Goal: Task Accomplishment & Management: Use online tool/utility

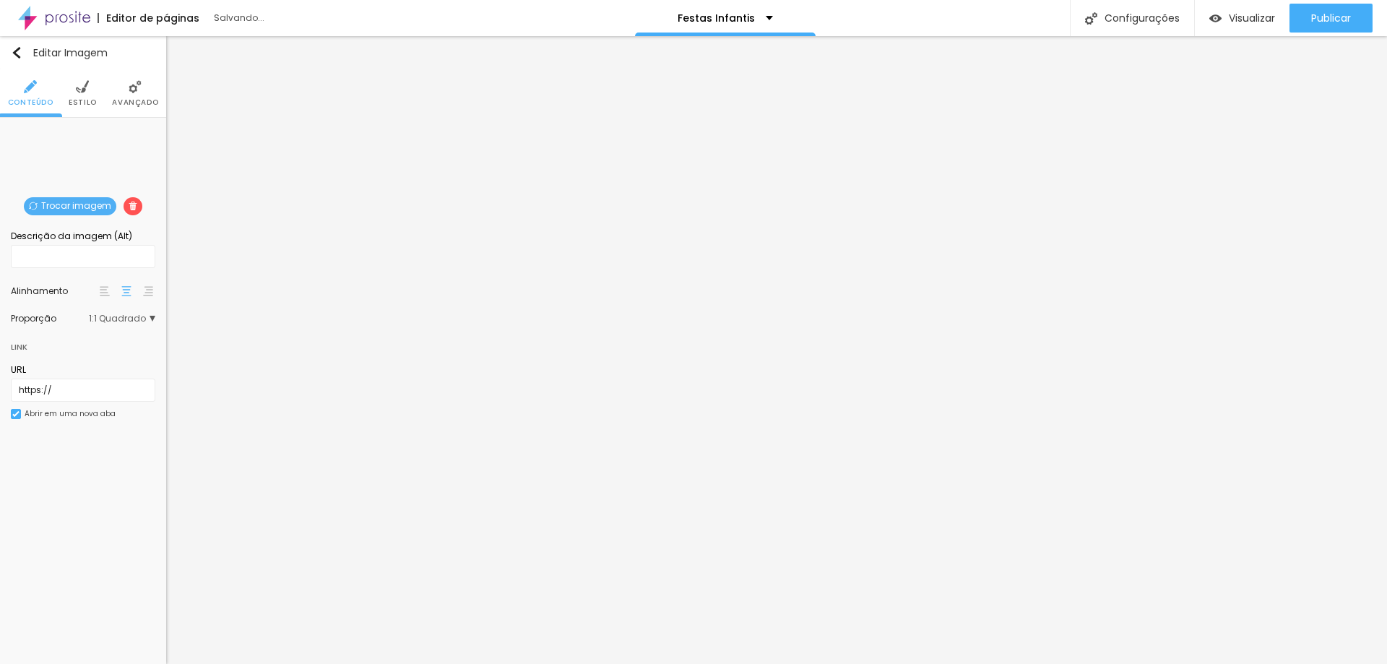
click at [79, 203] on span "Trocar imagem" at bounding box center [70, 206] width 92 height 18
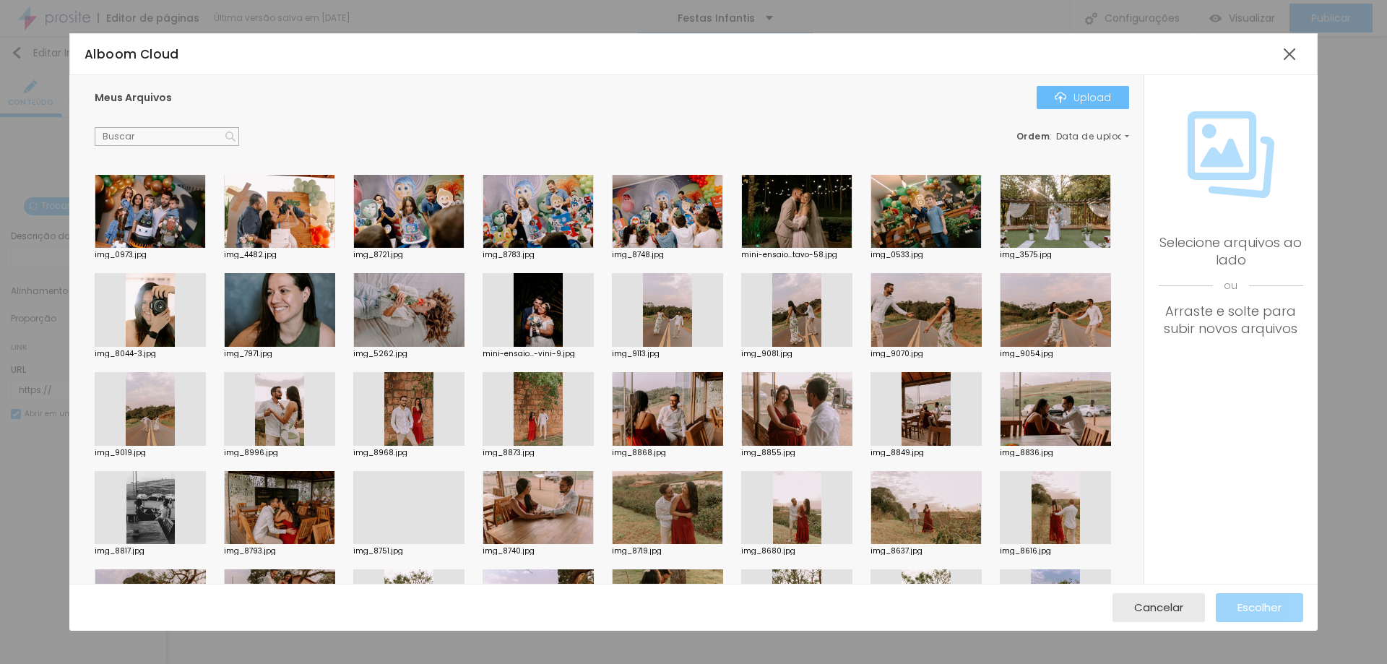
click at [1095, 100] on div "Upload" at bounding box center [1083, 98] width 56 height 12
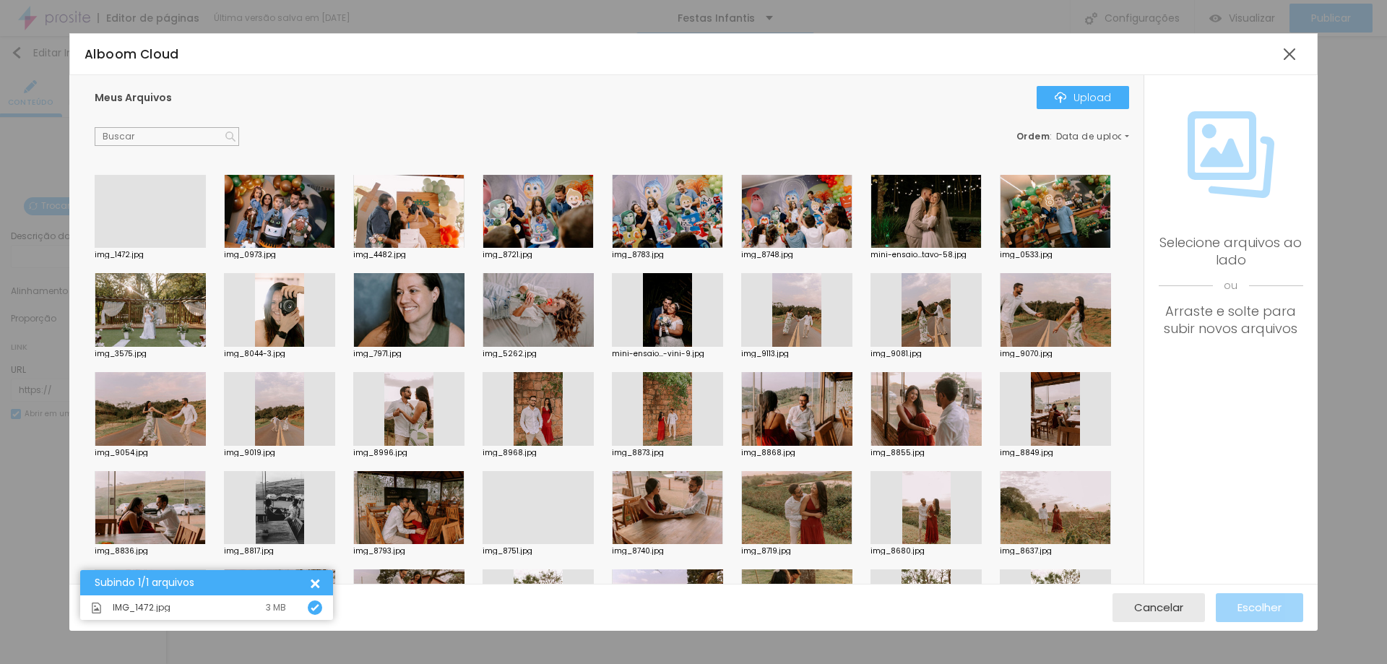
click at [178, 248] on div at bounding box center [150, 248] width 111 height 0
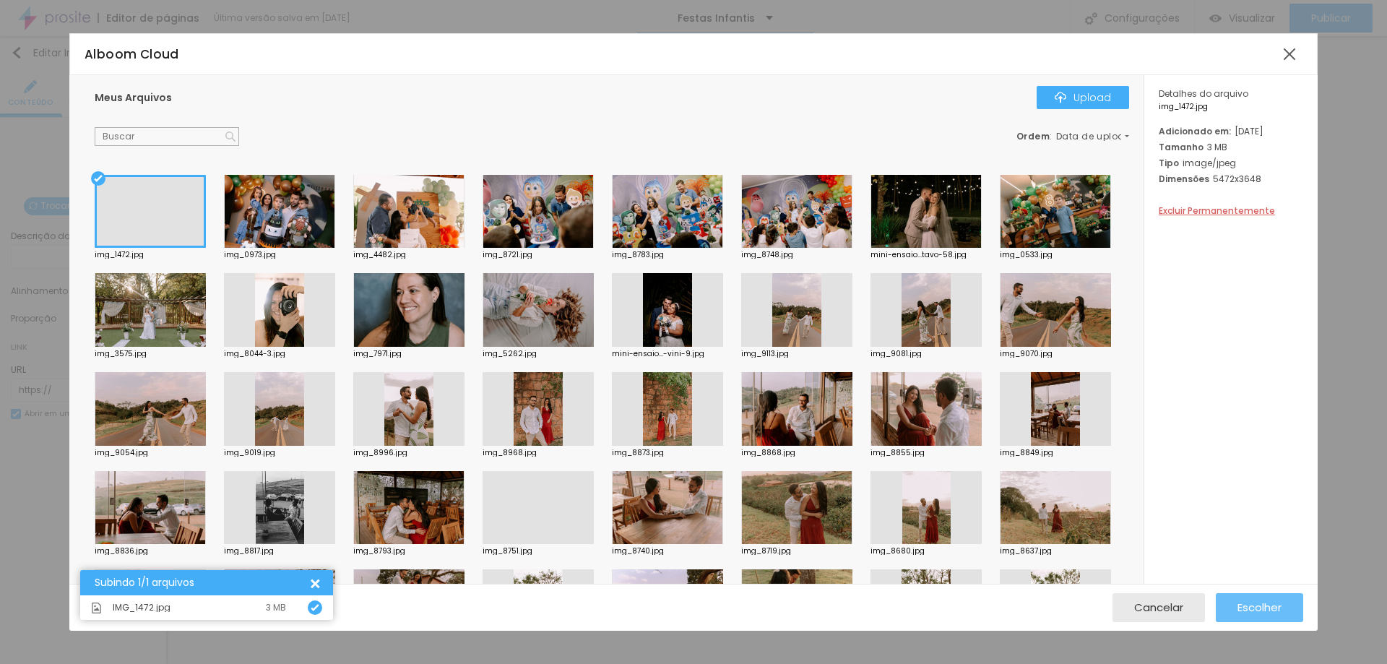
click at [1257, 612] on span "Escolher" at bounding box center [1260, 607] width 44 height 12
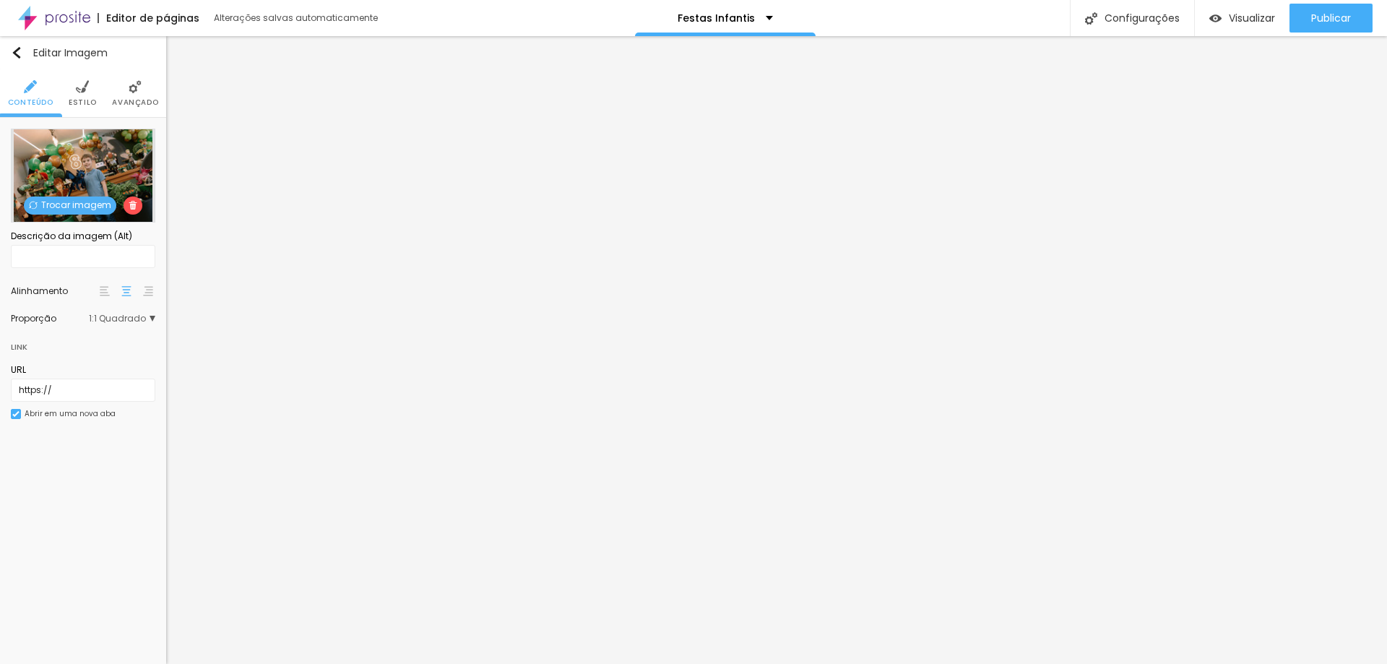
click at [67, 207] on span "Trocar imagem" at bounding box center [70, 206] width 92 height 18
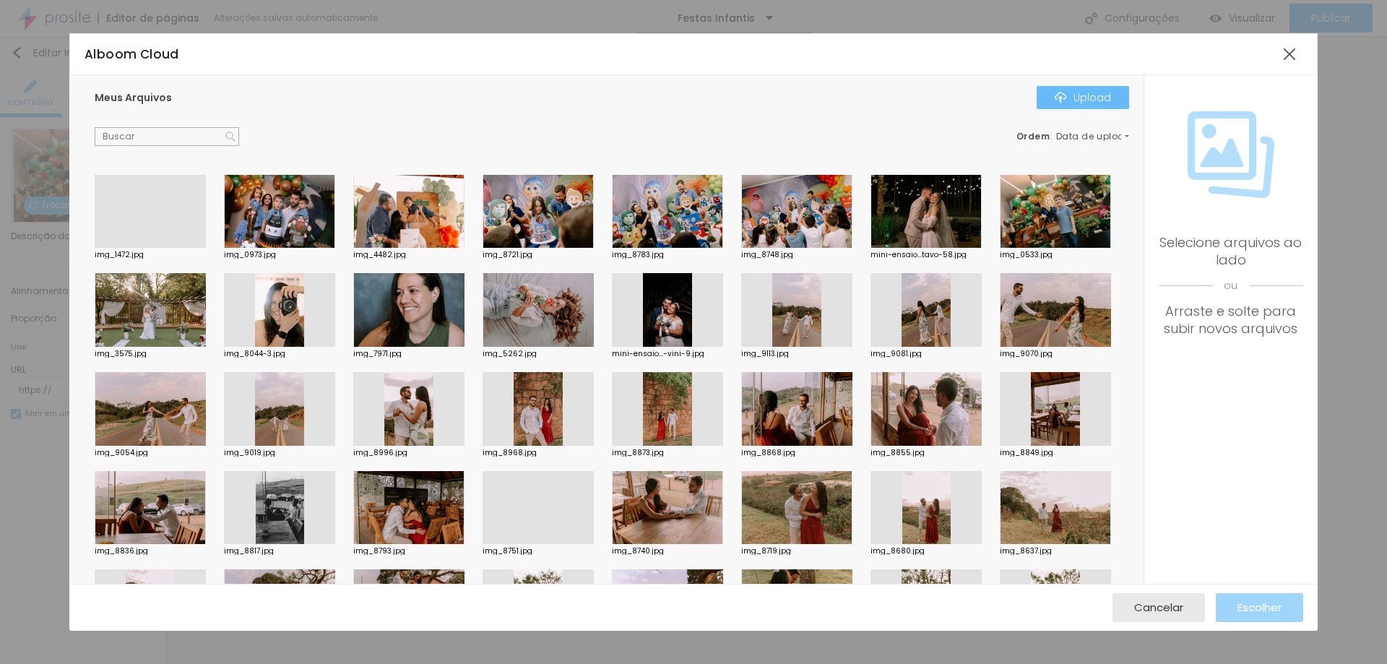
click at [1105, 99] on div "Upload" at bounding box center [1083, 98] width 56 height 12
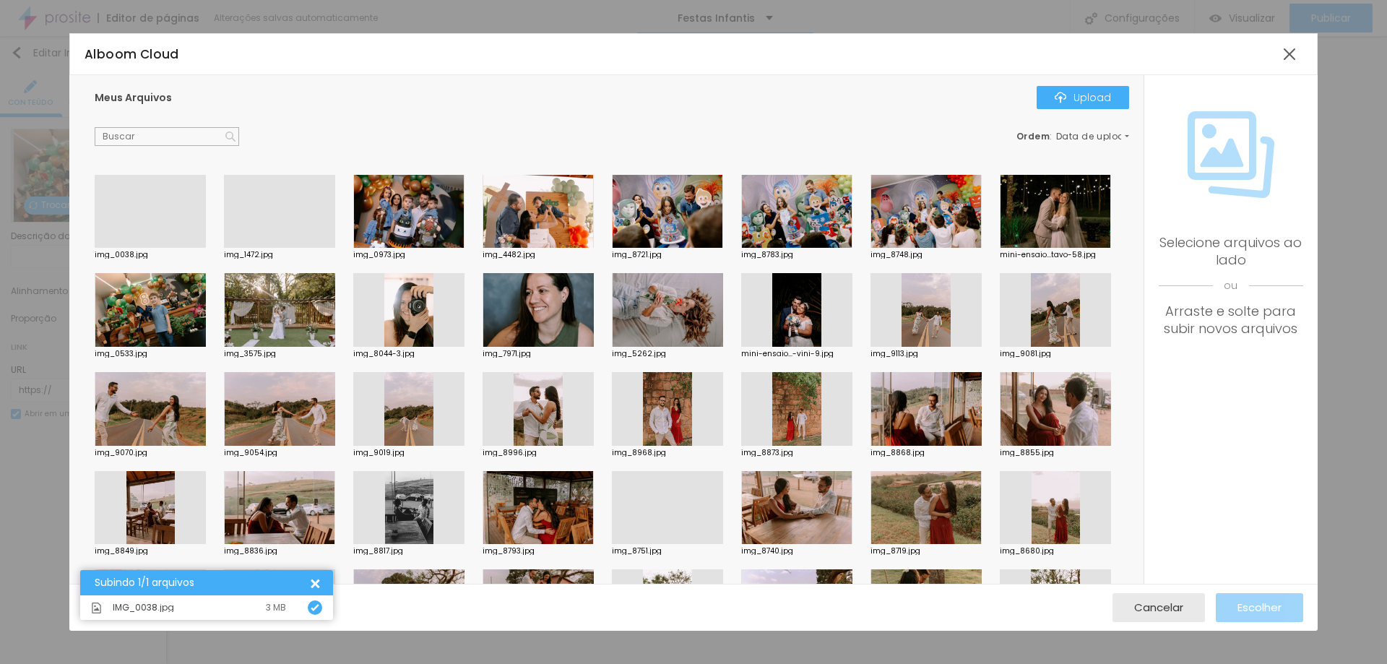
click at [149, 248] on div at bounding box center [150, 248] width 111 height 0
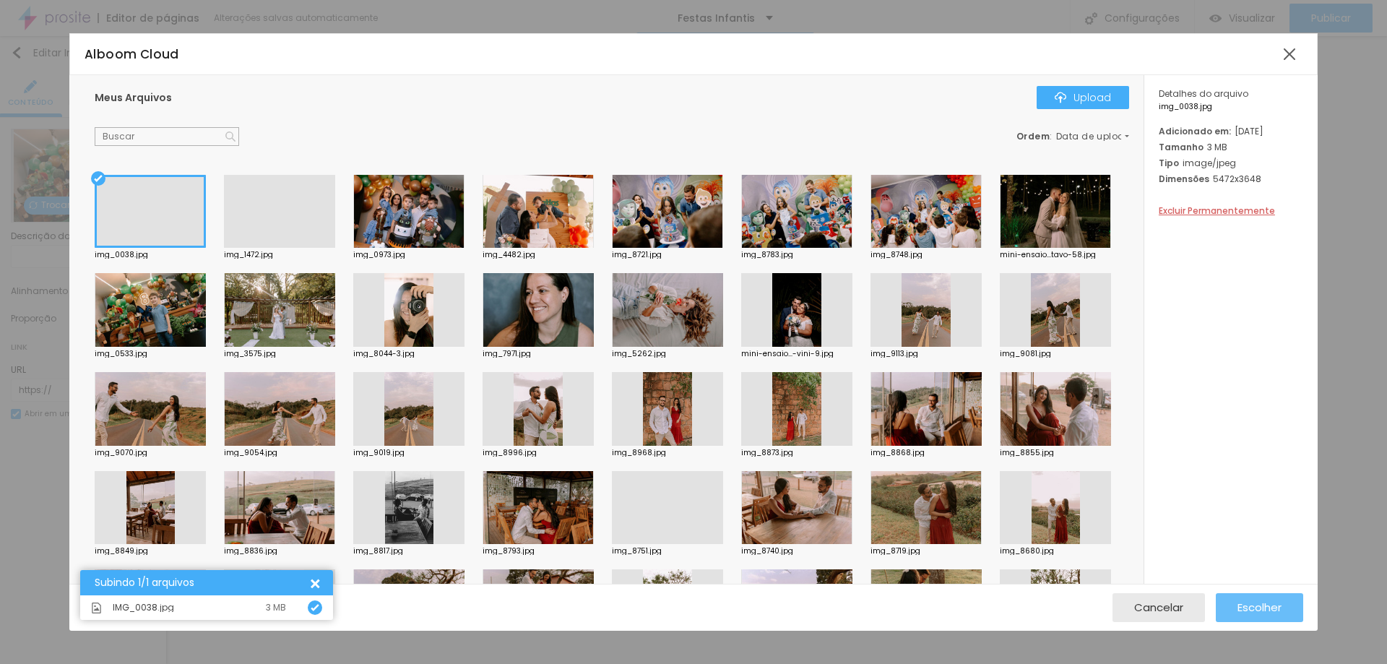
click at [1265, 611] on span "Escolher" at bounding box center [1260, 607] width 44 height 12
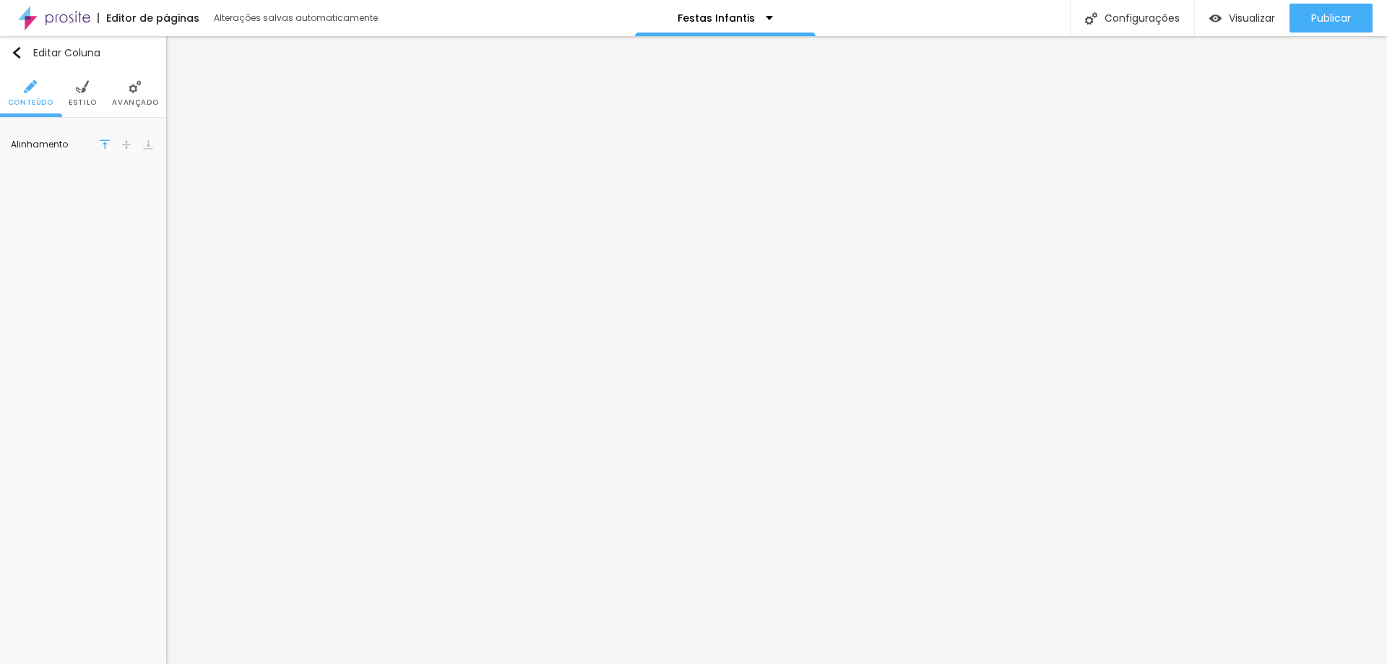
click at [27, 92] on img at bounding box center [30, 86] width 13 height 13
click at [21, 55] on img "button" at bounding box center [17, 53] width 12 height 12
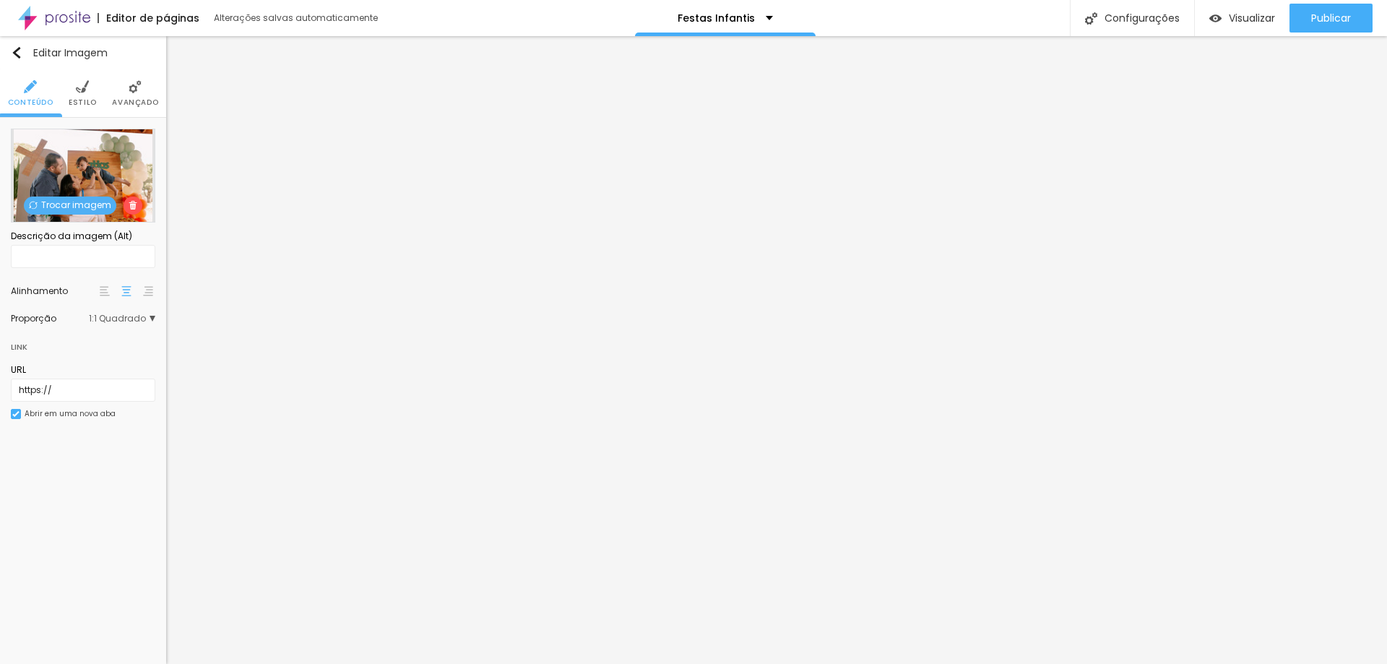
click at [66, 204] on span "Trocar imagem" at bounding box center [70, 206] width 92 height 18
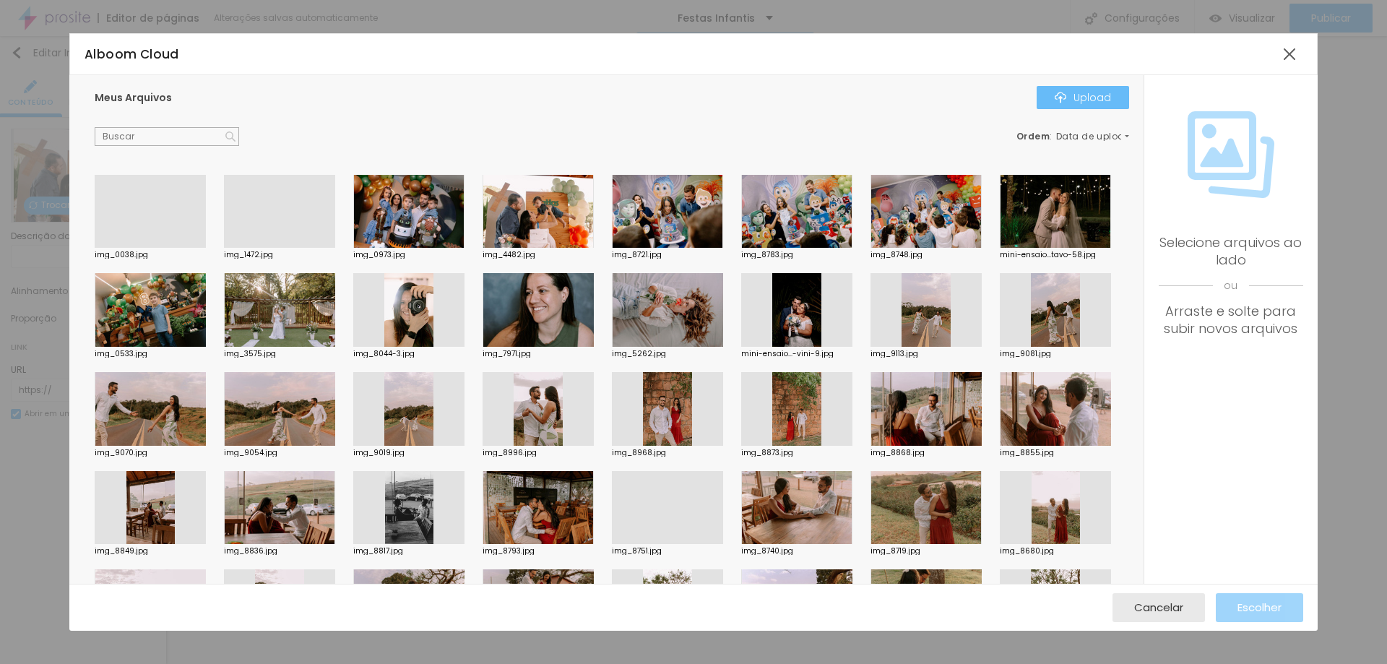
click at [1098, 99] on div "Upload" at bounding box center [1083, 98] width 56 height 12
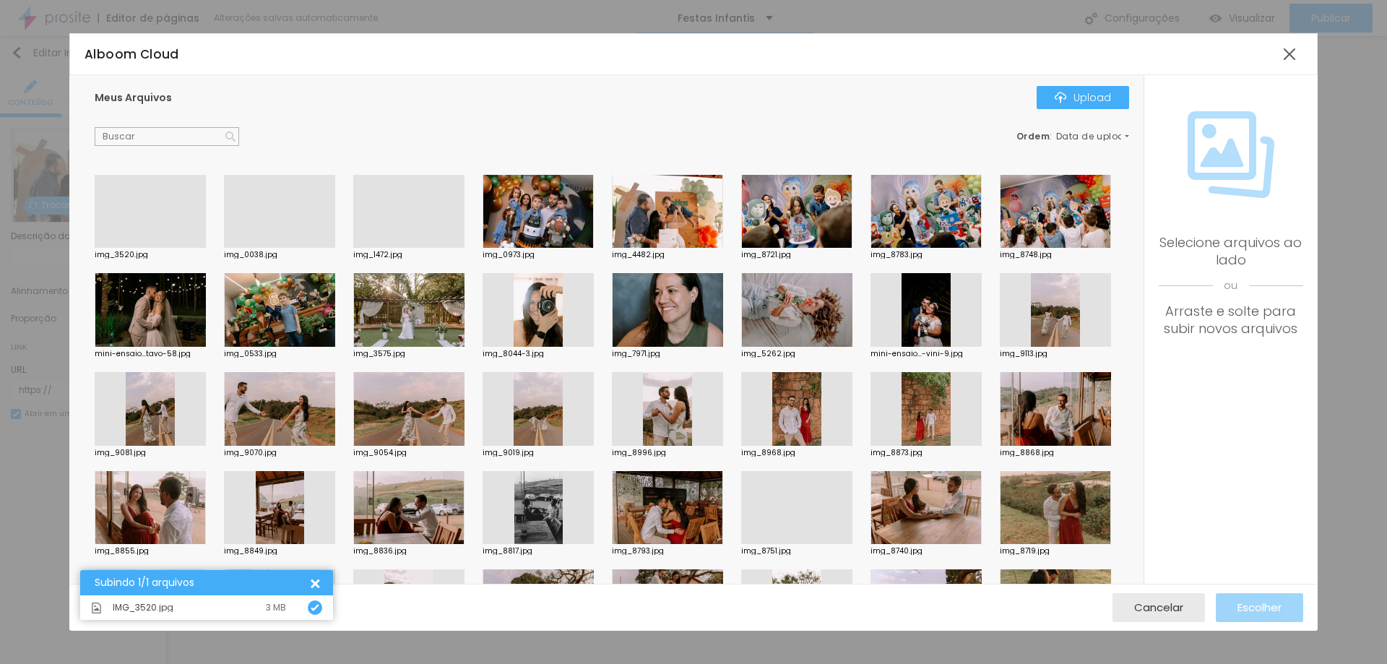
click at [144, 248] on div at bounding box center [150, 248] width 111 height 0
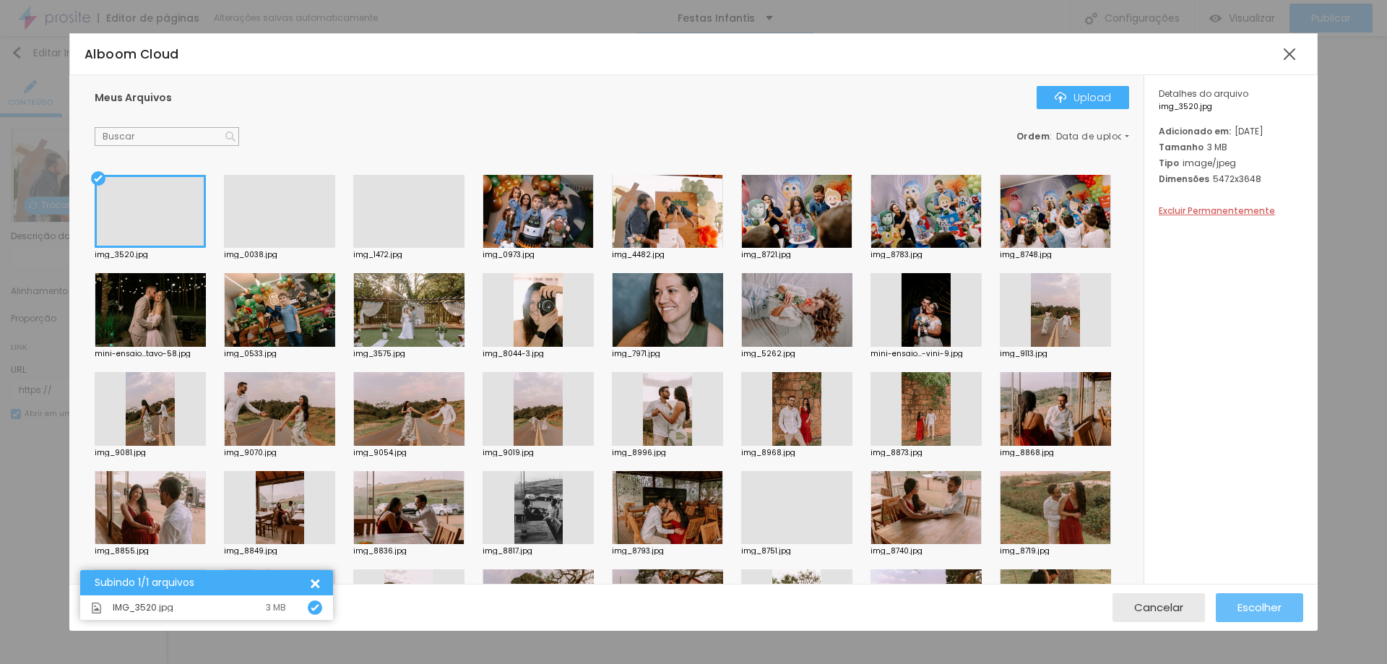
click at [1257, 617] on div "Escolher" at bounding box center [1260, 607] width 44 height 29
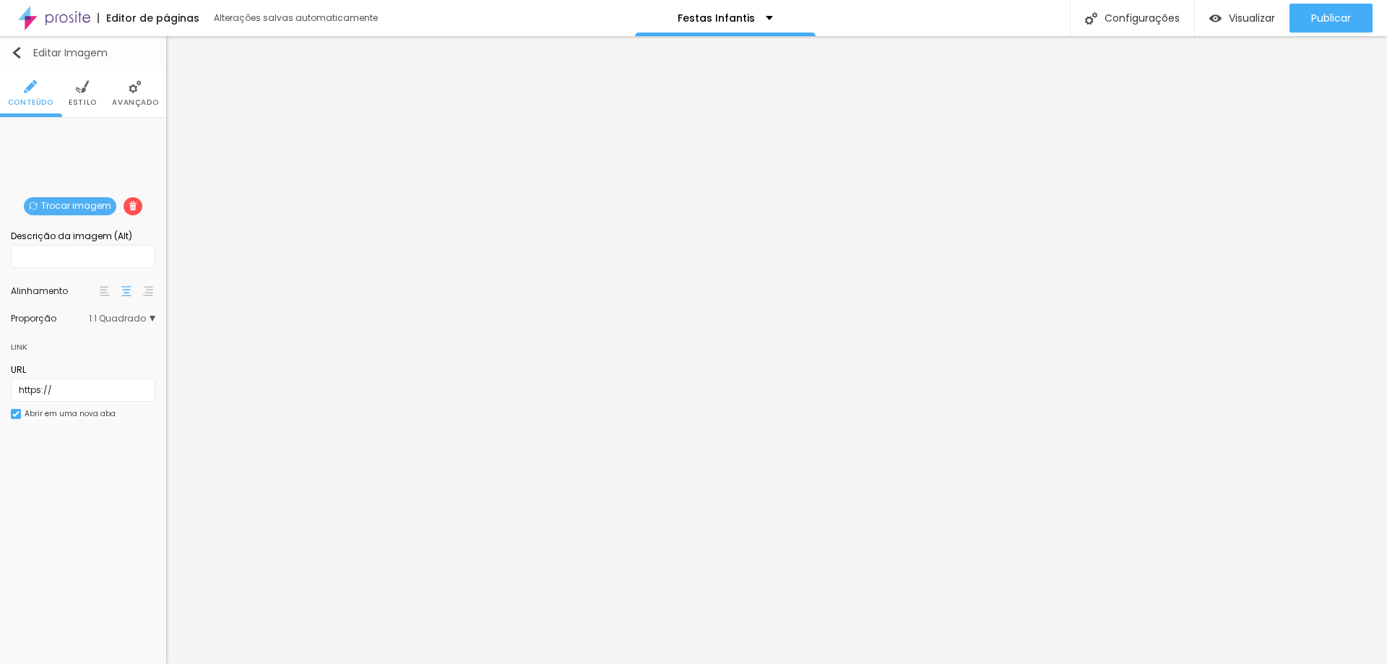
click at [12, 50] on img "button" at bounding box center [17, 53] width 12 height 12
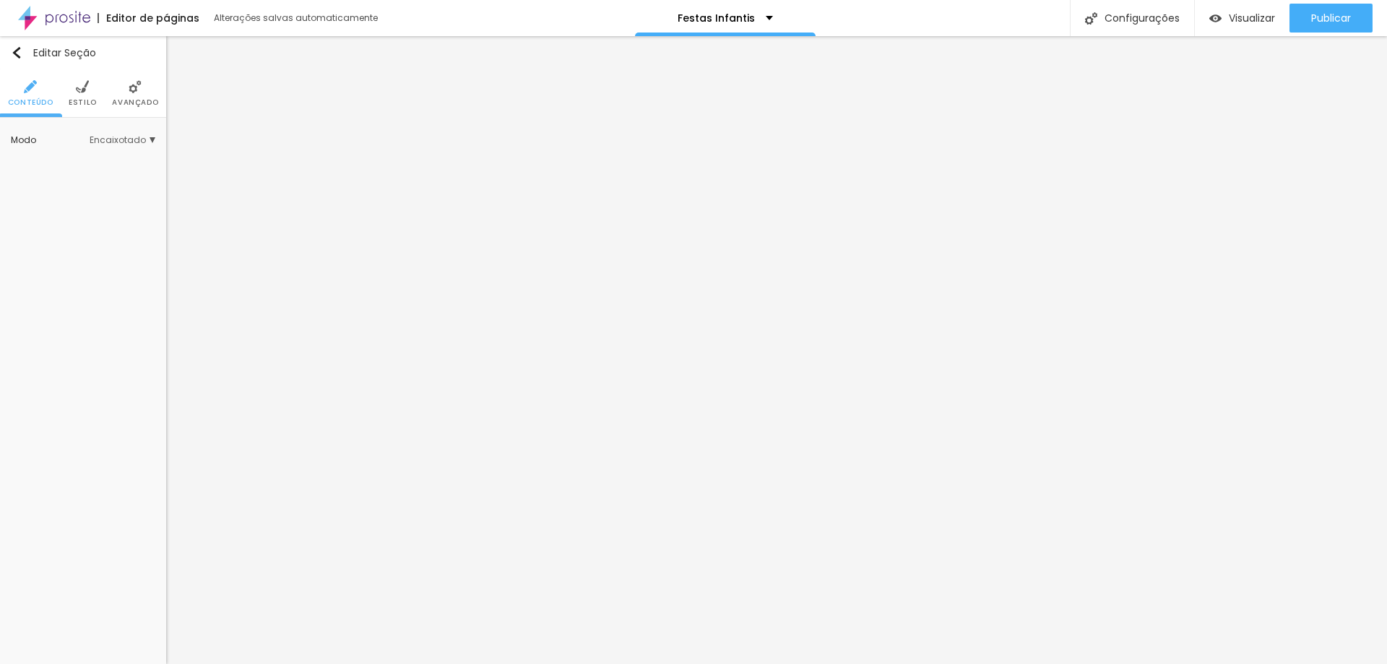
click at [131, 142] on span "Encaixotado" at bounding box center [123, 140] width 66 height 9
click at [85, 176] on span "Completo" at bounding box center [77, 180] width 44 height 12
click at [83, 105] on span "Estilo" at bounding box center [83, 102] width 28 height 7
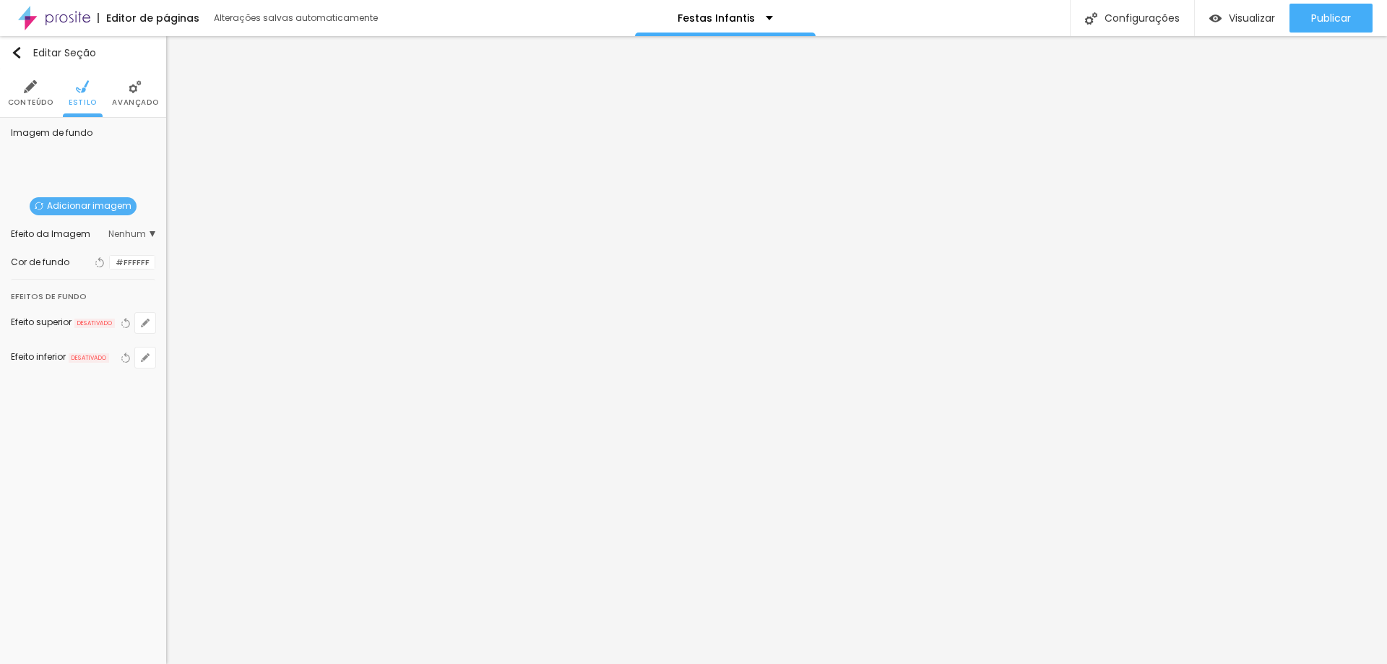
click at [147, 96] on li "Avançado" at bounding box center [135, 93] width 46 height 48
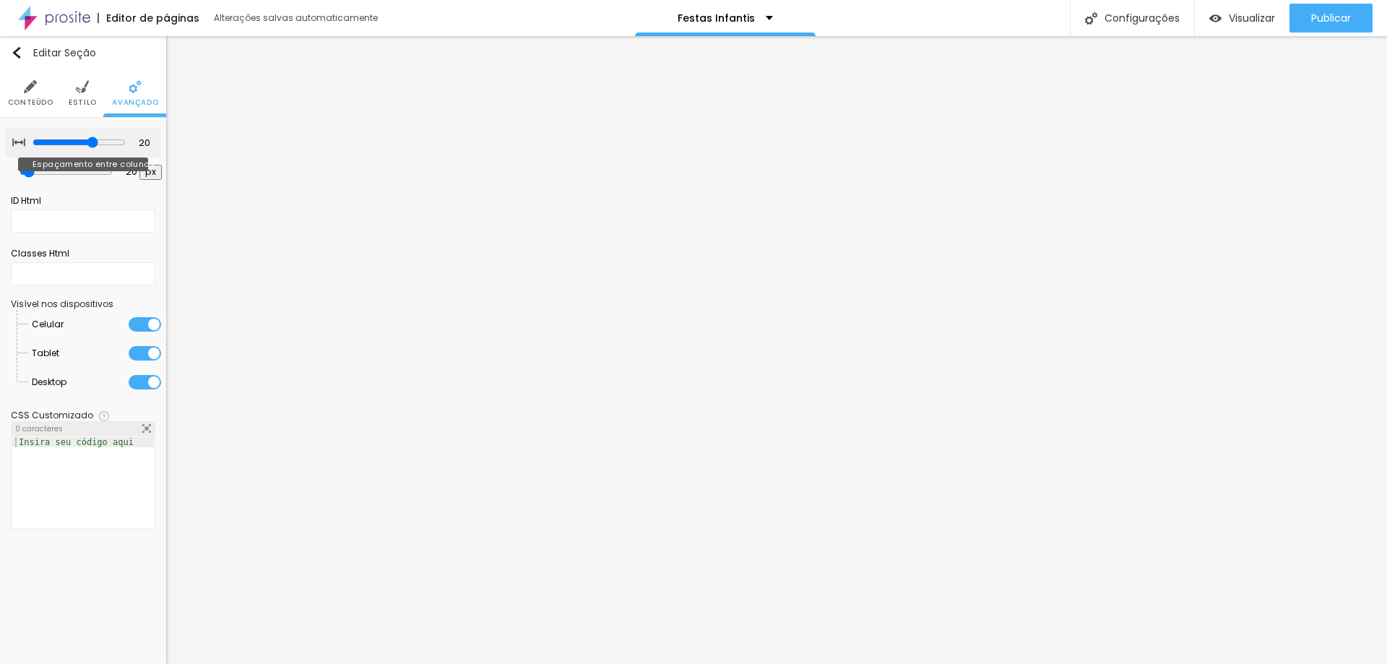
type input "15"
type input "10"
type input "5"
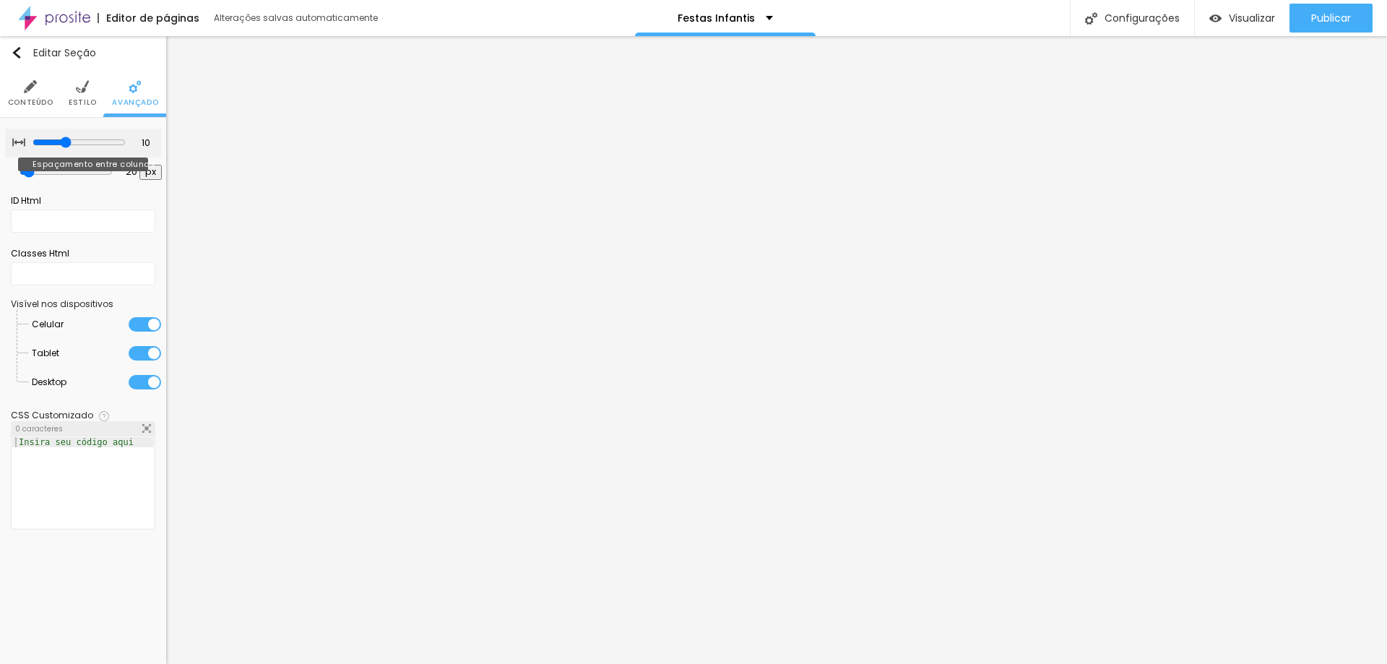
type input "5"
type input "0"
drag, startPoint x: 92, startPoint y: 144, endPoint x: 0, endPoint y: 150, distance: 91.9
type input "0"
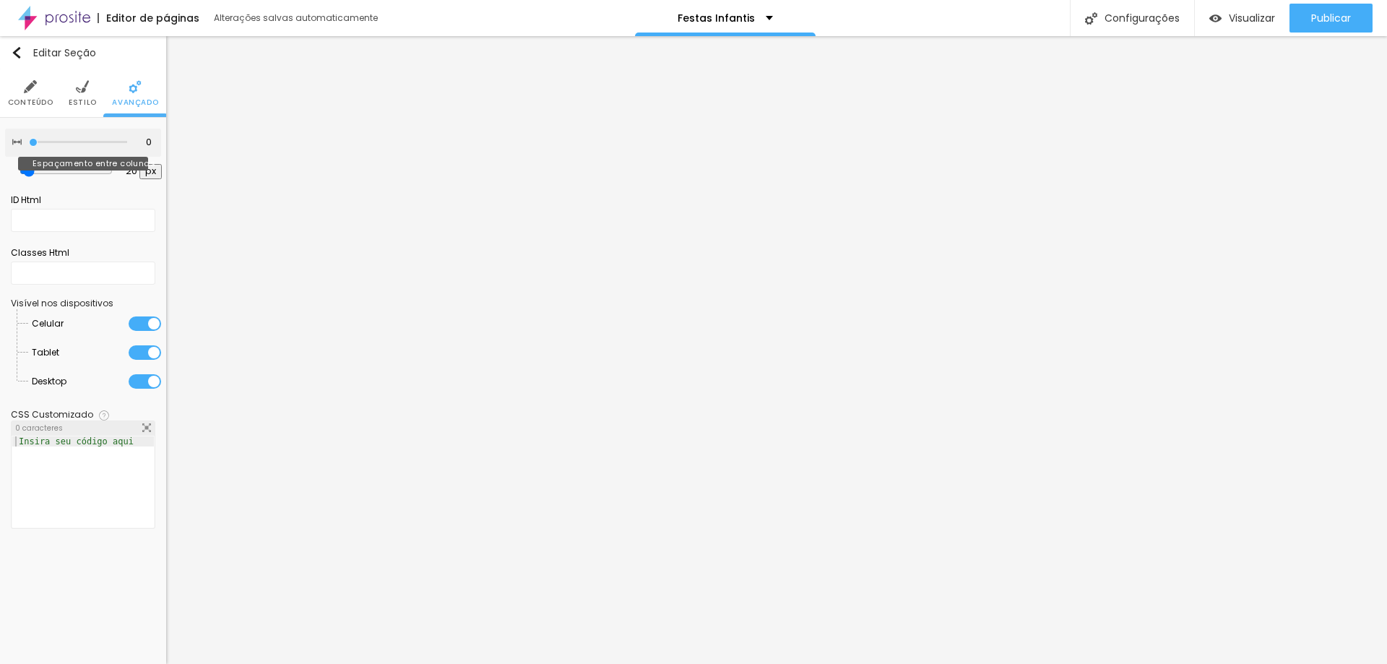
click at [29, 146] on input "range" at bounding box center [78, 142] width 98 height 7
type input "0"
drag, startPoint x: 33, startPoint y: 171, endPoint x: 1, endPoint y: 168, distance: 31.9
type input "0"
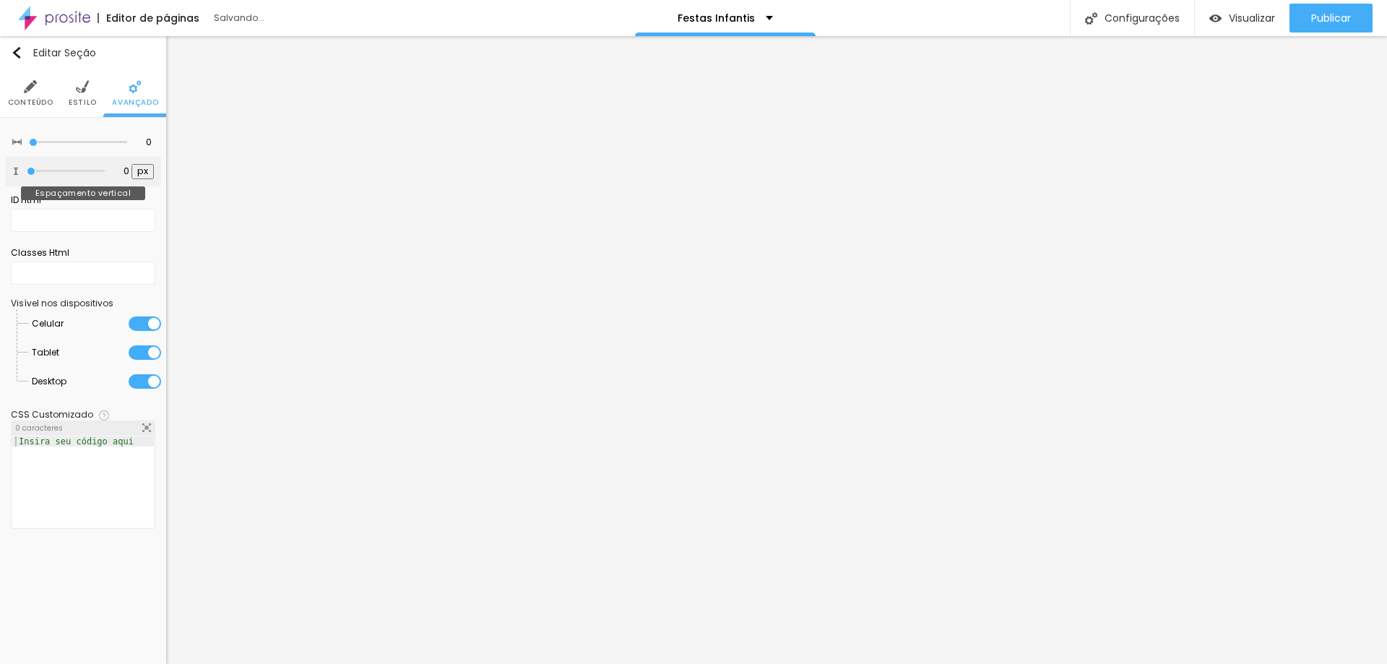
click at [27, 168] on input "range" at bounding box center [66, 171] width 78 height 7
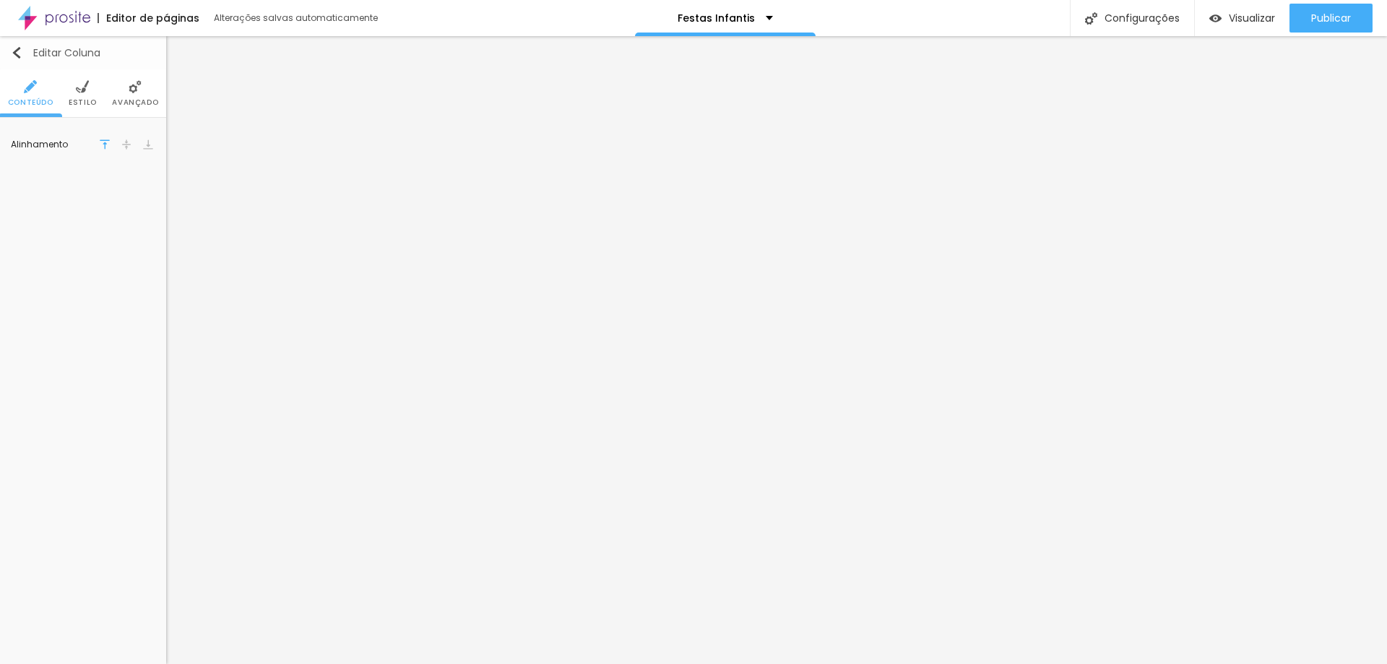
click at [12, 56] on img "button" at bounding box center [17, 53] width 12 height 12
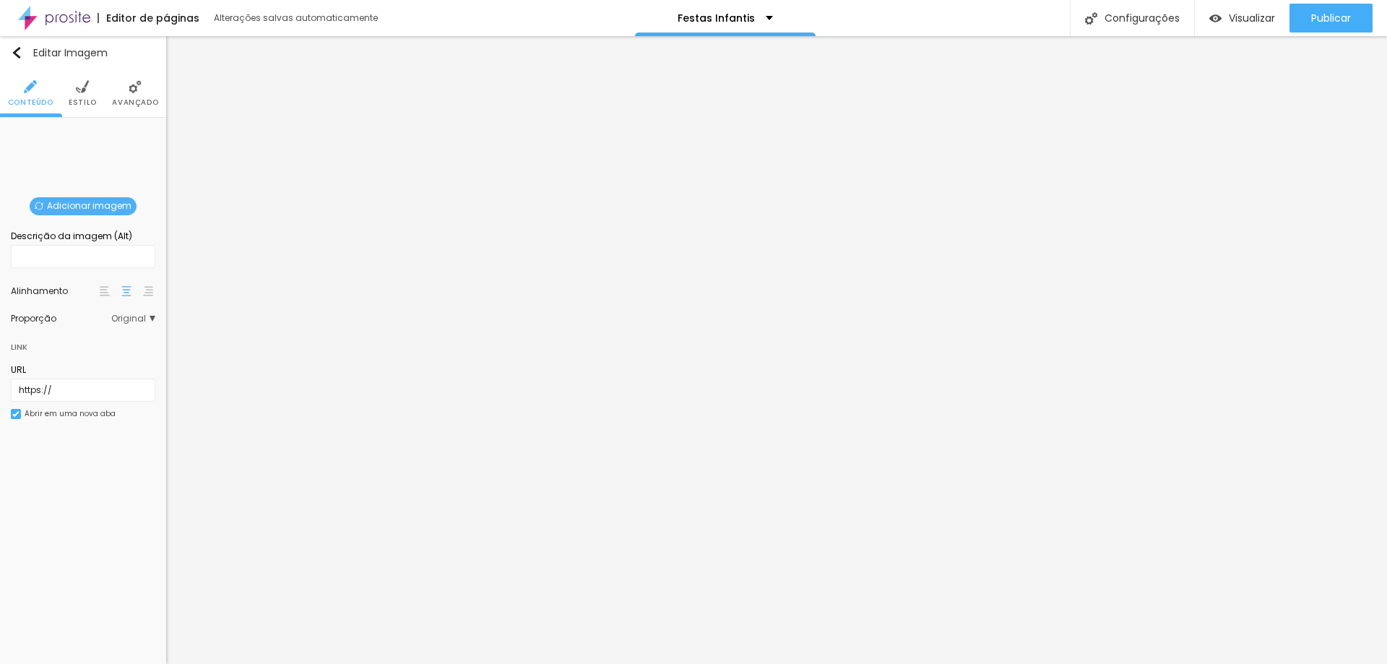
click at [88, 94] on li "Estilo" at bounding box center [83, 93] width 28 height 48
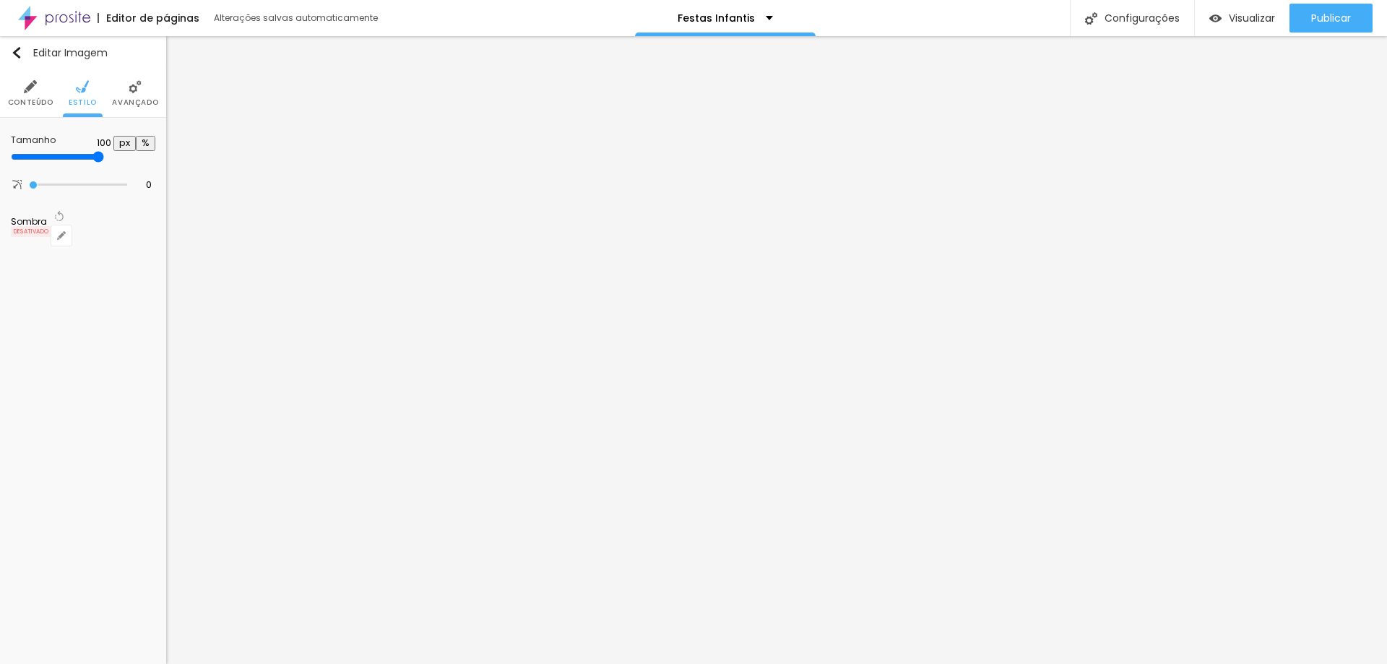
type input "80"
type input "30"
type input "10"
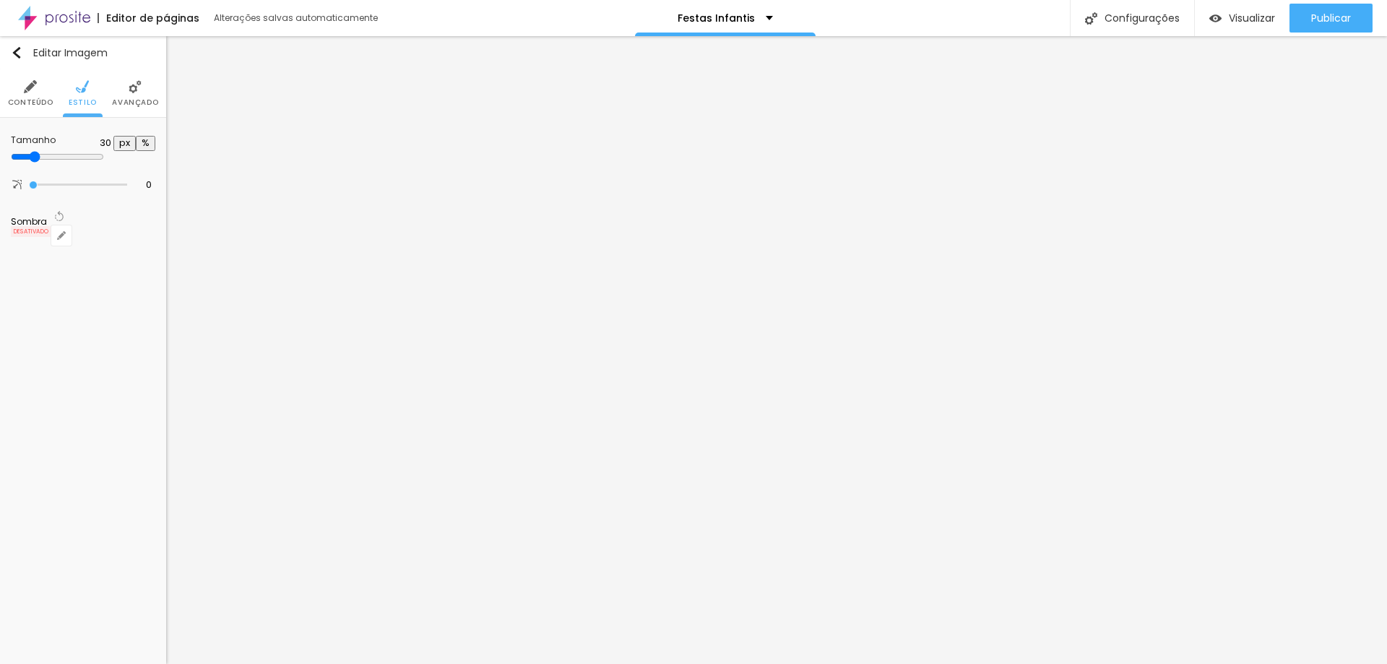
type input "10"
type input "15"
type input "25"
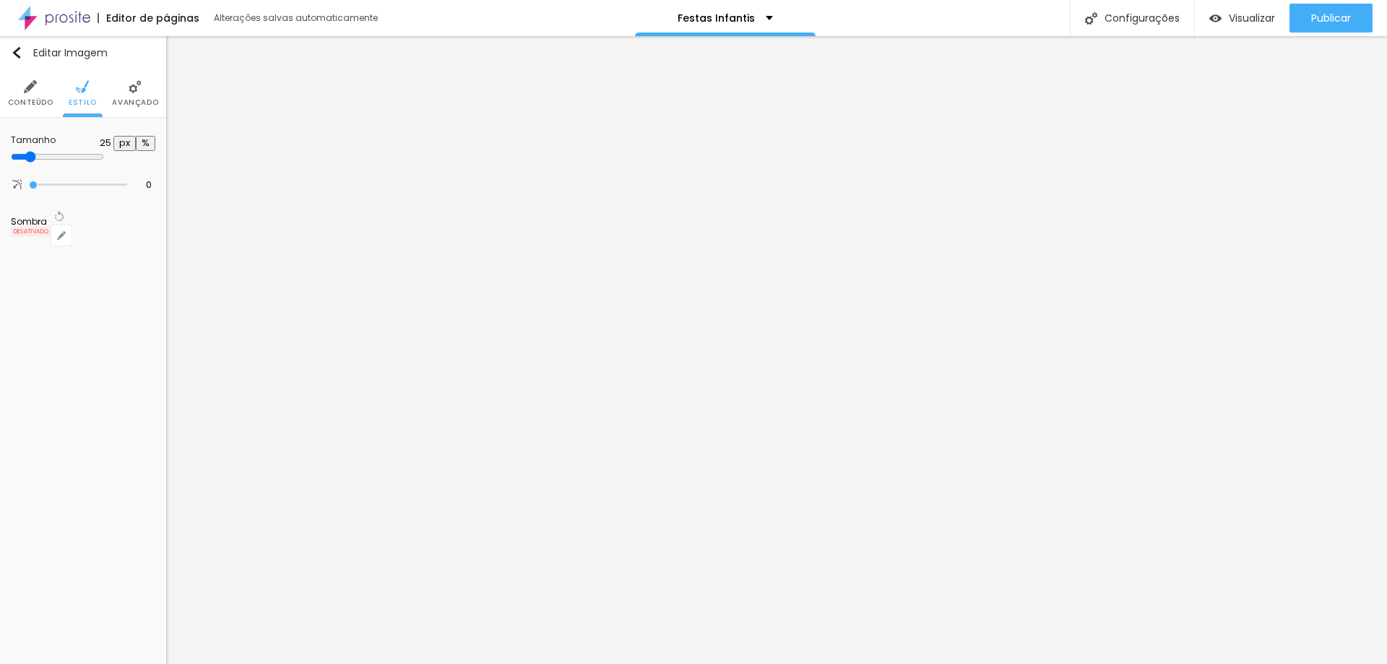
type input "70"
type input "100"
drag, startPoint x: 153, startPoint y: 159, endPoint x: 203, endPoint y: 161, distance: 49.9
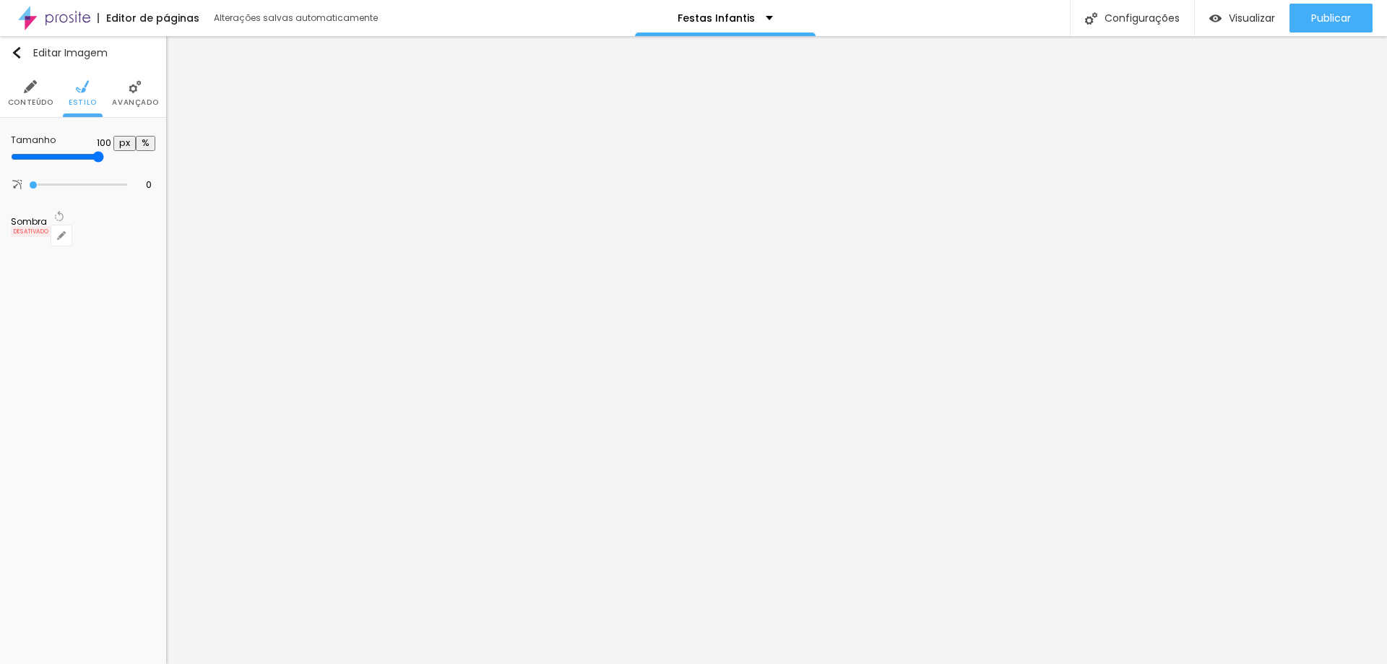
click at [104, 161] on input "range" at bounding box center [57, 157] width 93 height 12
click at [136, 85] on img at bounding box center [135, 86] width 13 height 13
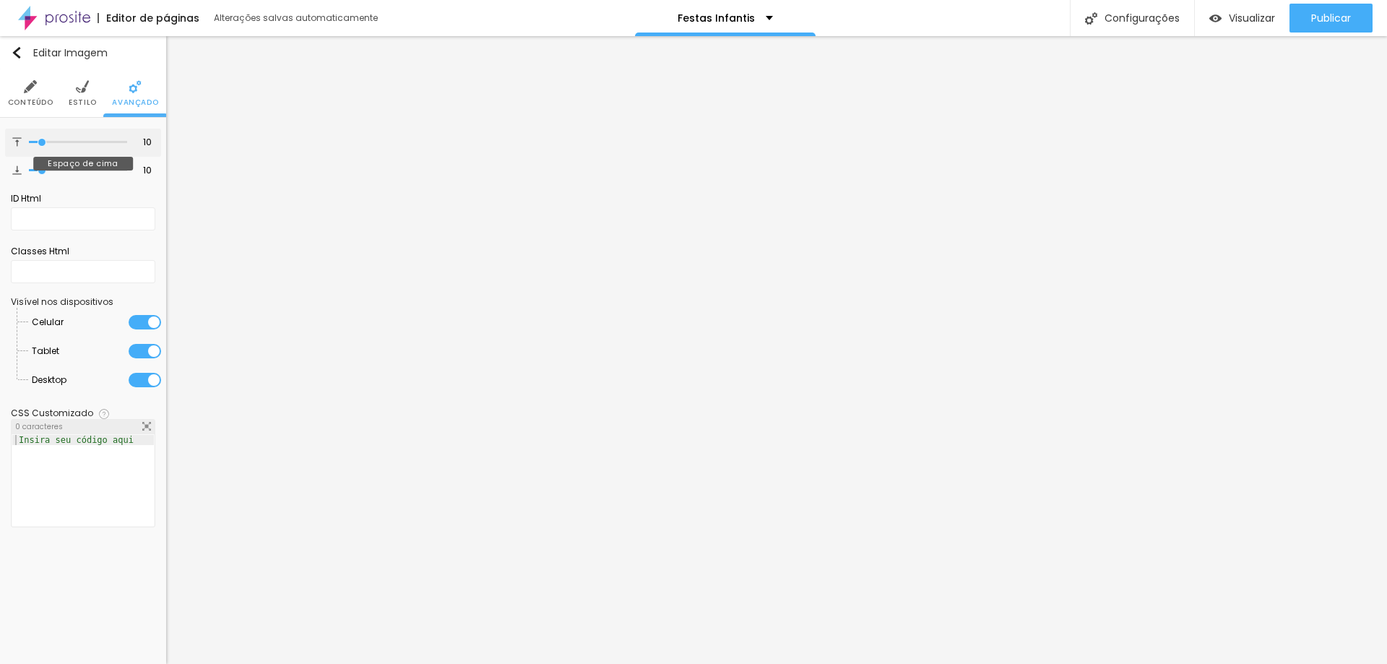
type input "0"
drag, startPoint x: 40, startPoint y: 141, endPoint x: 6, endPoint y: 135, distance: 35.2
type input "0"
click at [29, 139] on input "range" at bounding box center [78, 142] width 98 height 7
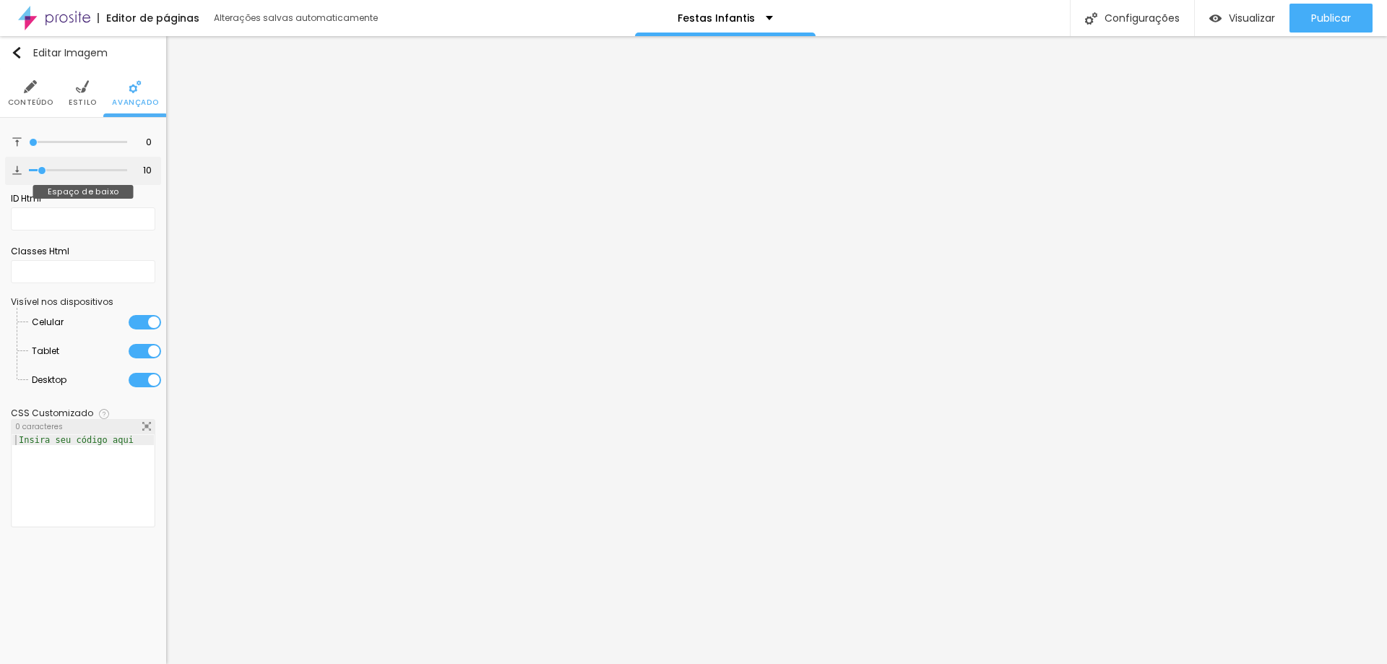
type input "0"
drag, startPoint x: 38, startPoint y: 172, endPoint x: 6, endPoint y: 168, distance: 32.1
type input "0"
click at [29, 168] on input "range" at bounding box center [78, 170] width 98 height 7
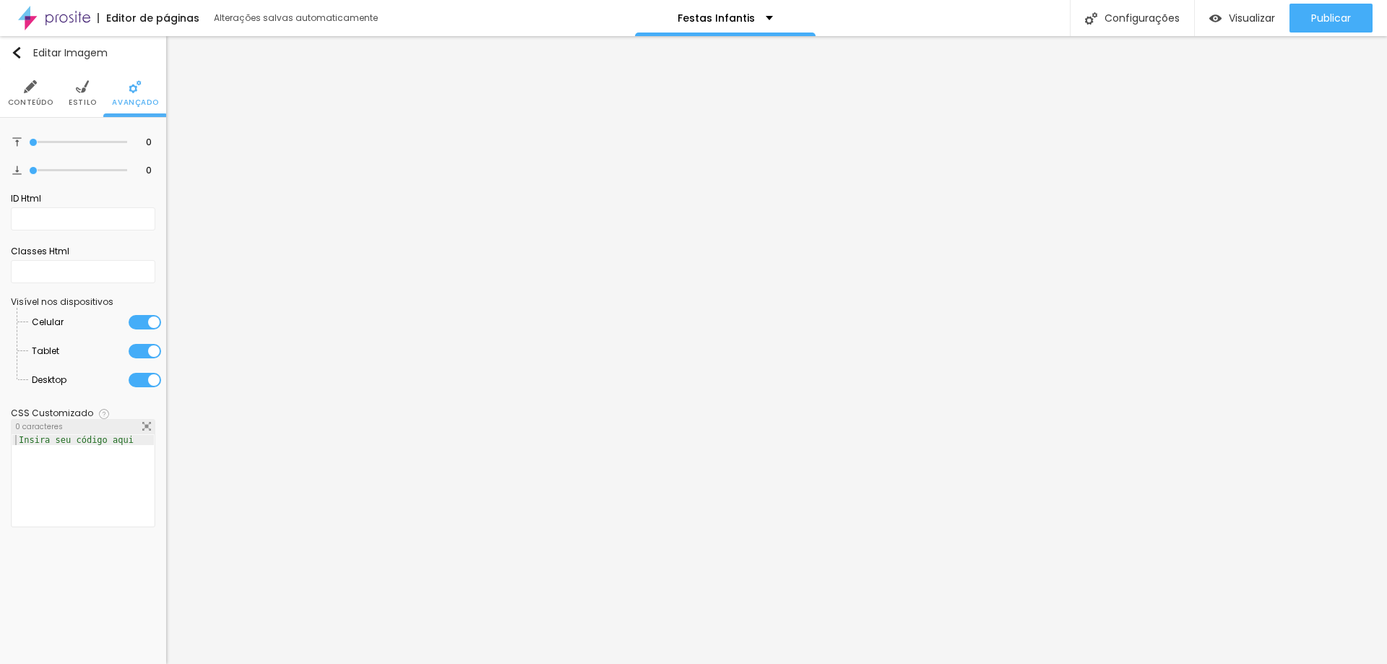
click at [35, 91] on img at bounding box center [30, 86] width 13 height 13
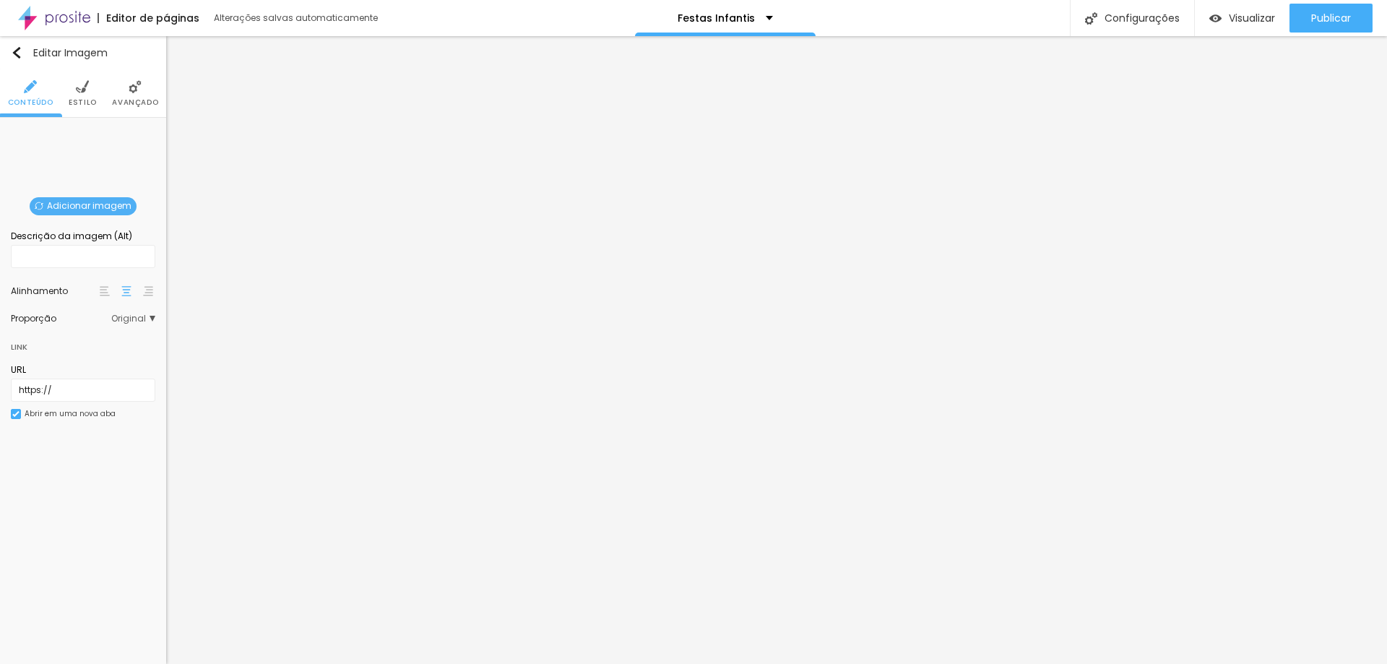
click at [98, 202] on span "Adicionar imagem" at bounding box center [83, 206] width 107 height 18
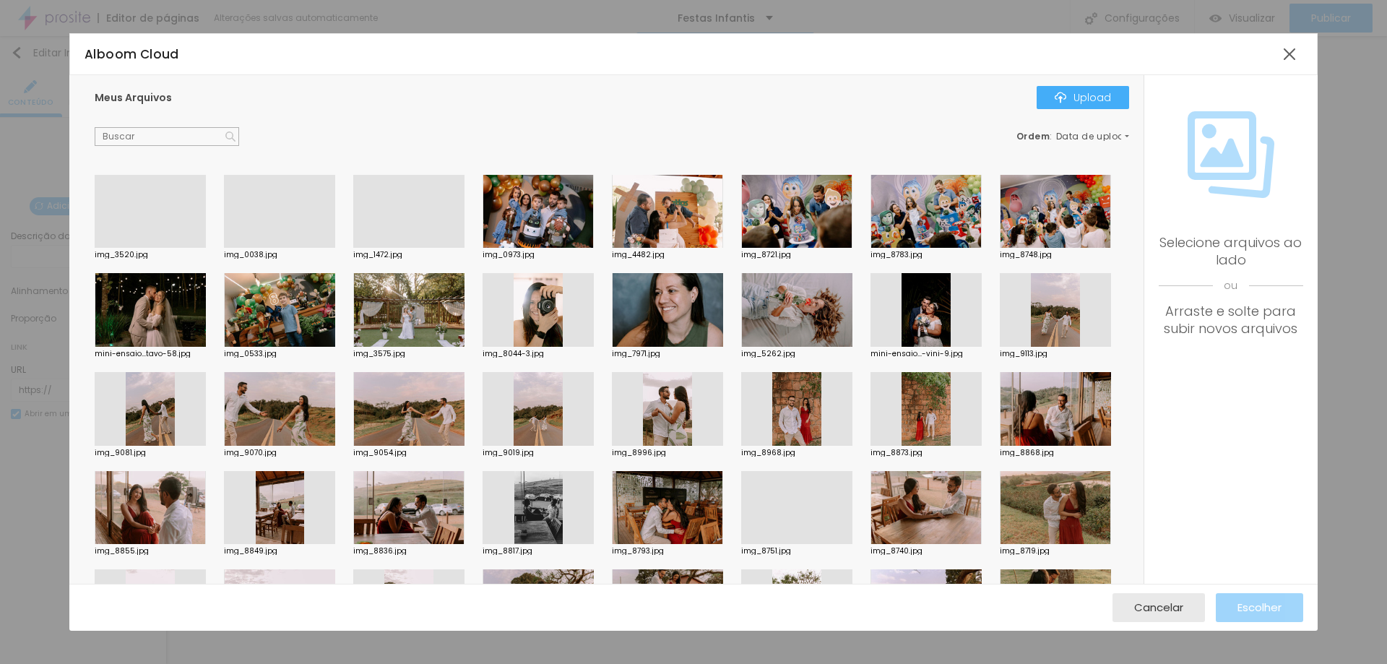
click at [335, 315] on div at bounding box center [279, 310] width 111 height 74
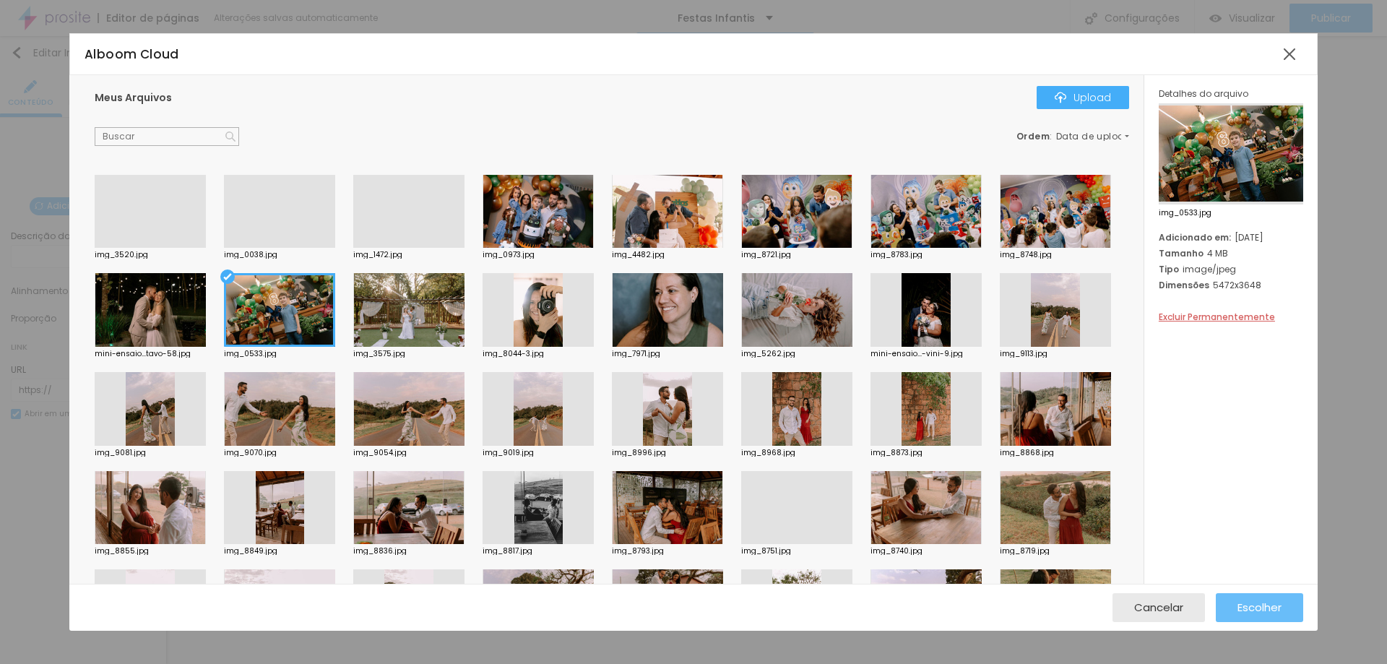
click at [1244, 608] on span "Escolher" at bounding box center [1260, 607] width 44 height 12
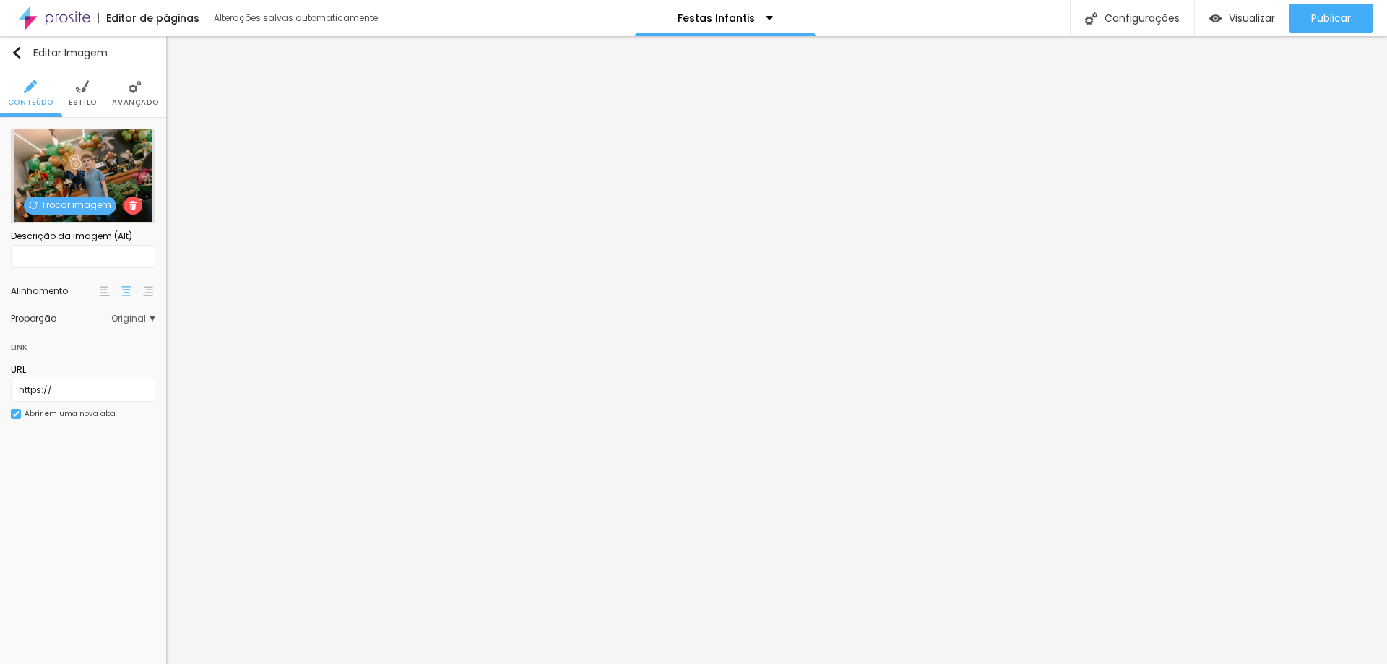
click at [138, 321] on span "Original" at bounding box center [133, 318] width 44 height 9
click at [118, 364] on div "Padrão 4:3" at bounding box center [94, 359] width 122 height 19
click at [105, 345] on div "Cinema 16:9" at bounding box center [94, 339] width 122 height 19
click at [107, 364] on div "Padrão 4:3" at bounding box center [94, 359] width 122 height 19
click at [108, 373] on div "Quadrado 1:1" at bounding box center [94, 378] width 122 height 19
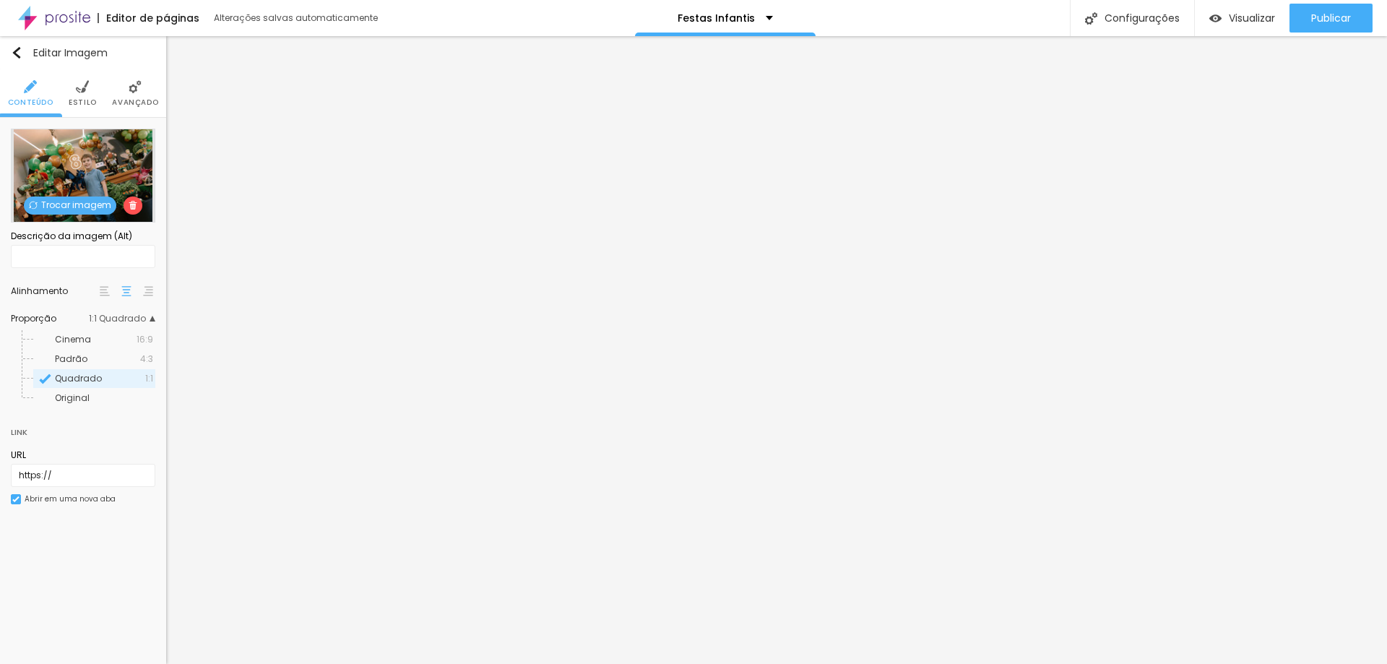
click at [104, 400] on span "Original" at bounding box center [104, 398] width 98 height 9
click at [103, 352] on div "Padrão 4:3" at bounding box center [94, 359] width 122 height 19
click at [105, 368] on ul "Cinema 16:9 Padrão 4:3 Quadrado 1:1 Original" at bounding box center [89, 369] width 134 height 78
click at [103, 384] on div "Quadrado 1:1" at bounding box center [94, 378] width 122 height 19
click at [94, 396] on span "Original" at bounding box center [104, 398] width 98 height 9
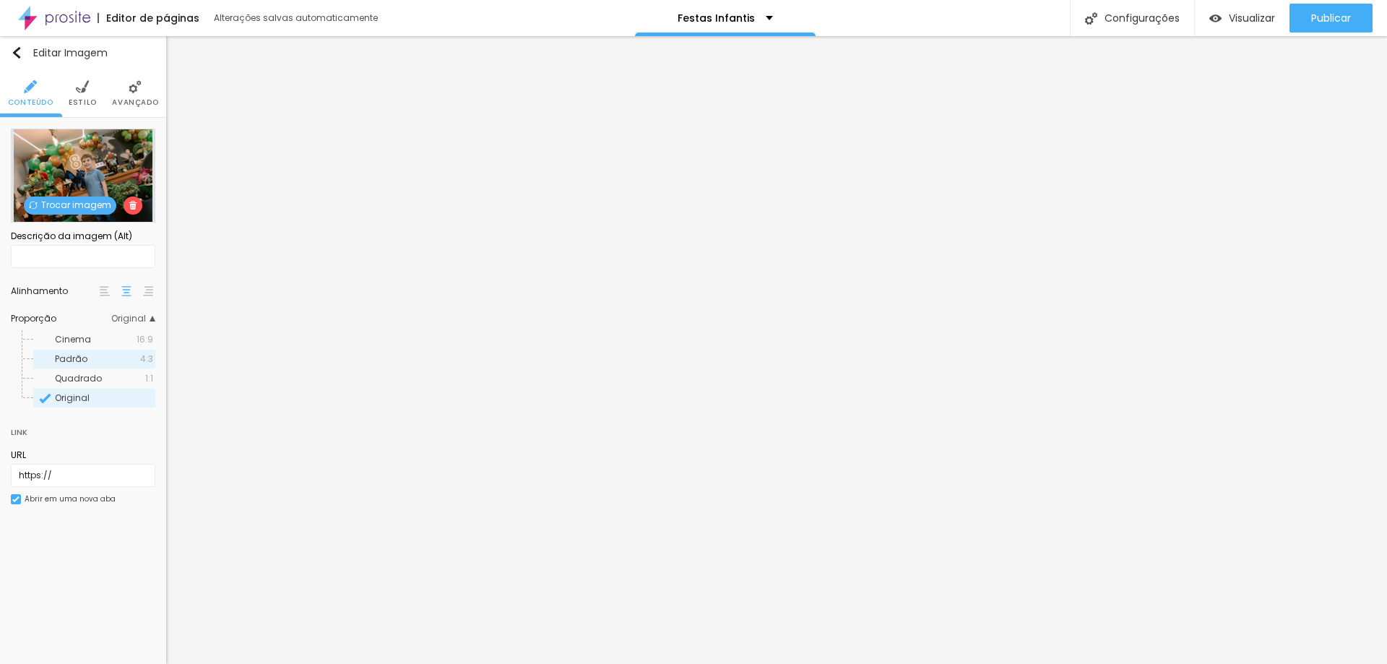
click at [85, 358] on span "Padrão" at bounding box center [71, 359] width 33 height 12
click at [84, 345] on div "Cinema 16:9" at bounding box center [94, 339] width 122 height 19
click at [79, 402] on span "Original" at bounding box center [72, 398] width 35 height 12
click at [79, 335] on span "Cinema" at bounding box center [73, 339] width 36 height 12
click at [123, 106] on span "Avançado" at bounding box center [135, 102] width 46 height 7
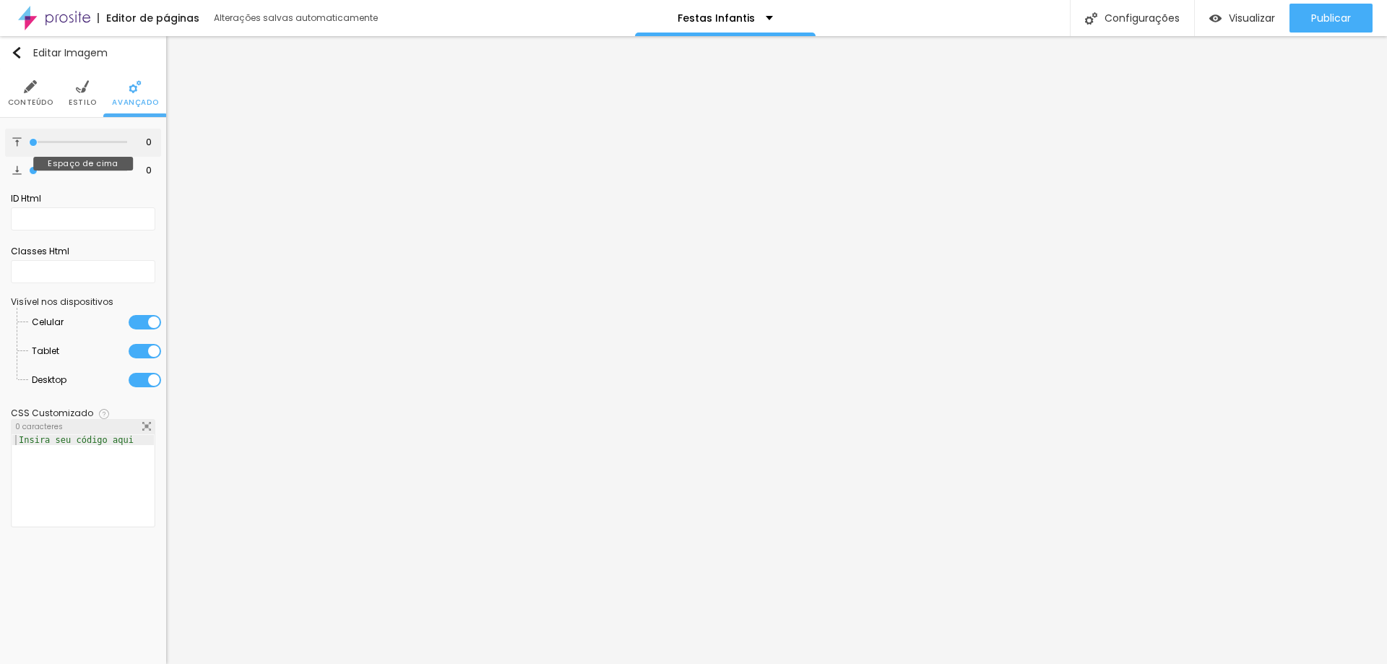
drag, startPoint x: 35, startPoint y: 144, endPoint x: 14, endPoint y: 145, distance: 21.0
click at [29, 144] on input "range" at bounding box center [78, 142] width 98 height 7
click at [81, 99] on span "Estilo" at bounding box center [83, 102] width 28 height 7
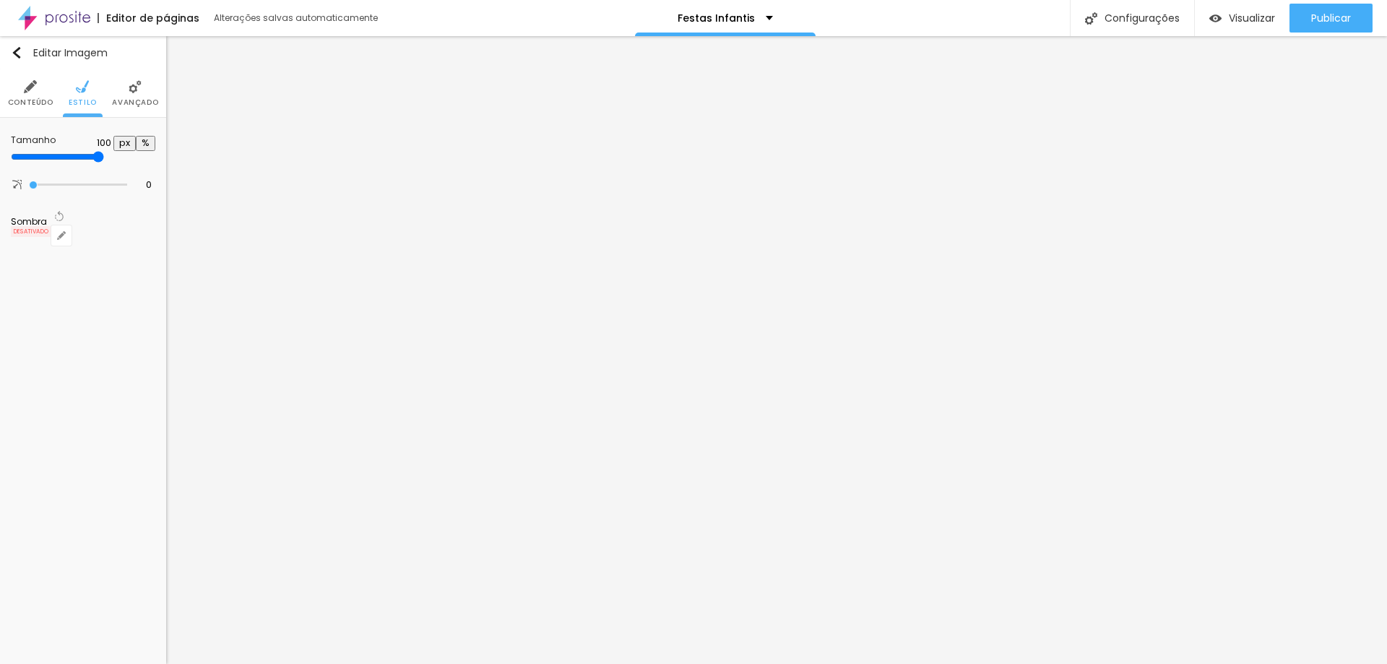
type input "65"
type input "50"
type input "45"
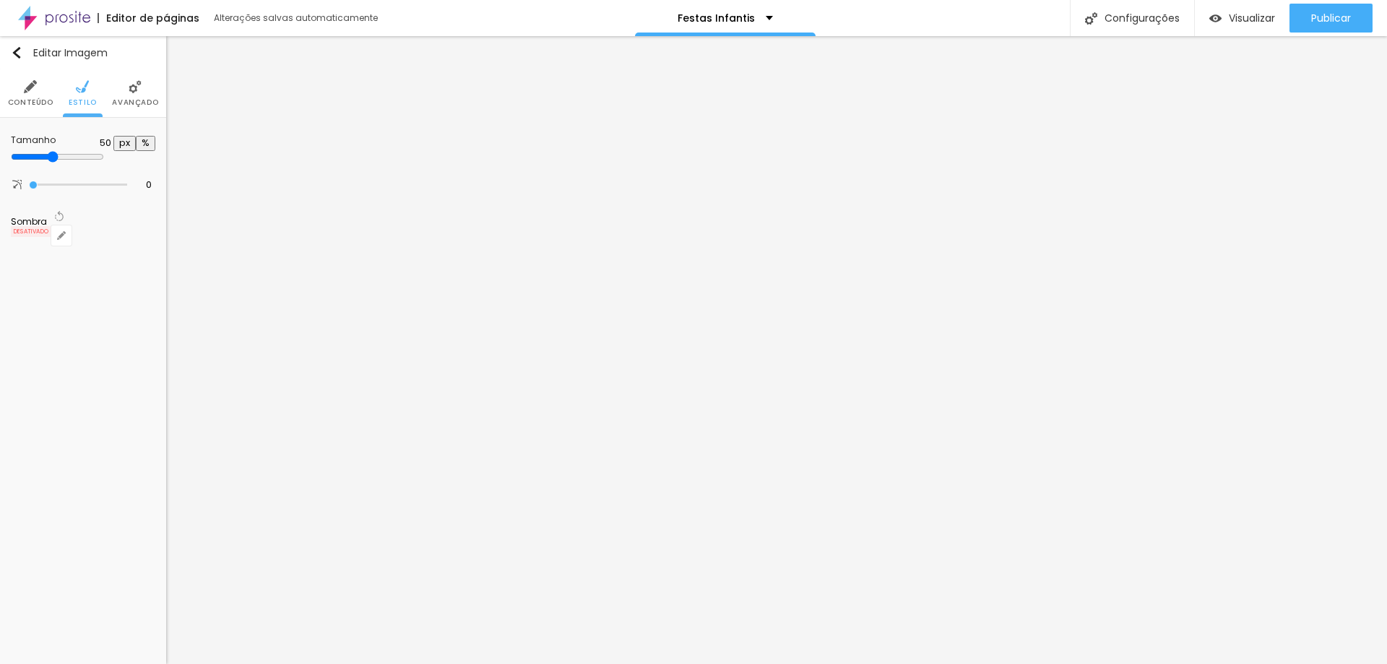
type input "45"
type input "40"
type input "45"
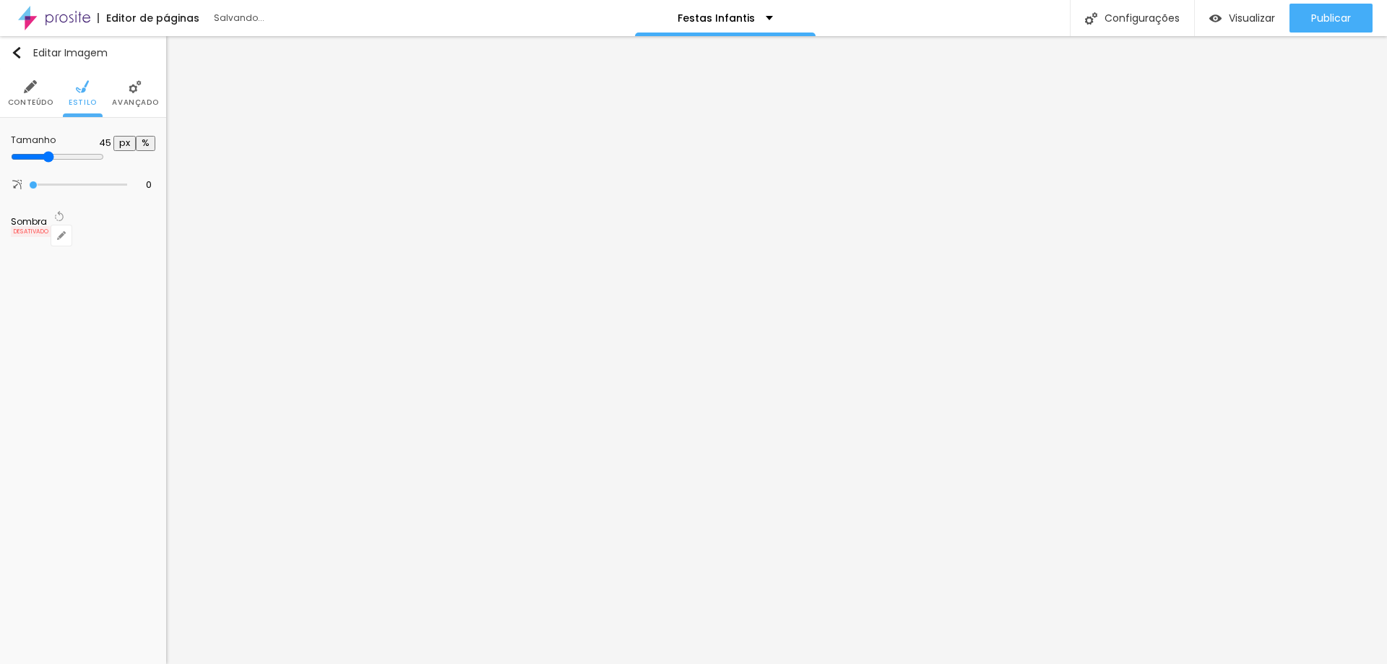
type input "50"
type input "60"
type input "100"
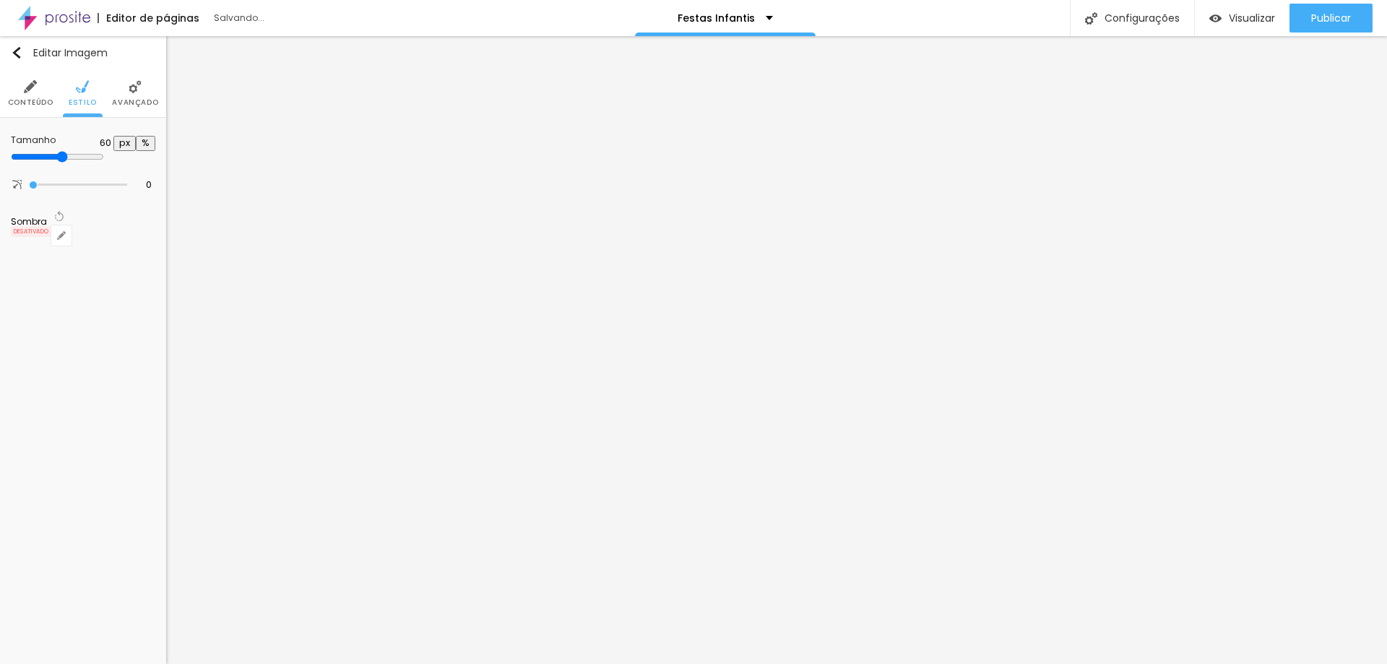
type input "100"
drag, startPoint x: 150, startPoint y: 156, endPoint x: 374, endPoint y: 110, distance: 228.7
click at [104, 151] on input "range" at bounding box center [57, 157] width 93 height 12
click at [130, 82] on img at bounding box center [135, 86] width 13 height 13
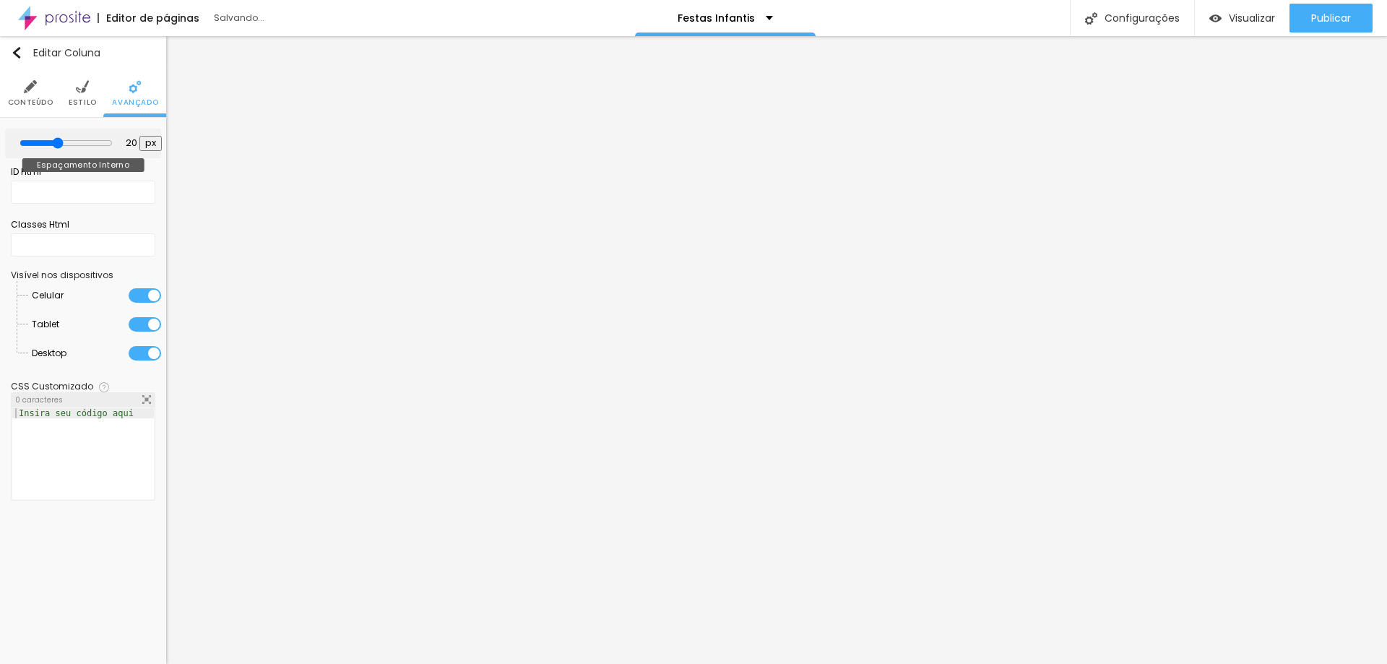
type input "0"
drag, startPoint x: 59, startPoint y: 137, endPoint x: 0, endPoint y: 133, distance: 59.4
click at [27, 139] on input "range" at bounding box center [66, 142] width 78 height 7
type input "5"
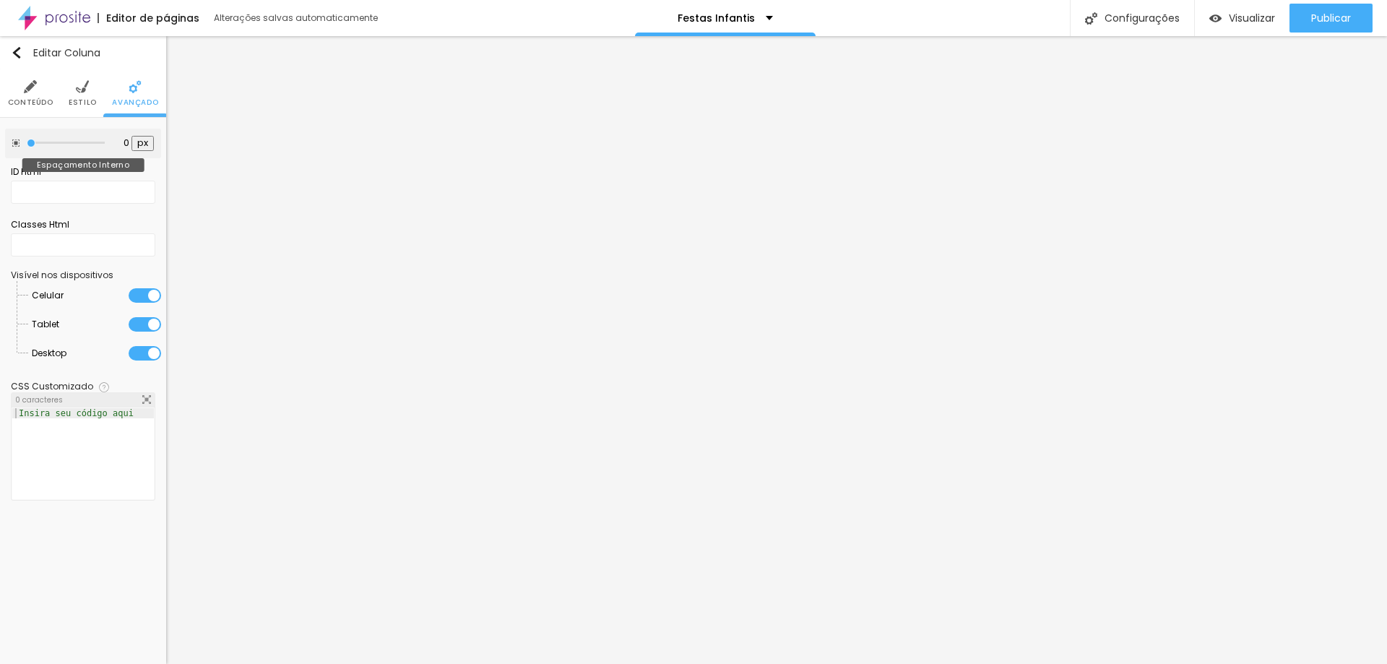
type input "5"
type input "15"
type input "20"
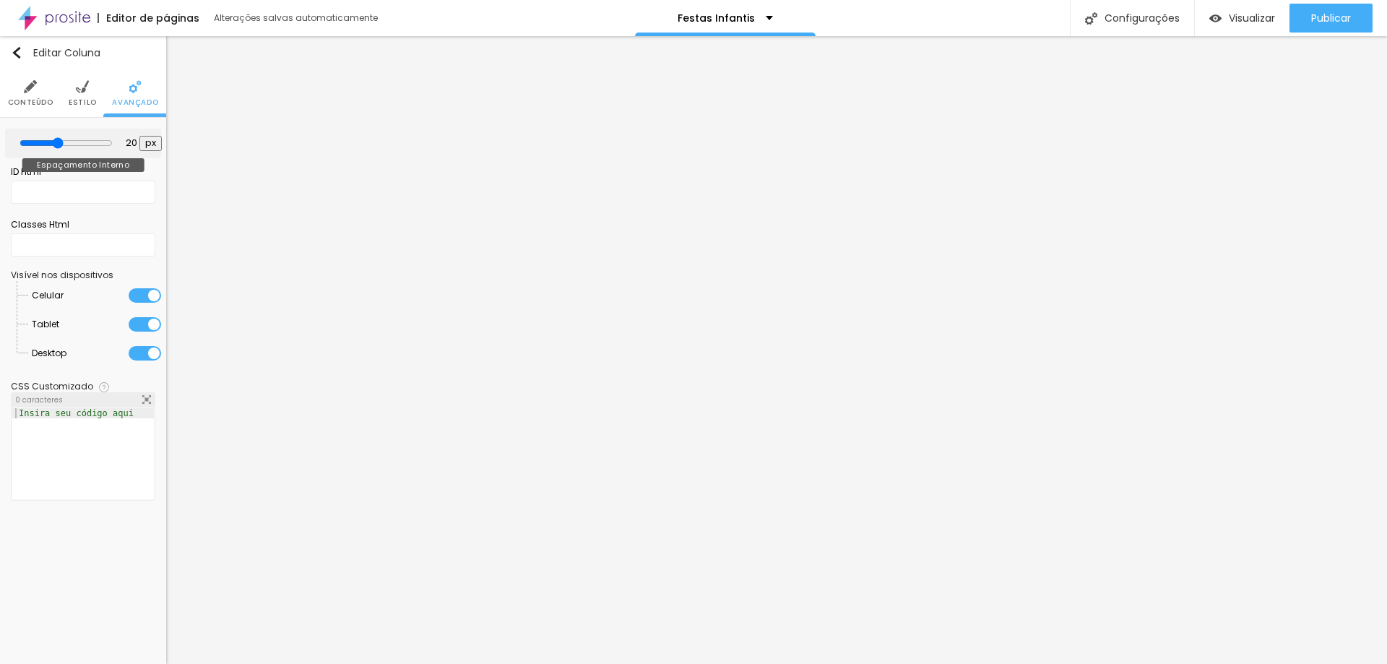
type input "0"
drag, startPoint x: 33, startPoint y: 142, endPoint x: 0, endPoint y: 142, distance: 32.5
click at [27, 142] on input "range" at bounding box center [66, 142] width 78 height 7
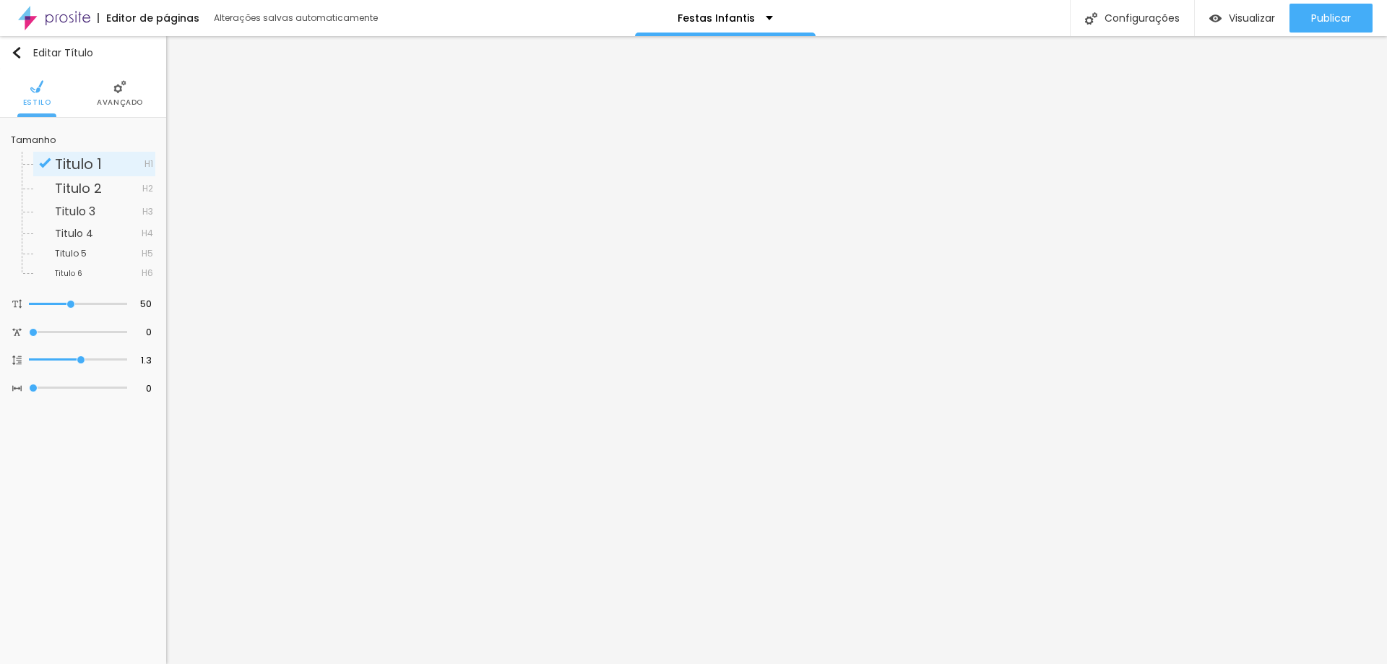
click at [115, 111] on li "Avançado" at bounding box center [120, 93] width 46 height 48
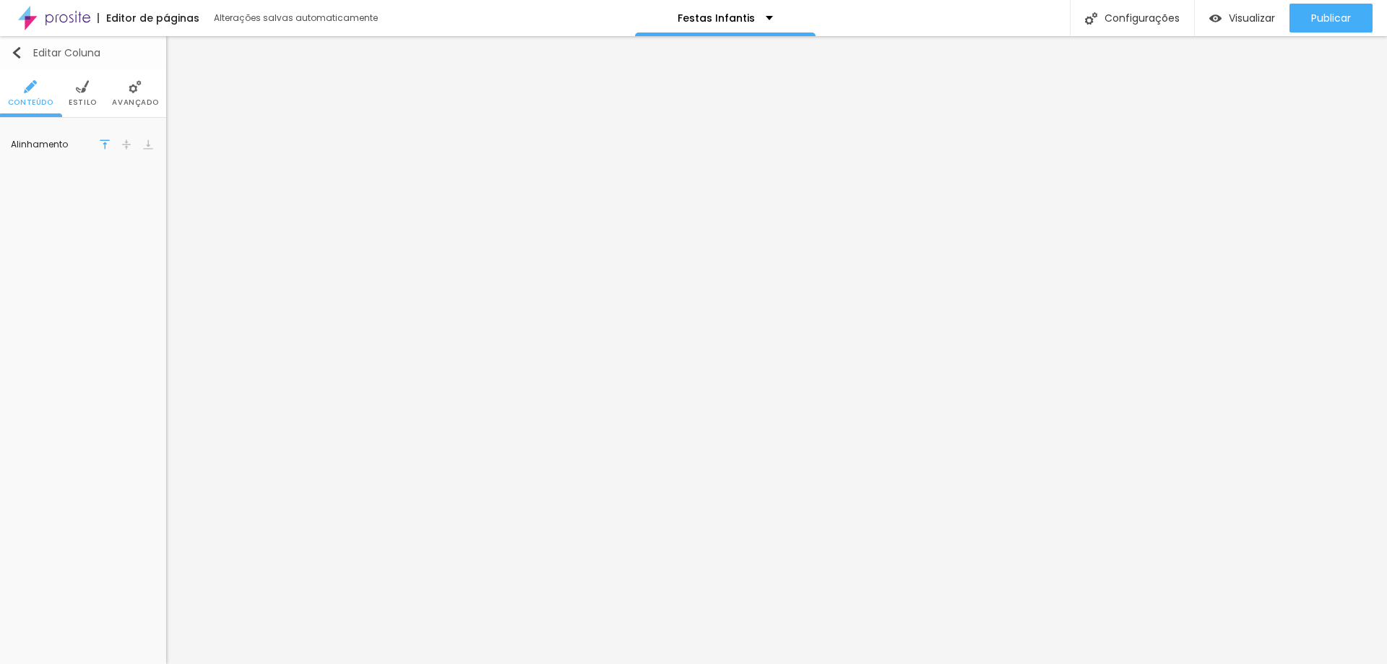
click at [20, 58] on img "button" at bounding box center [17, 53] width 12 height 12
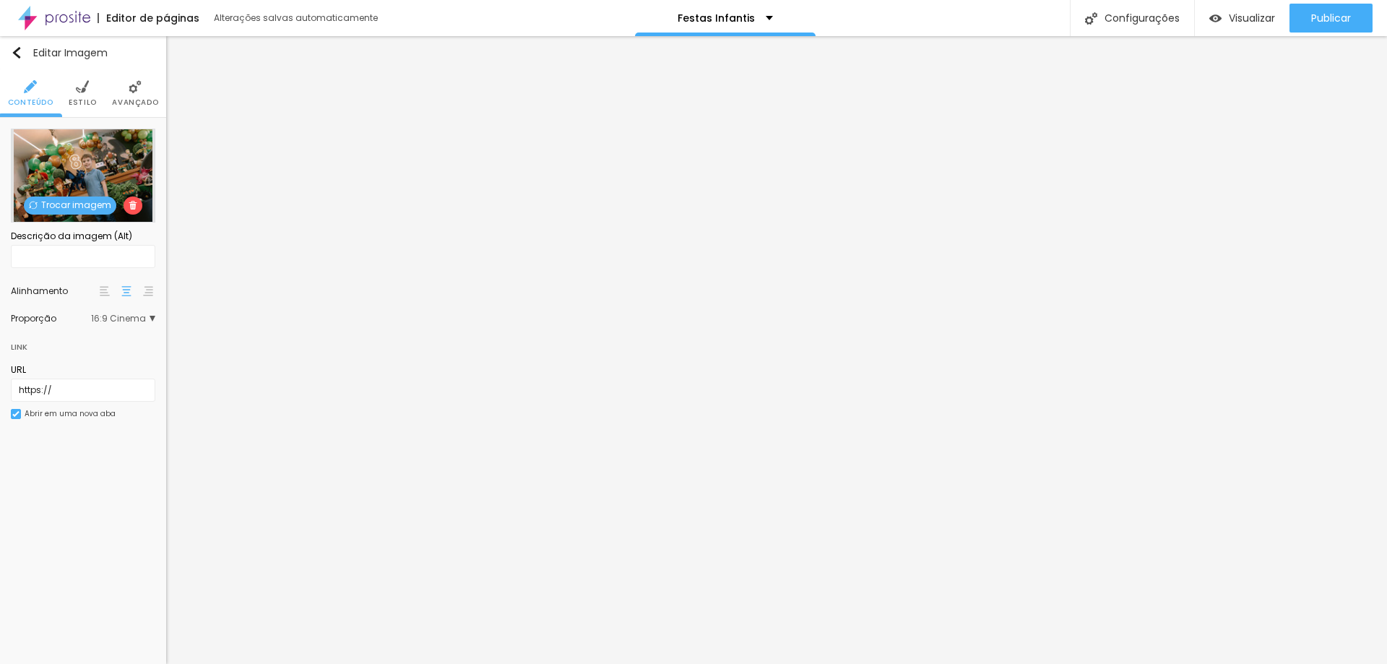
drag, startPoint x: 126, startPoint y: 332, endPoint x: 126, endPoint y: 319, distance: 12.3
click at [126, 330] on div "Link" at bounding box center [83, 343] width 144 height 26
click at [126, 318] on span "16:9 Cinema" at bounding box center [123, 318] width 64 height 9
click at [98, 400] on span "Original" at bounding box center [104, 398] width 98 height 9
click at [95, 102] on ul "Conteúdo Estilo Avançado" at bounding box center [83, 93] width 166 height 48
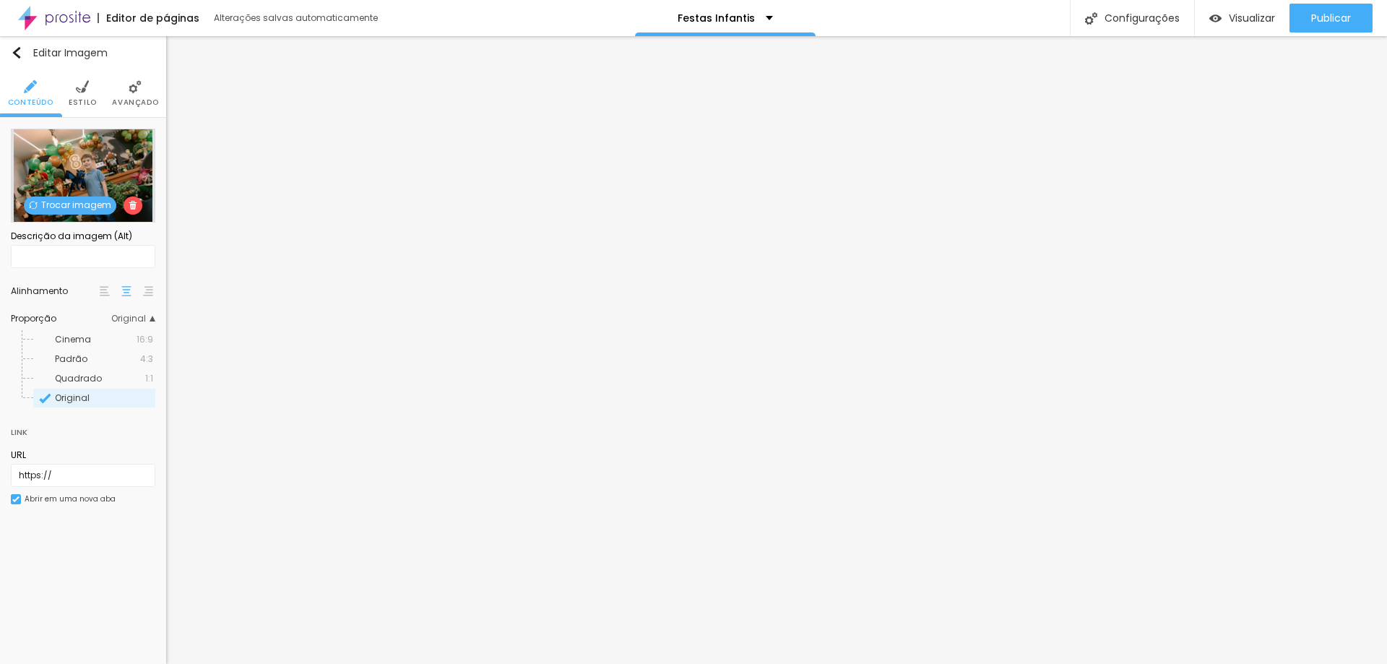
click at [69, 90] on ul "Conteúdo Estilo Avançado" at bounding box center [83, 93] width 166 height 48
click at [82, 92] on img at bounding box center [82, 86] width 13 height 13
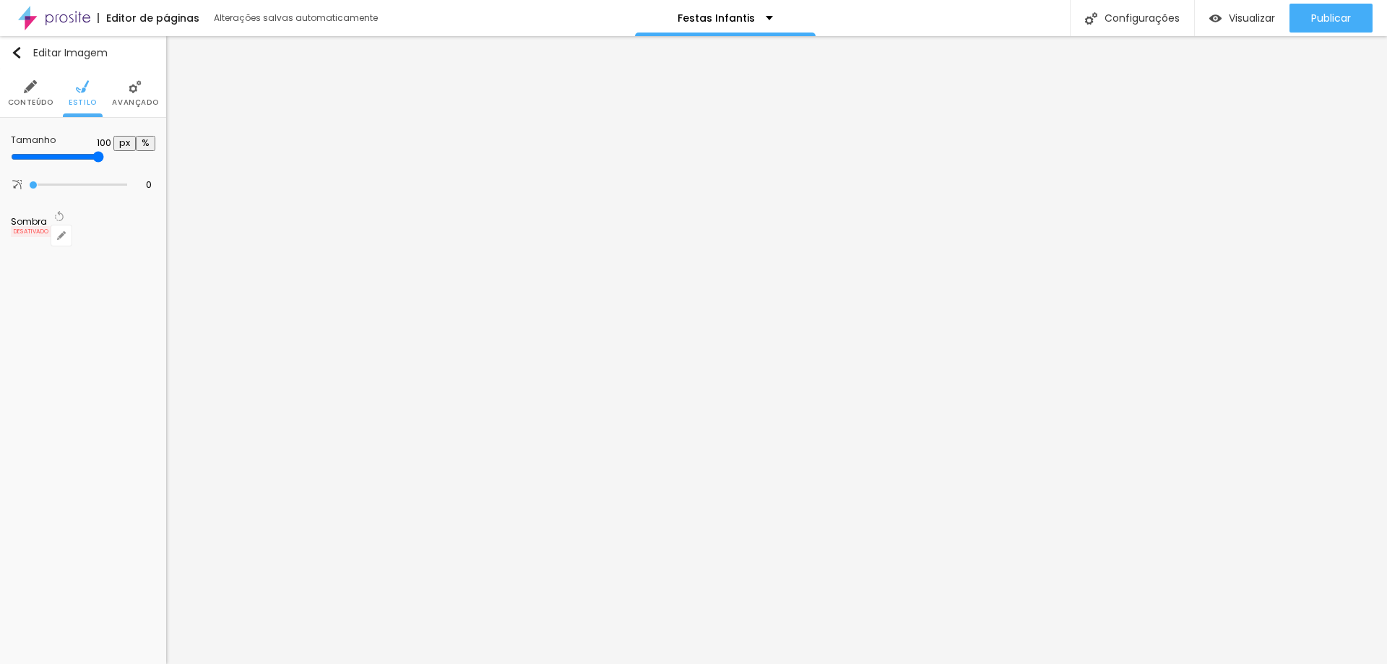
type input "50"
type input "10"
type input "100"
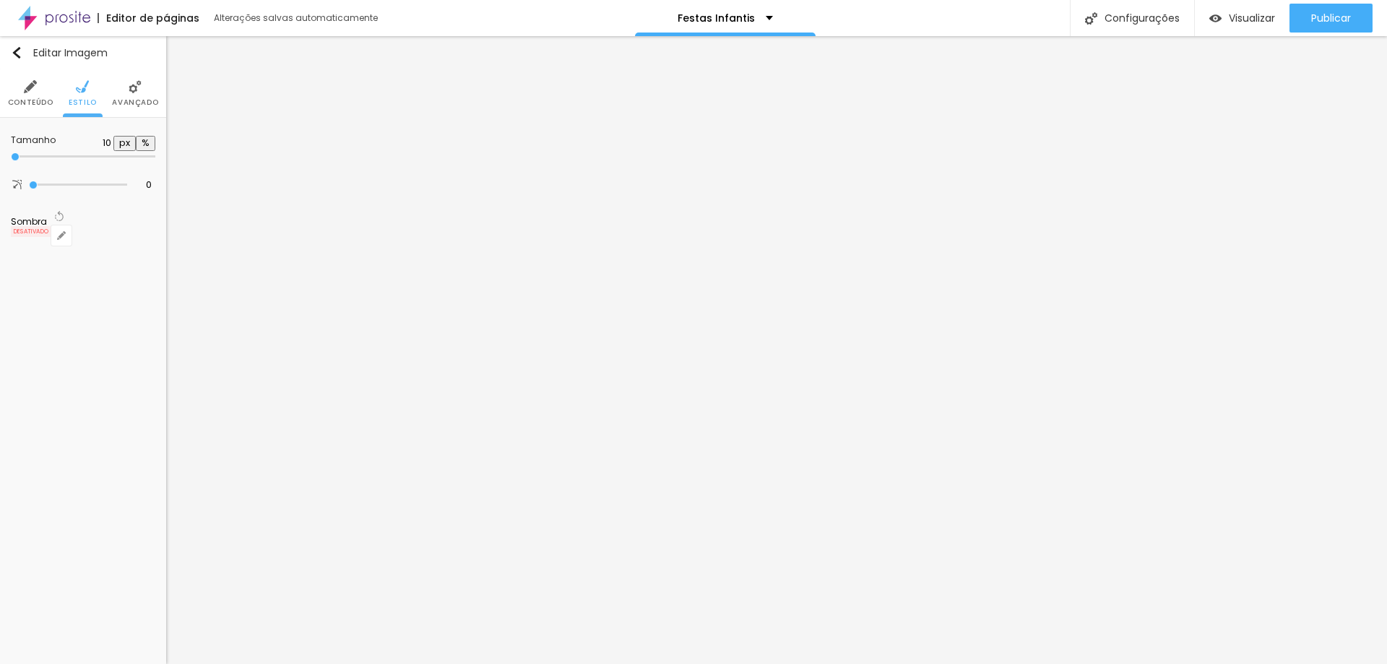
type input "100"
drag, startPoint x: 152, startPoint y: 157, endPoint x: 348, endPoint y: 129, distance: 197.7
click at [104, 151] on input "range" at bounding box center [57, 157] width 93 height 12
click at [152, 99] on span "Avançado" at bounding box center [135, 102] width 46 height 7
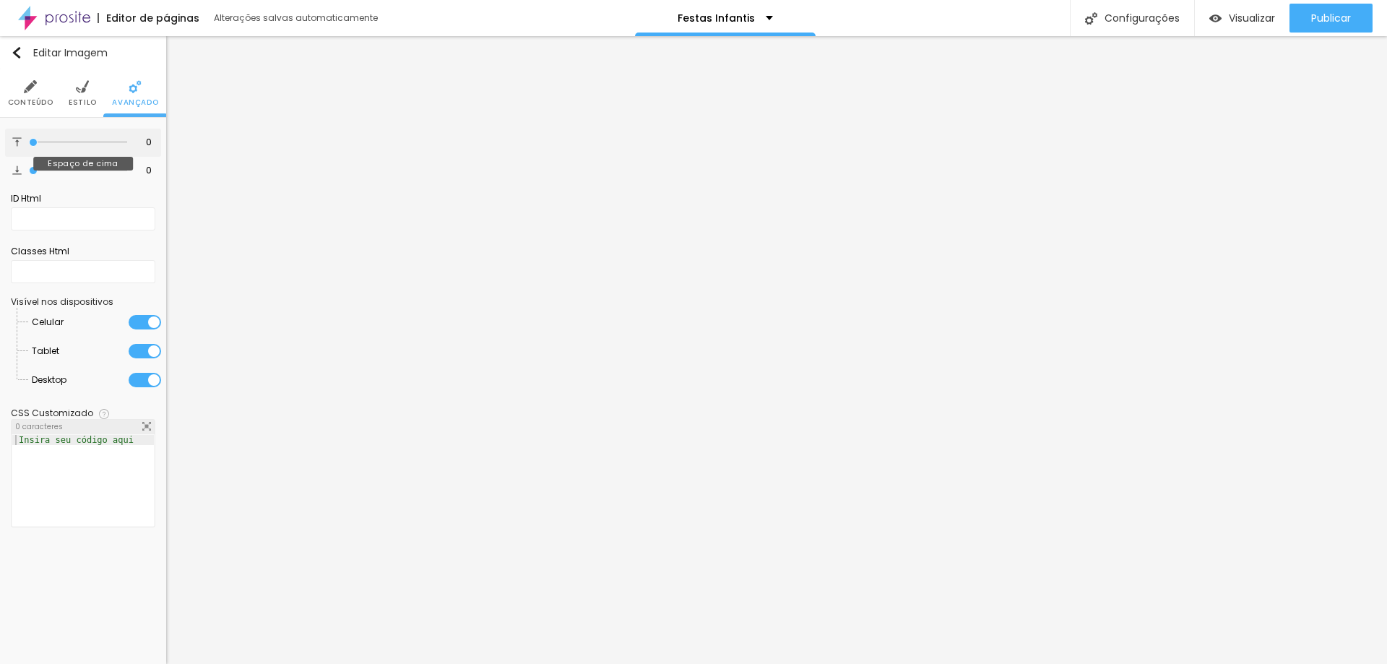
type input "10"
type input "30"
type input "17"
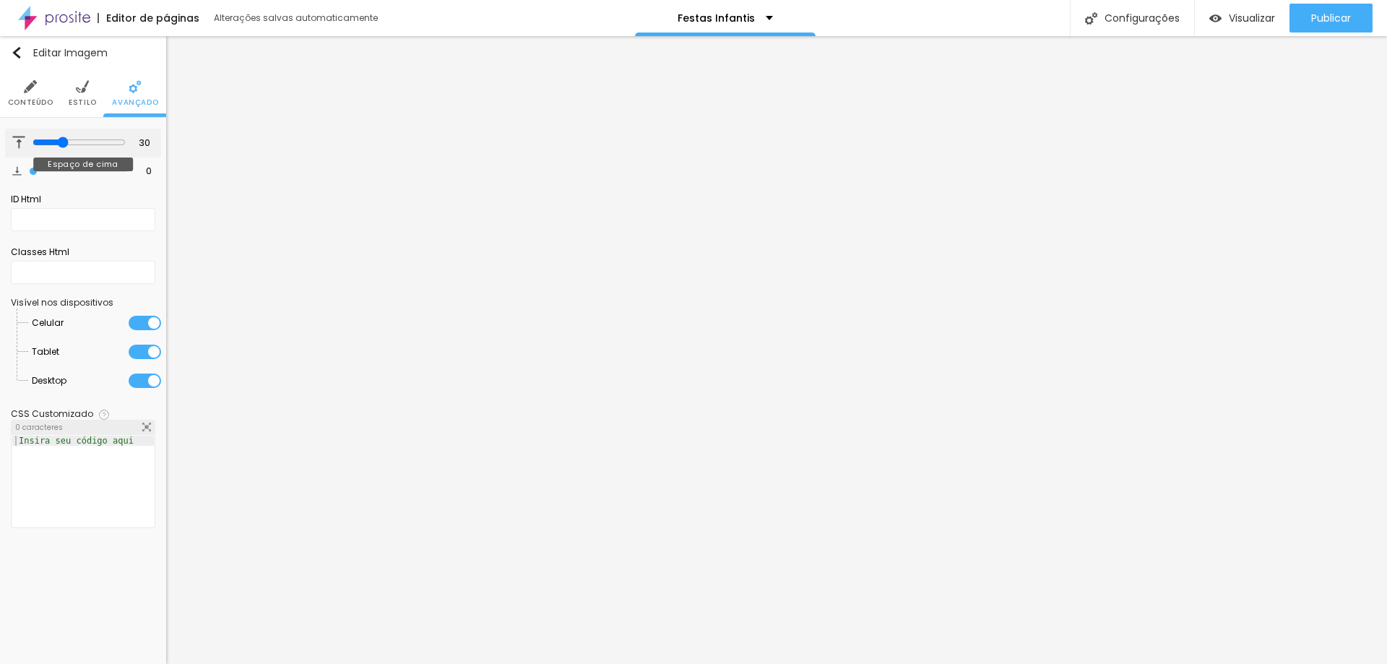
type input "17"
type input "12"
type input "11"
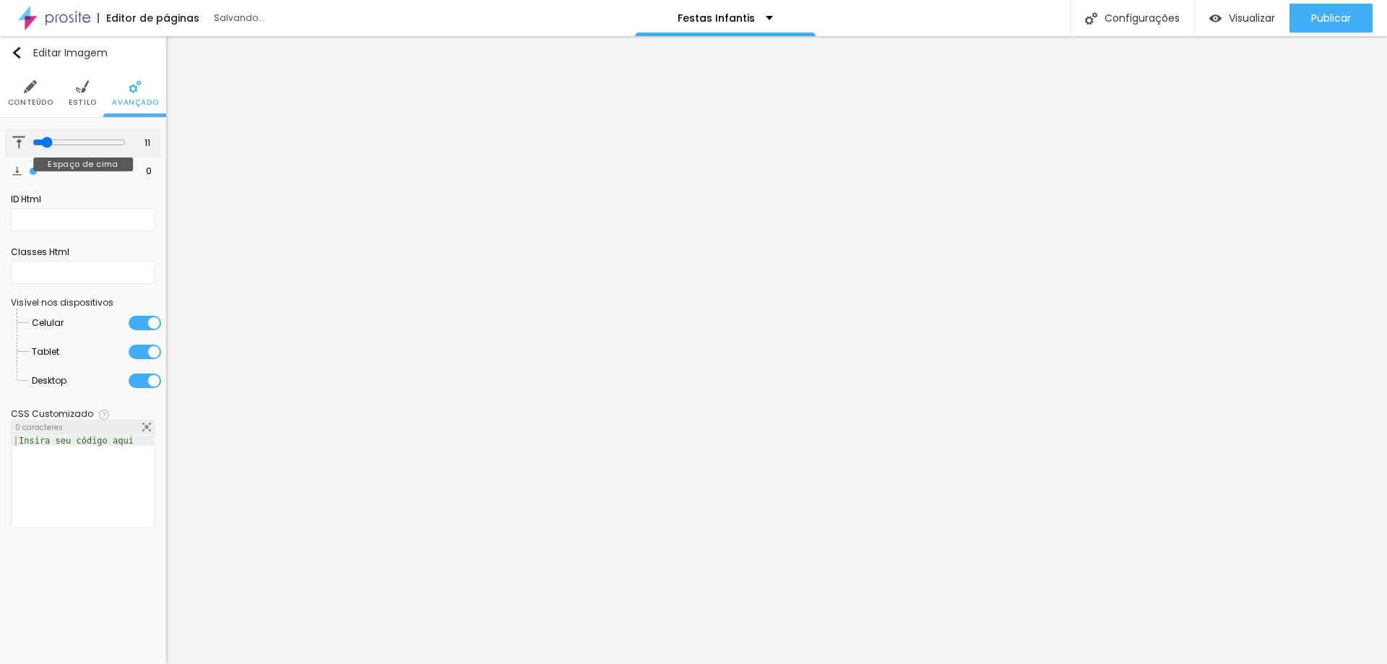
type input "12"
type input "13"
type input "21"
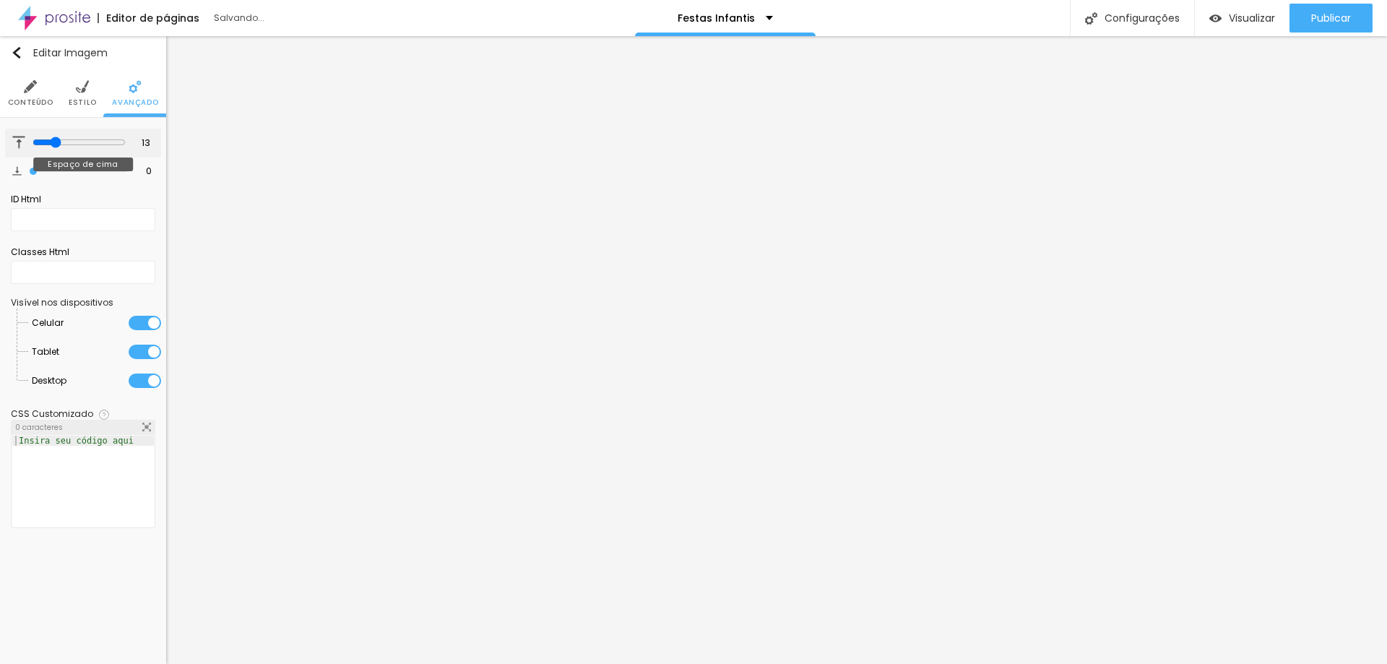
type input "21"
drag, startPoint x: 33, startPoint y: 145, endPoint x: 53, endPoint y: 152, distance: 20.6
type input "21"
click at [53, 148] on input "range" at bounding box center [79, 143] width 93 height 12
type input "7"
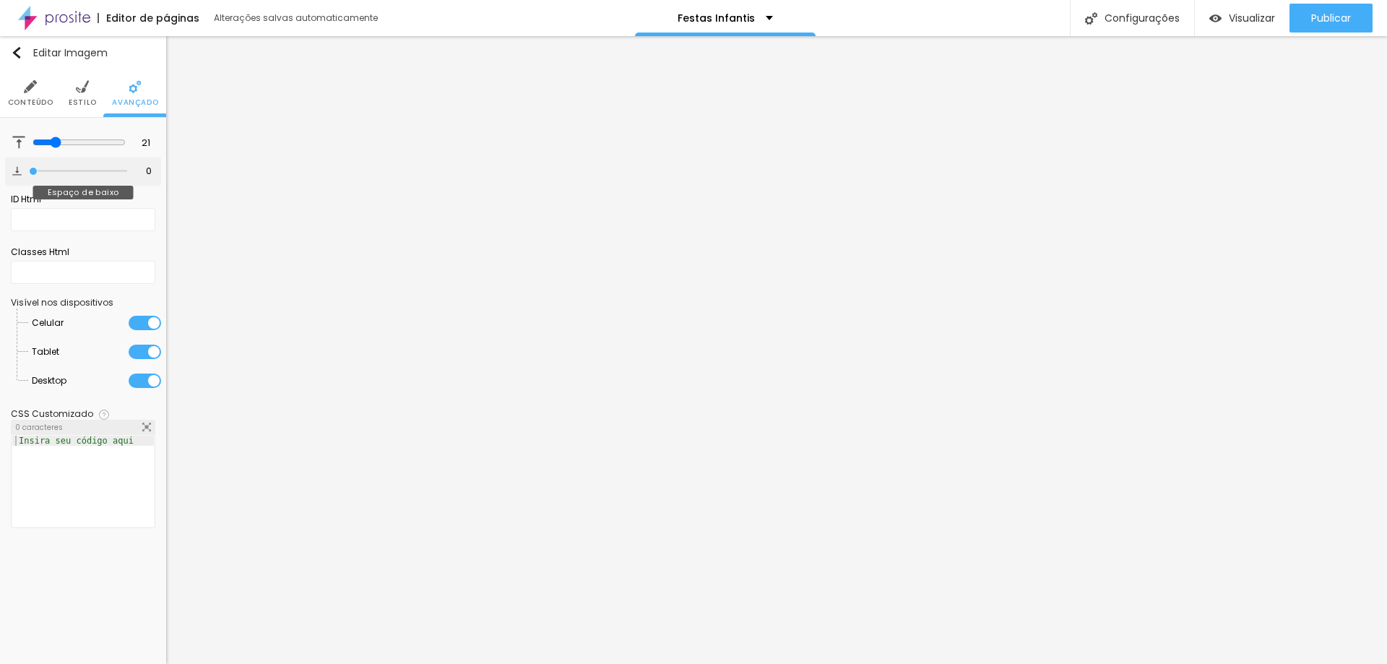
type input "7"
type input "16"
type input "20"
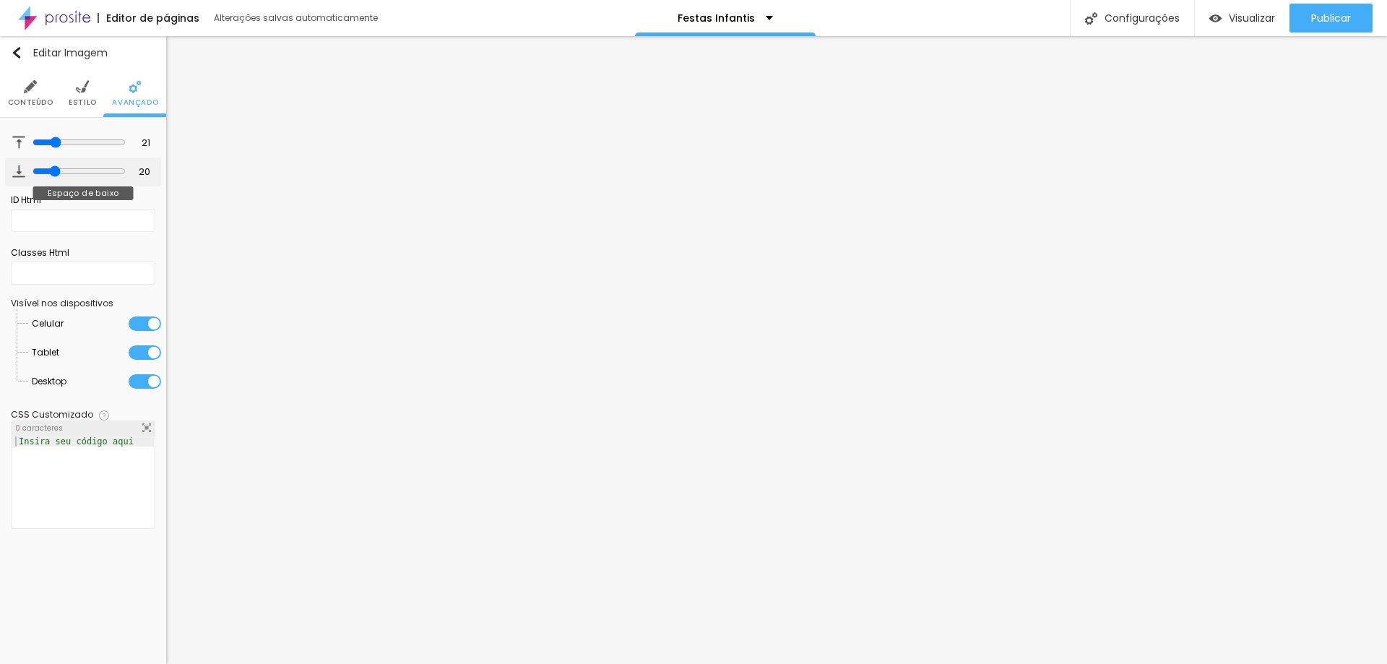
type input "22"
type input "25"
type input "28"
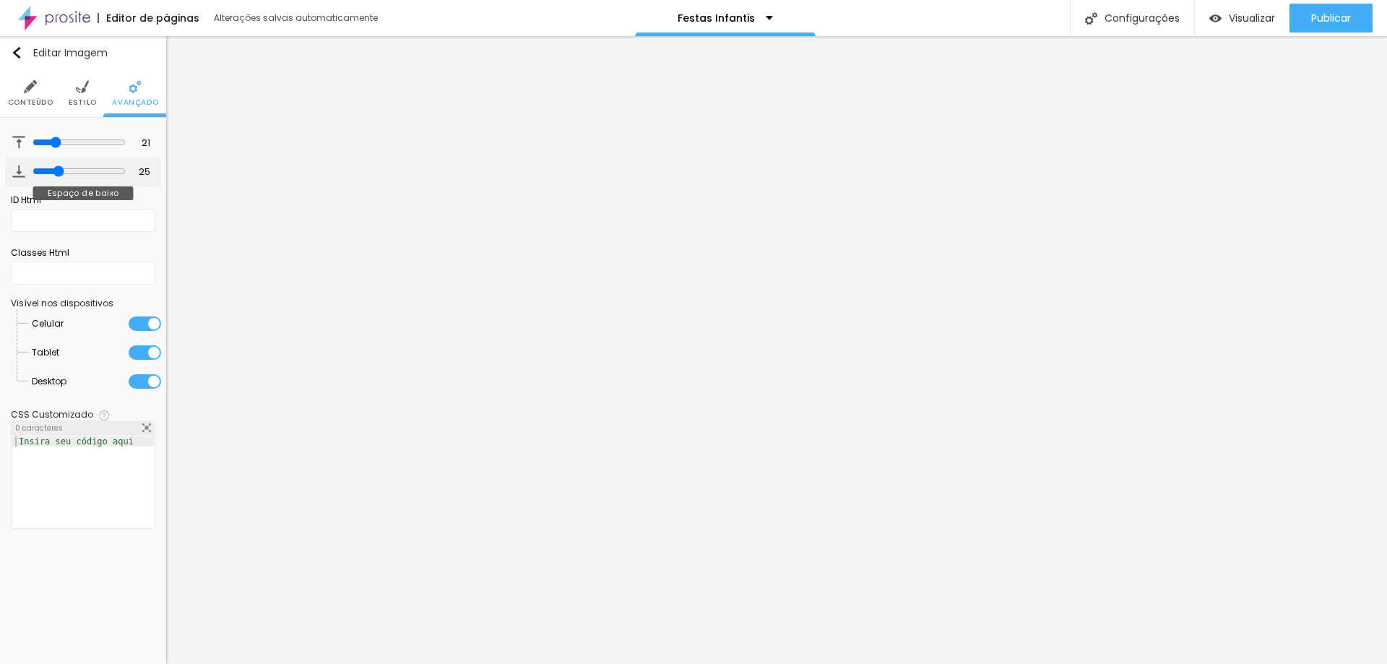
type input "28"
type input "30"
type input "33"
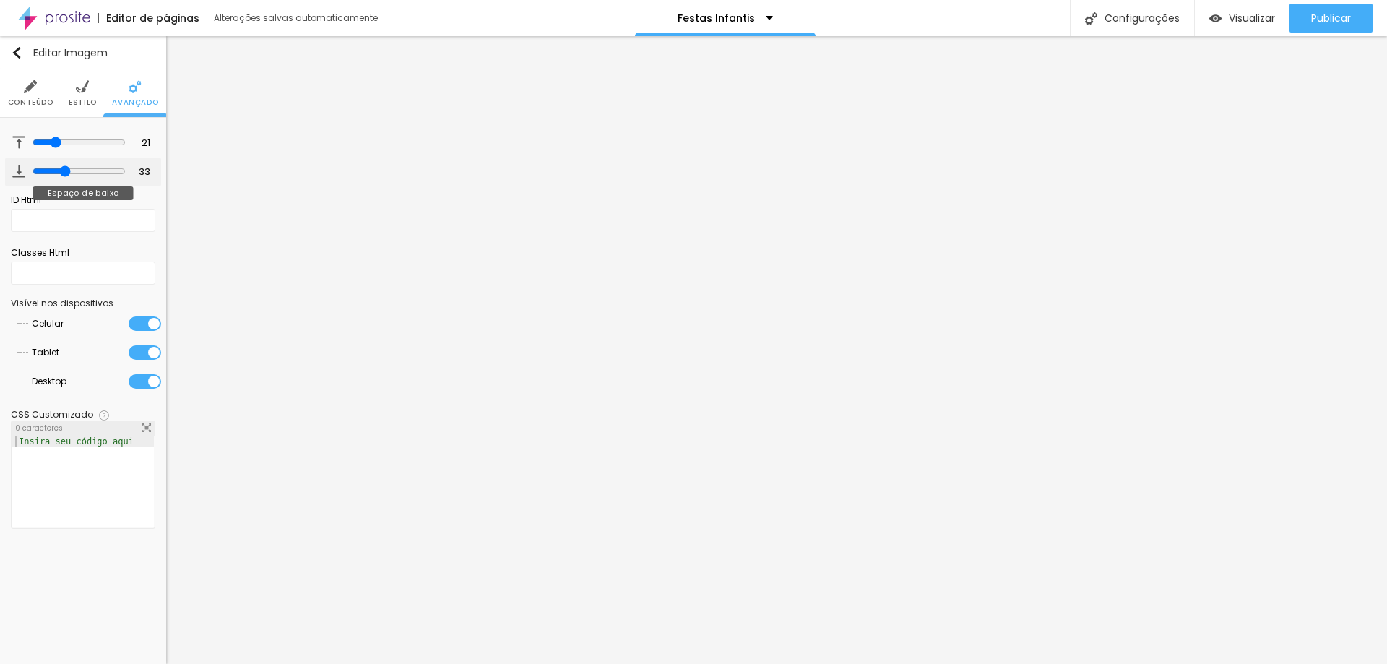
type input "35"
type input "37"
type input "40"
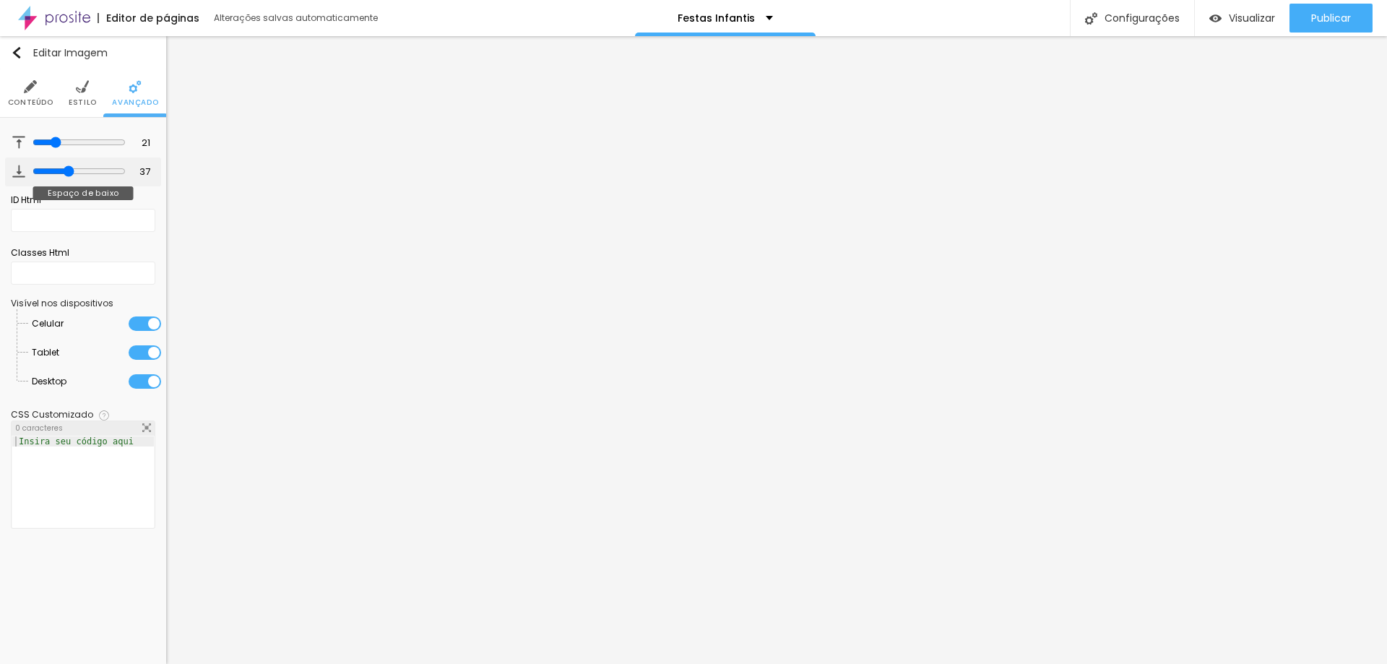
type input "40"
type input "43"
type input "44"
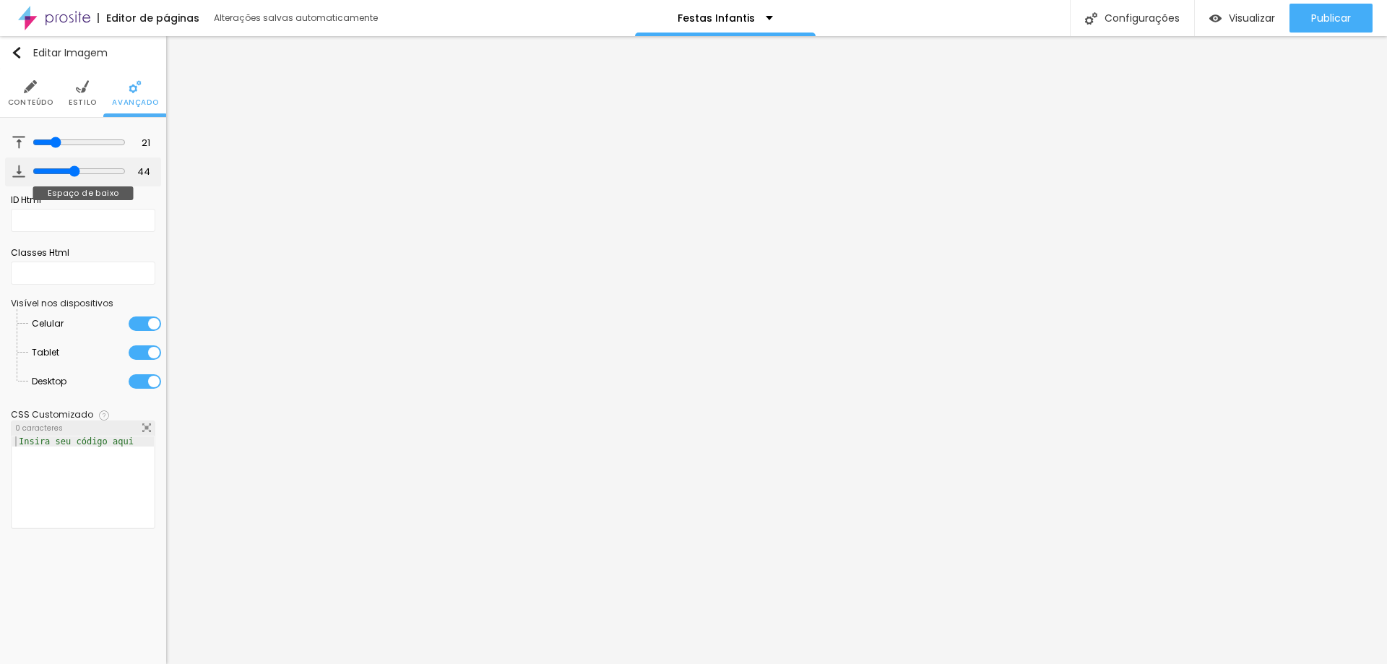
type input "49"
type input "54"
type input "56"
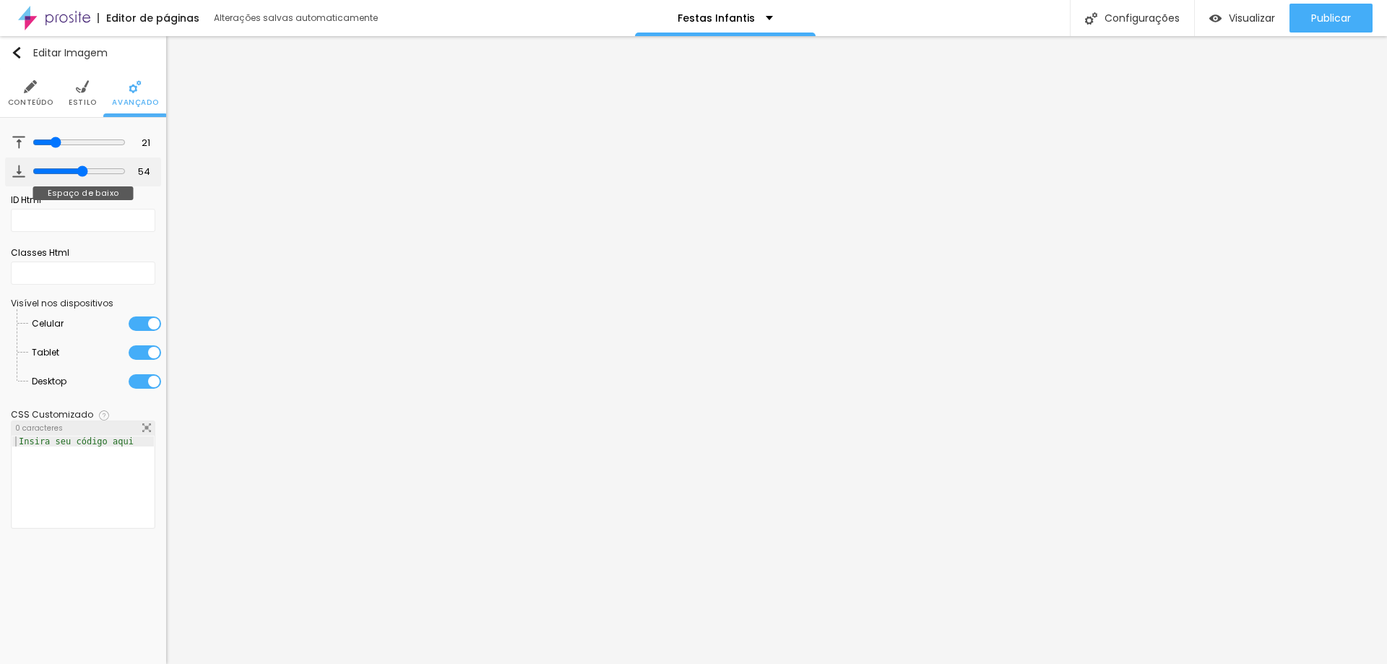
type input "56"
type input "57"
type input "51"
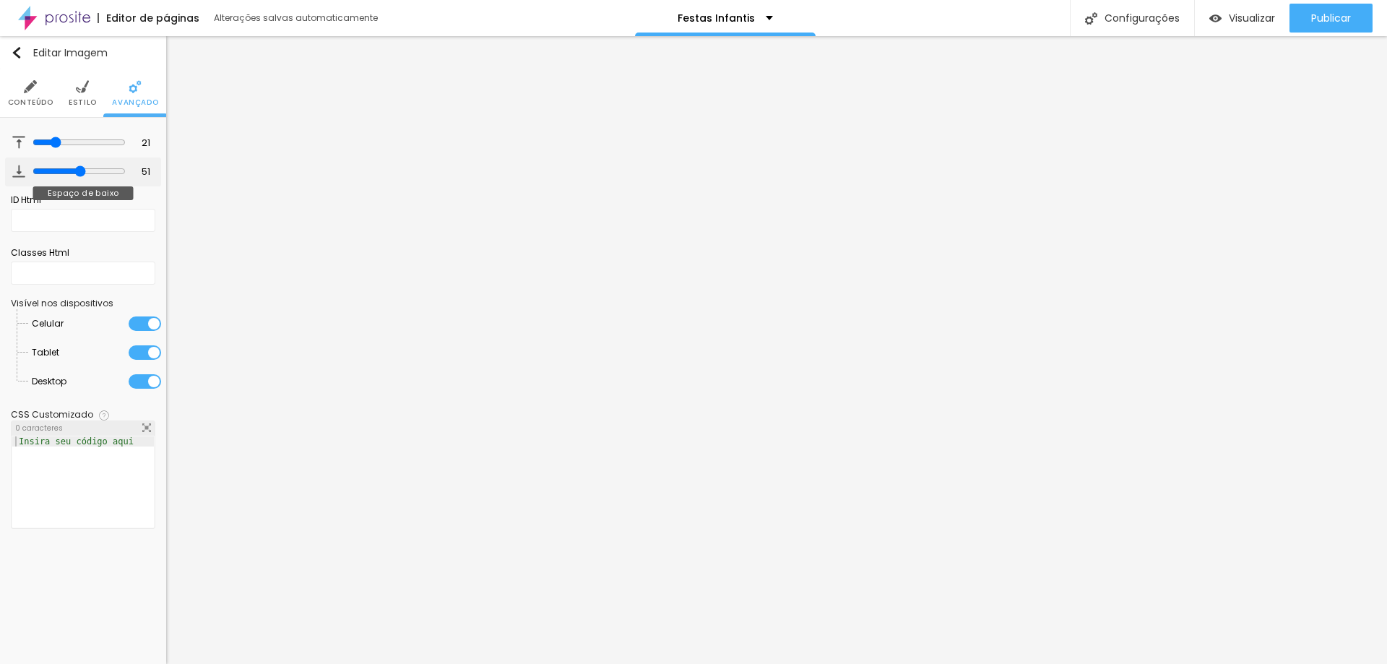
type input "47"
type input "39"
type input "32"
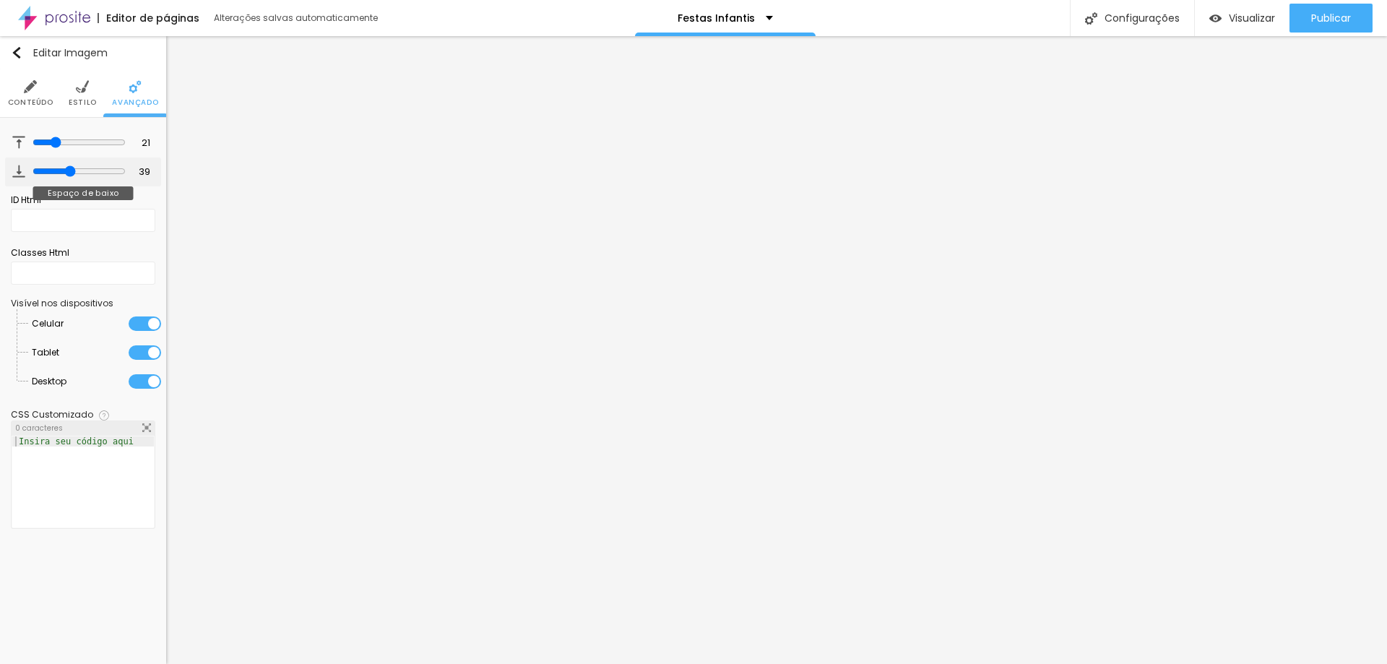
type input "32"
type input "24"
type input "19"
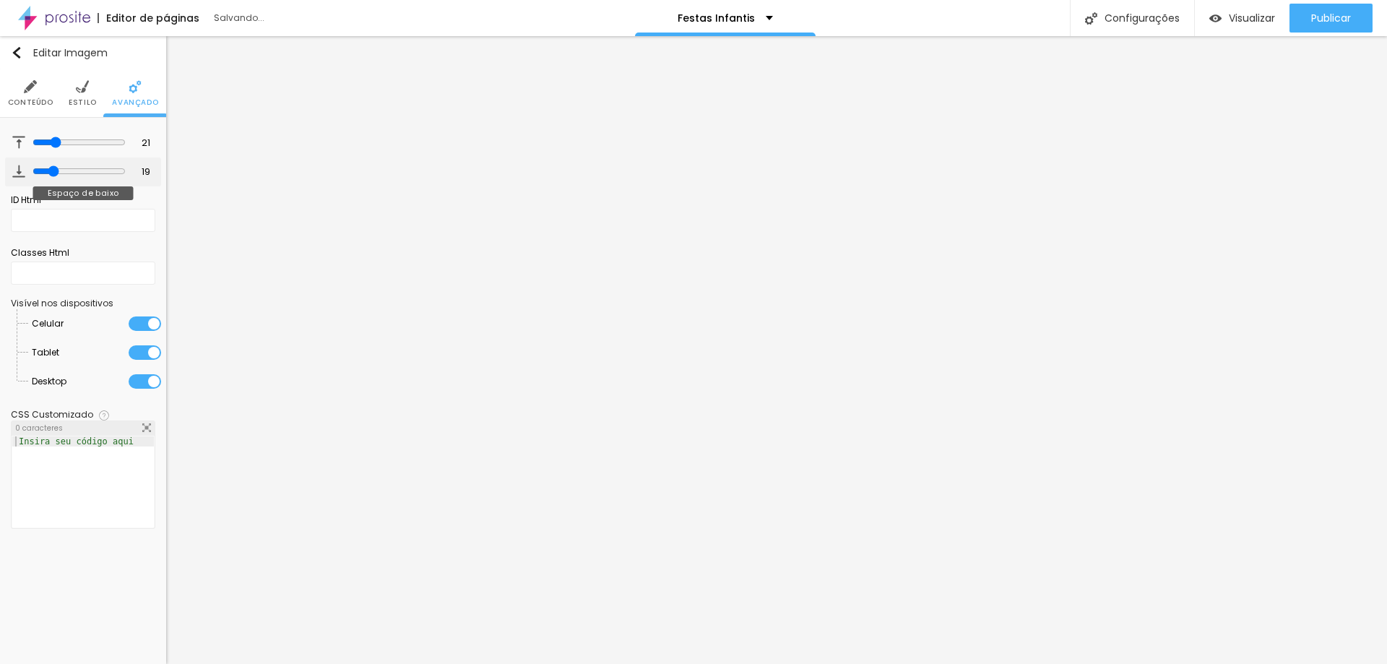
type input "16"
type input "14"
type input "12"
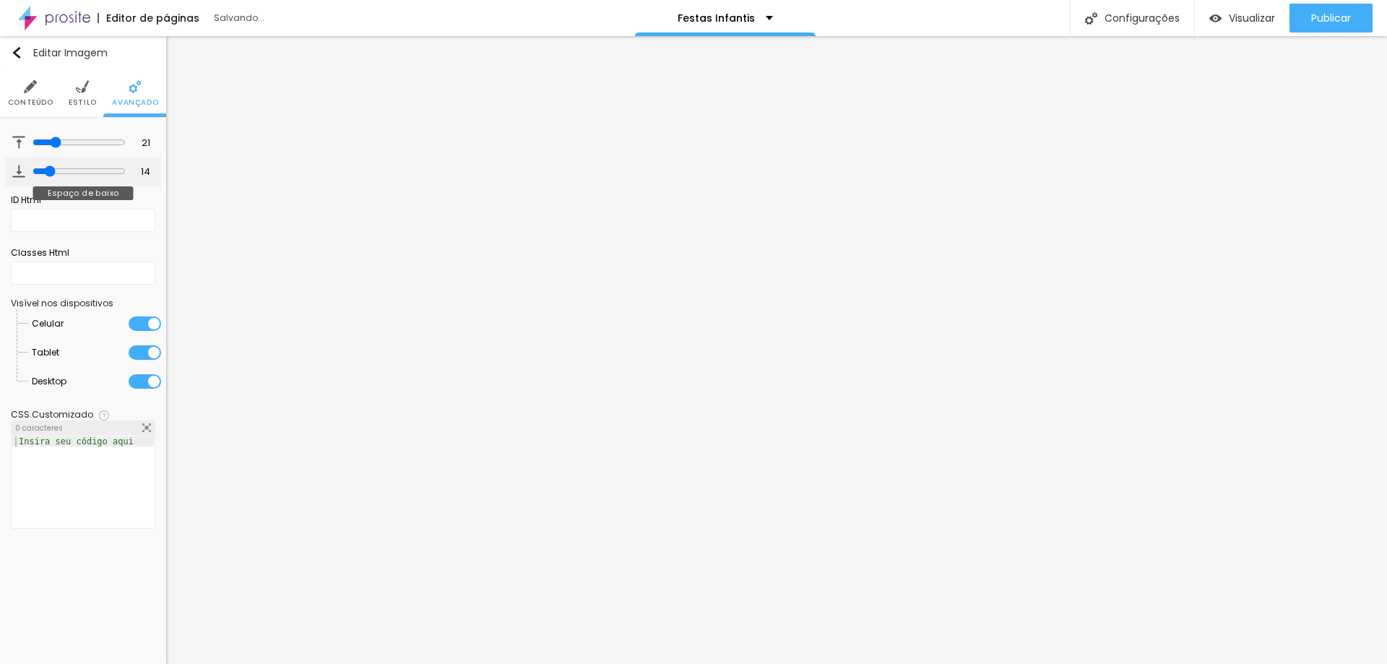
type input "12"
type input "11"
type input "10"
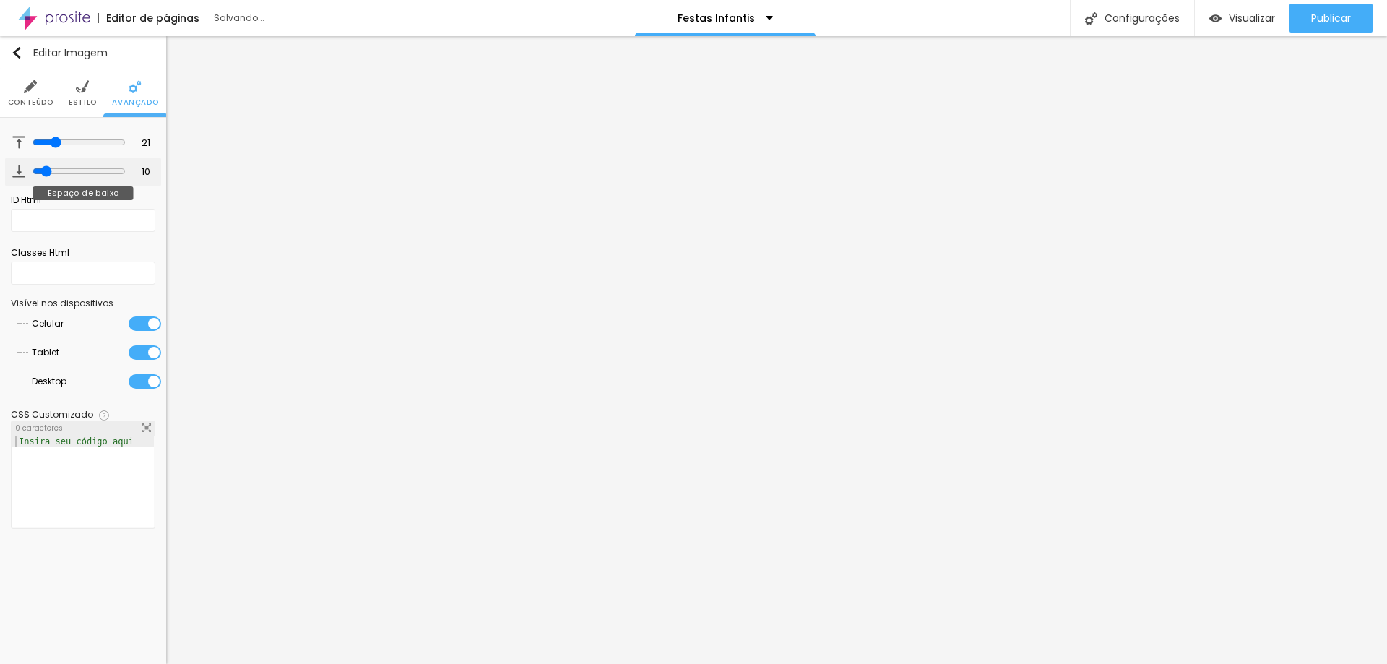
type input "9"
type input "8"
type input "7"
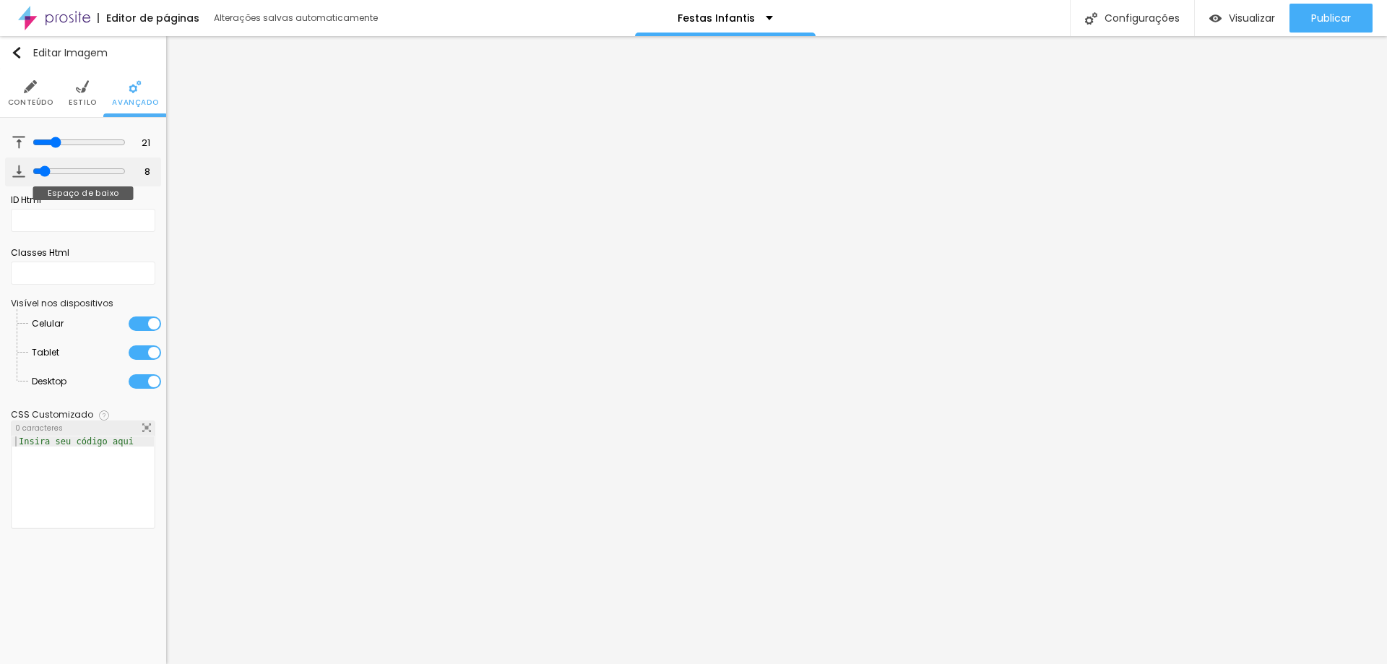
type input "7"
type input "9"
type input "20"
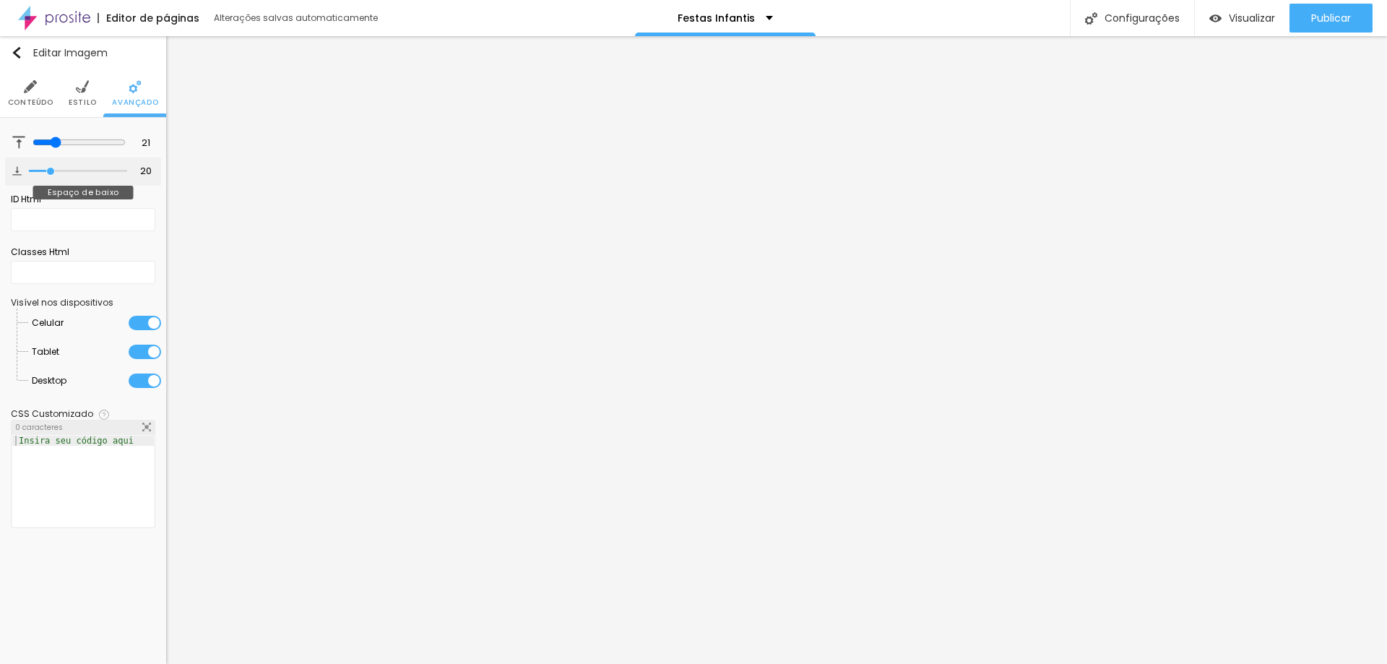
type input "0"
click at [31, 172] on input "range" at bounding box center [78, 171] width 98 height 7
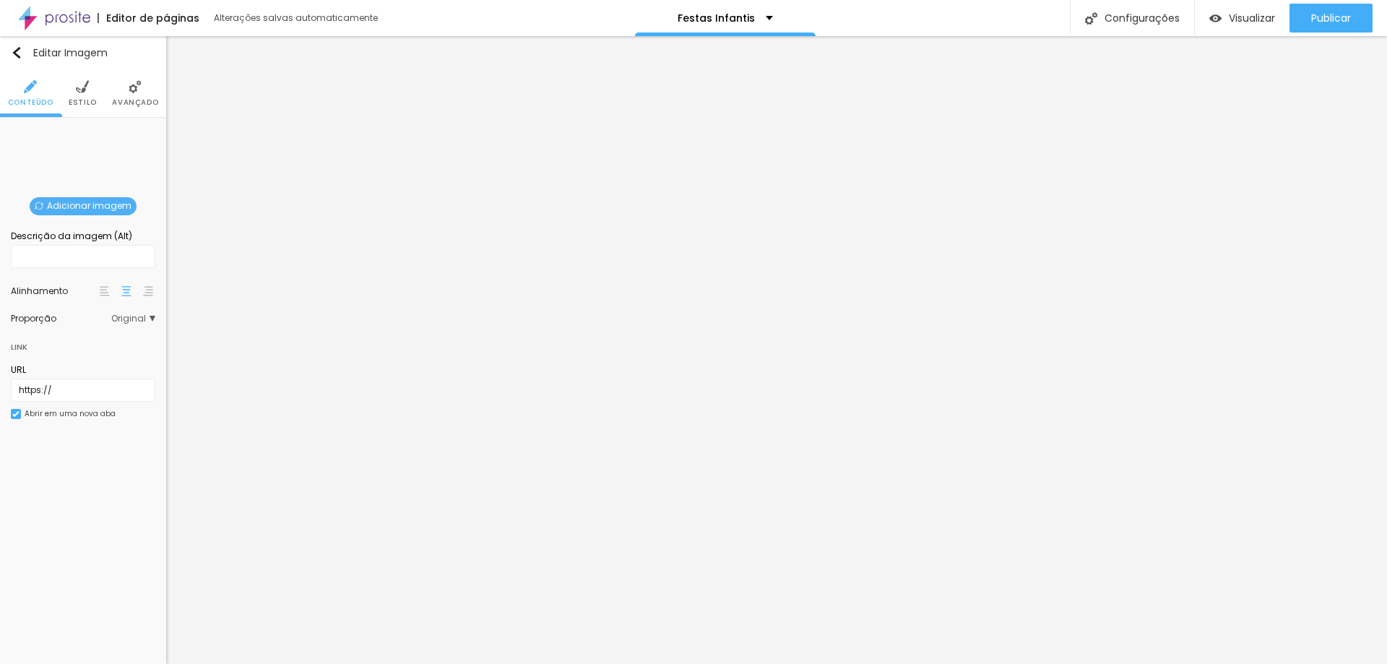
click at [84, 209] on span "Adicionar imagem" at bounding box center [83, 206] width 107 height 18
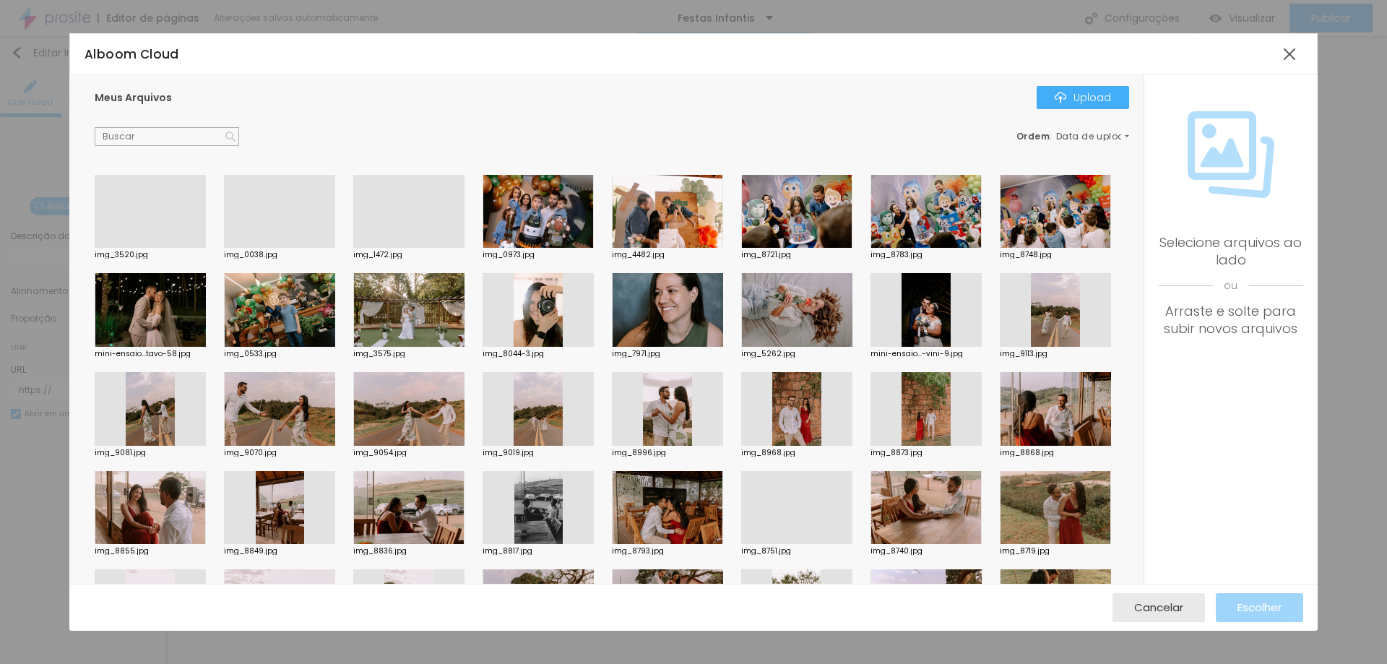
click at [898, 218] on div at bounding box center [926, 212] width 111 height 74
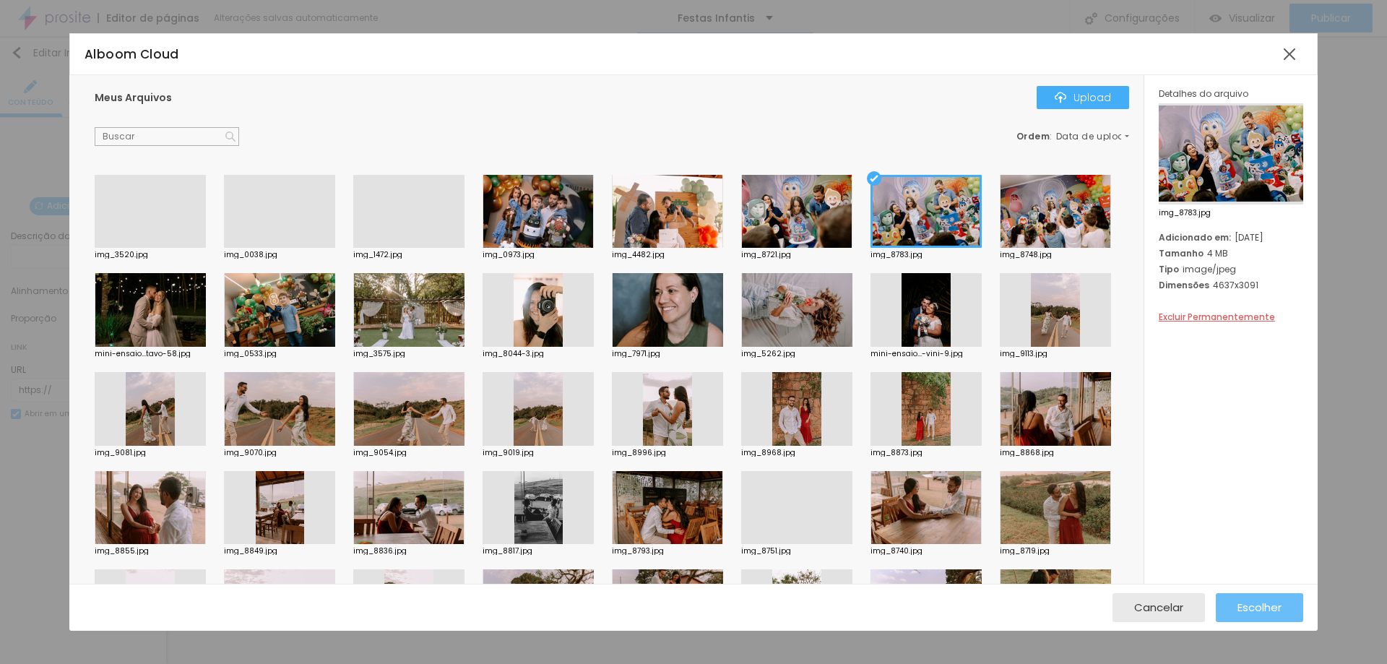
click at [1277, 606] on span "Escolher" at bounding box center [1260, 607] width 44 height 12
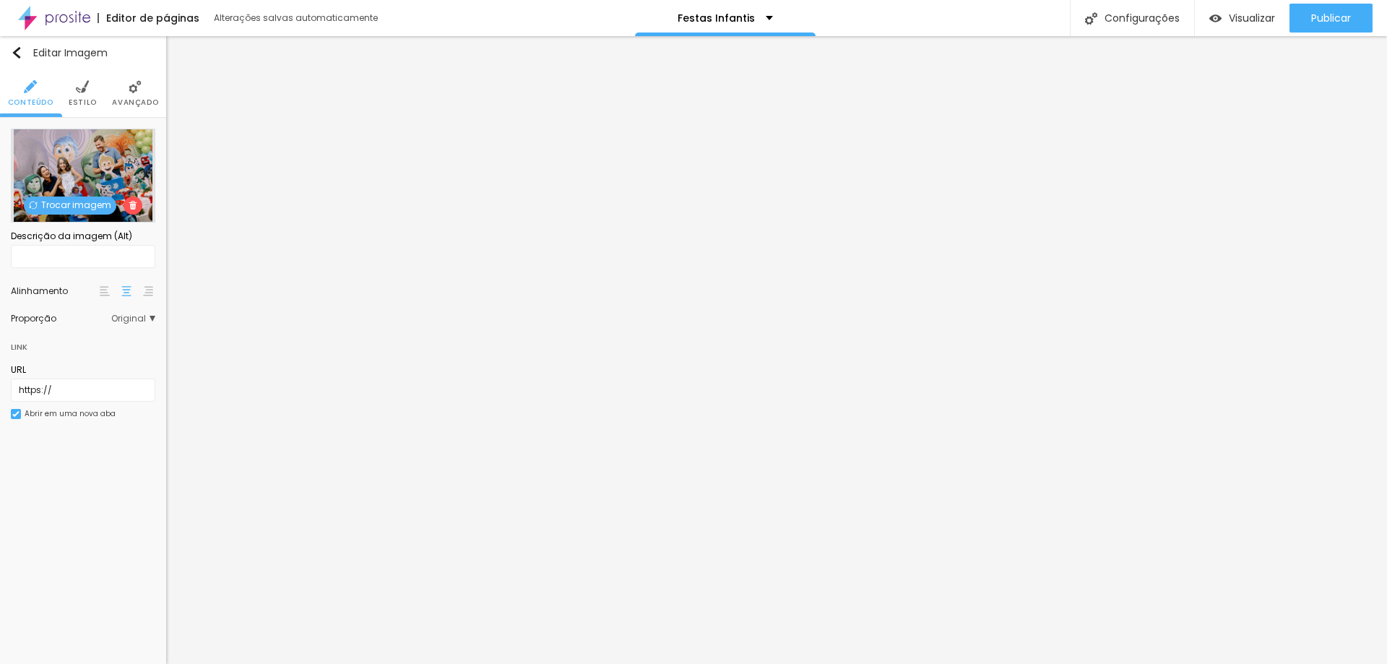
click at [131, 321] on span "Original" at bounding box center [133, 318] width 44 height 9
click at [116, 377] on span "Quadrado" at bounding box center [100, 378] width 90 height 9
click at [135, 324] on div "Proporção Original Cinema 16:9 Padrão 4:3 Quadrado 1:1 Original" at bounding box center [83, 318] width 144 height 23
click at [129, 314] on span "Original" at bounding box center [133, 318] width 44 height 9
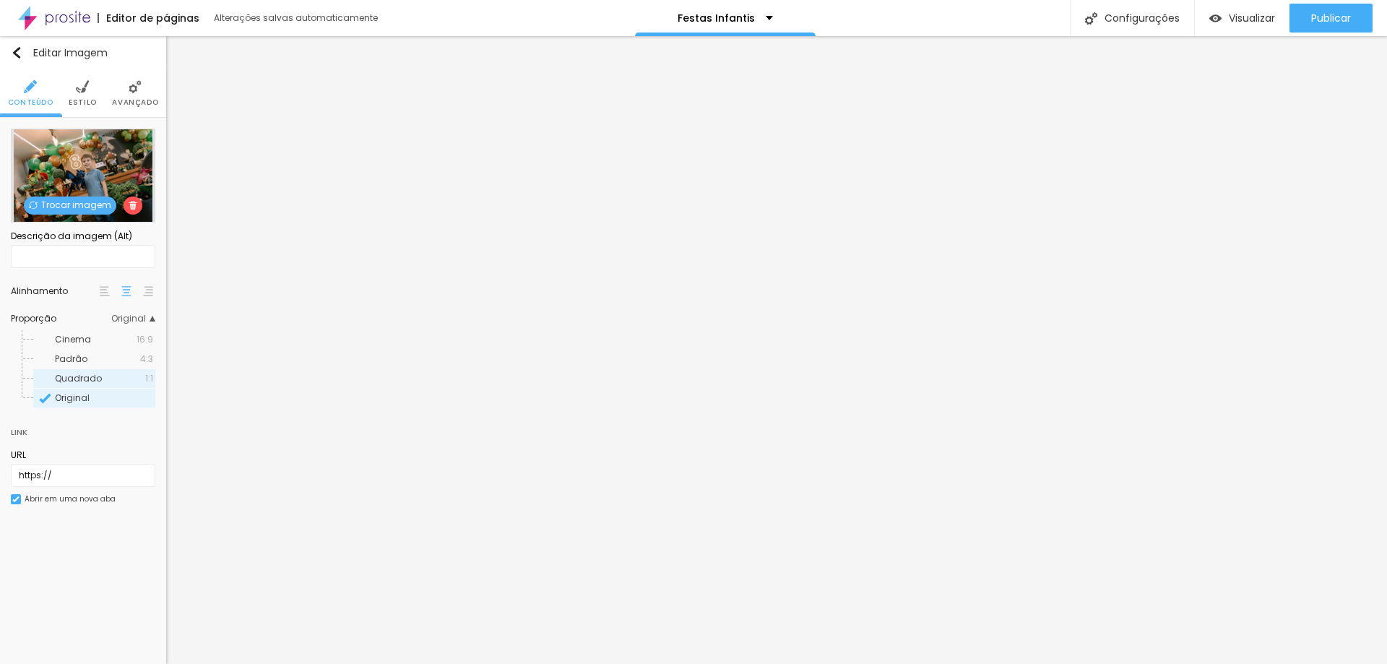
click at [116, 371] on div "Quadrado 1:1" at bounding box center [94, 378] width 122 height 19
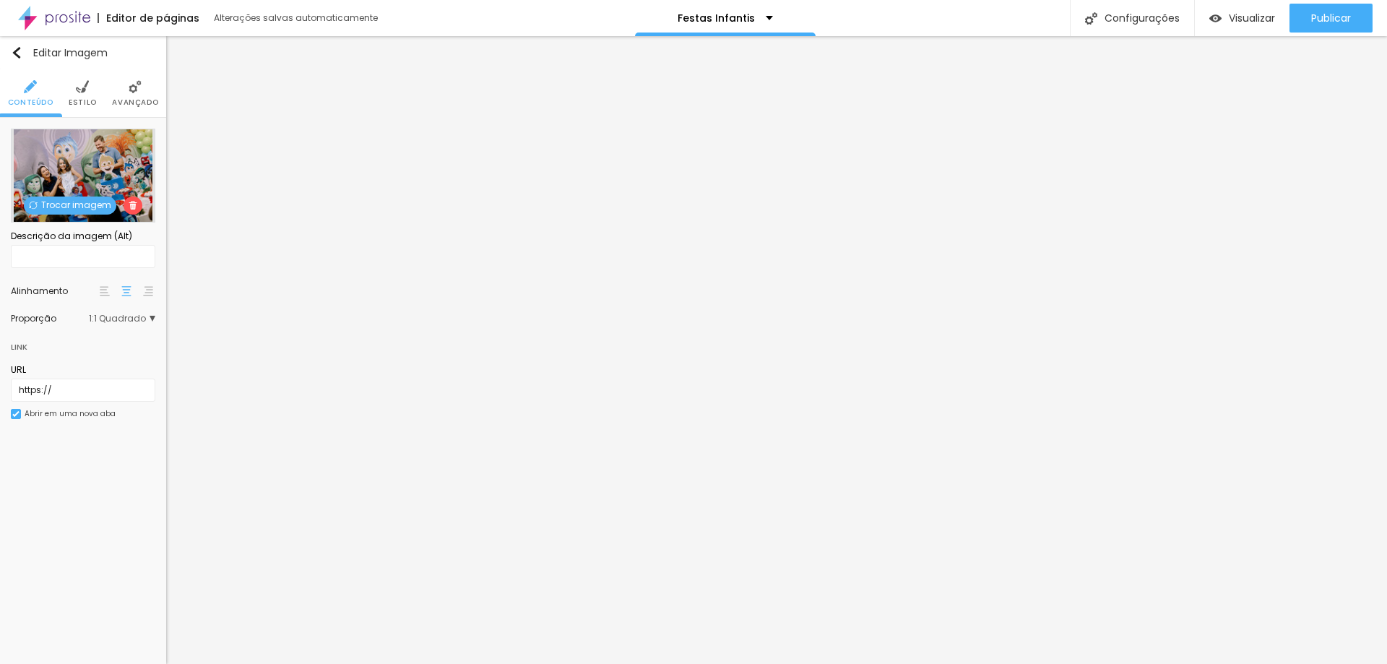
click at [129, 103] on span "Avançado" at bounding box center [135, 102] width 46 height 7
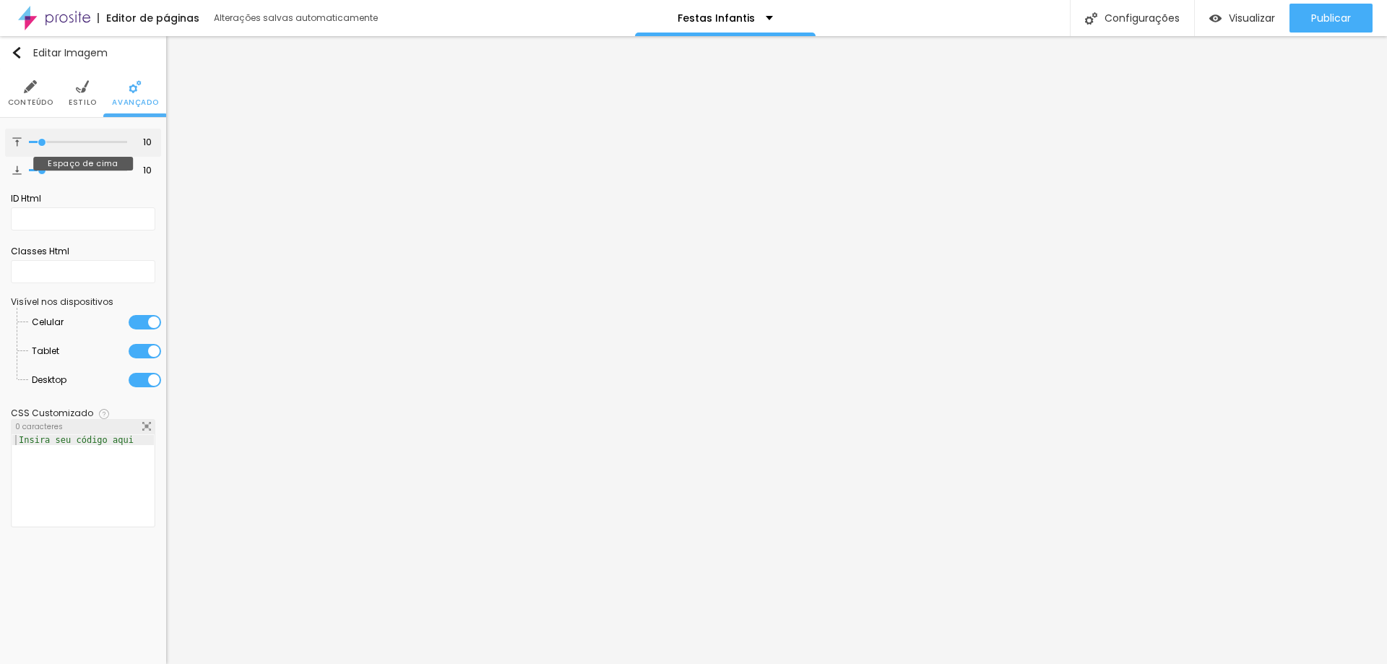
type input "0"
drag, startPoint x: 42, startPoint y: 140, endPoint x: 30, endPoint y: 163, distance: 25.2
type input "0"
click at [29, 139] on input "range" at bounding box center [78, 142] width 98 height 7
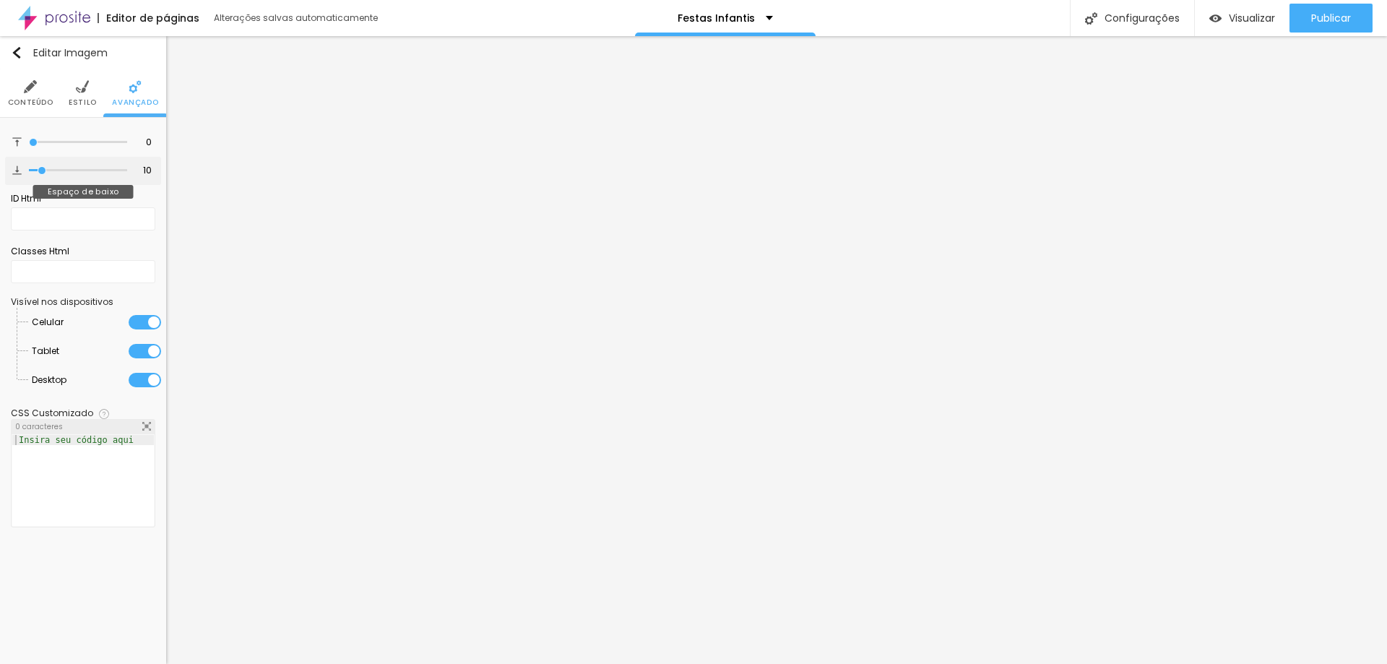
type input "7"
type input "0"
drag, startPoint x: 43, startPoint y: 168, endPoint x: 0, endPoint y: 168, distance: 42.6
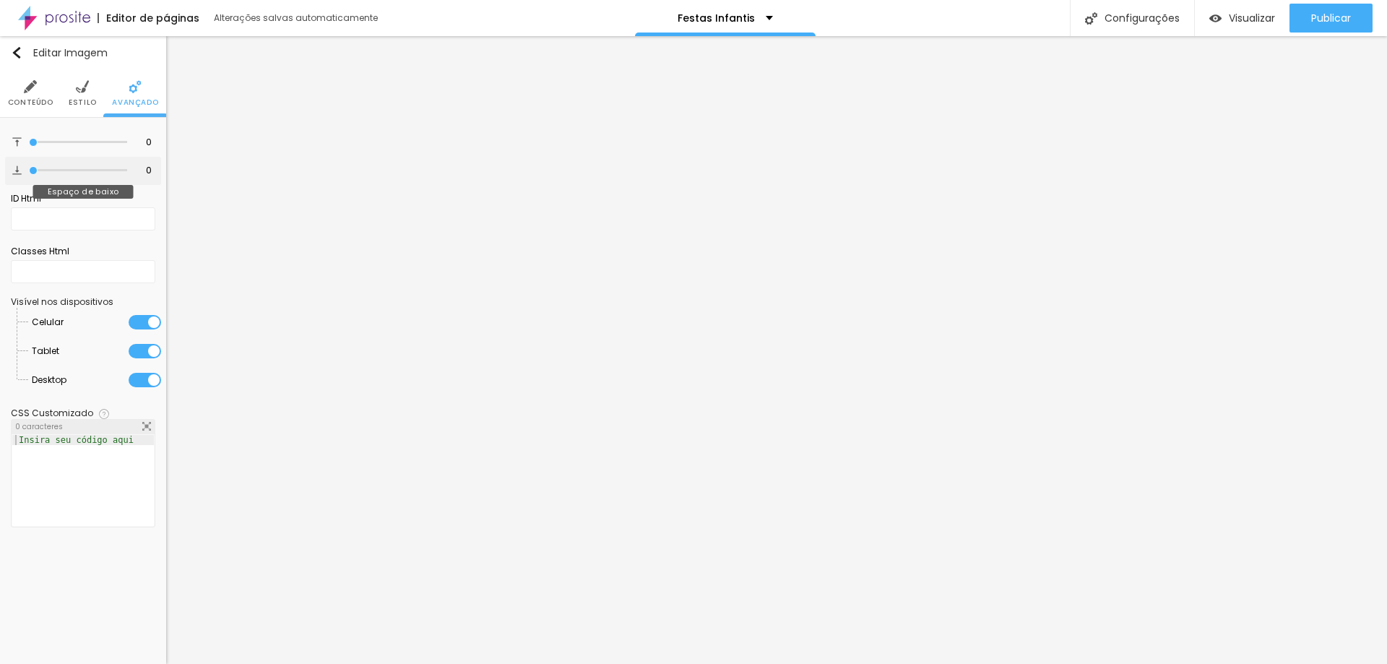
type input "0"
click at [29, 168] on input "range" at bounding box center [78, 170] width 98 height 7
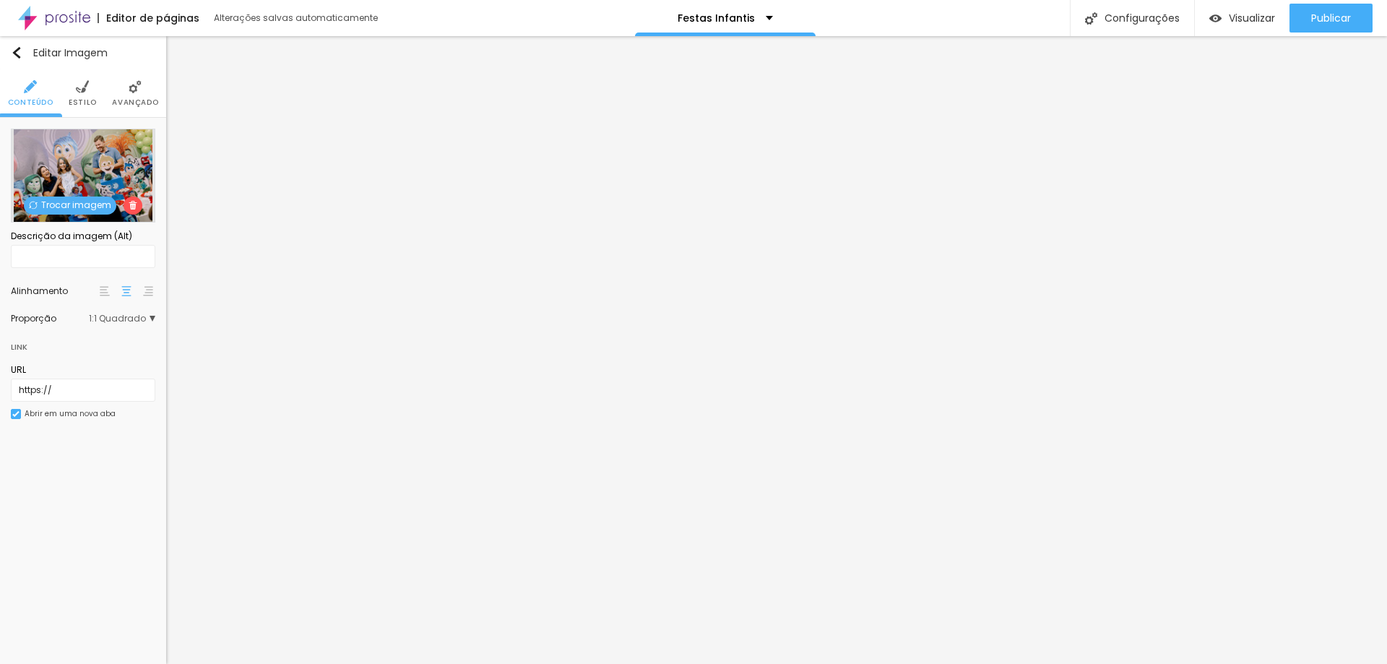
click at [88, 99] on span "Estilo" at bounding box center [83, 102] width 28 height 7
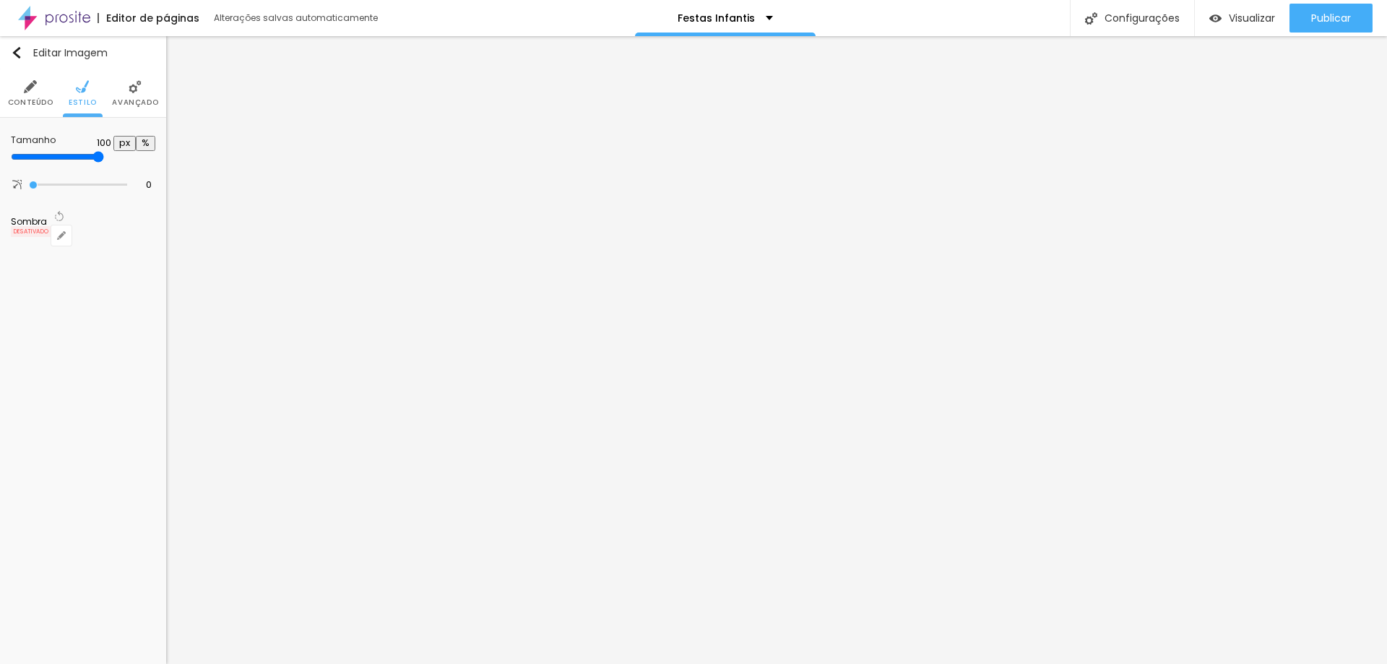
click at [135, 85] on img at bounding box center [135, 86] width 13 height 13
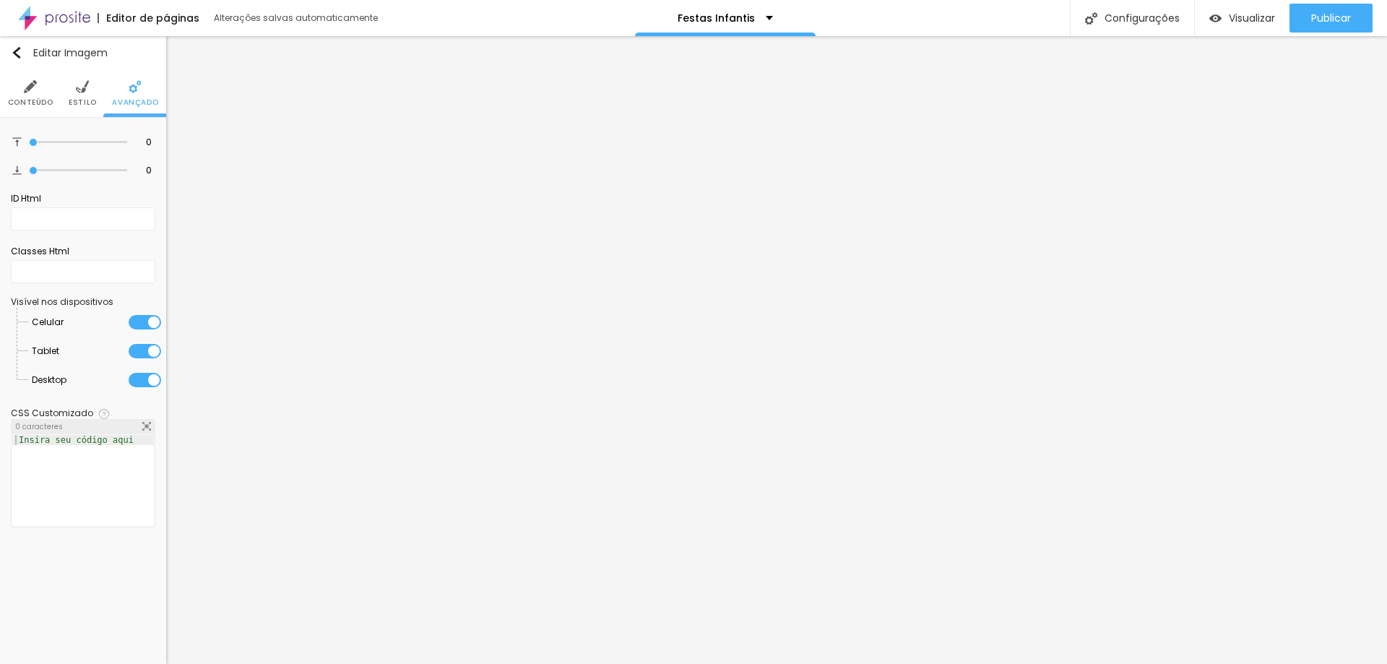
click at [76, 84] on img at bounding box center [82, 86] width 13 height 13
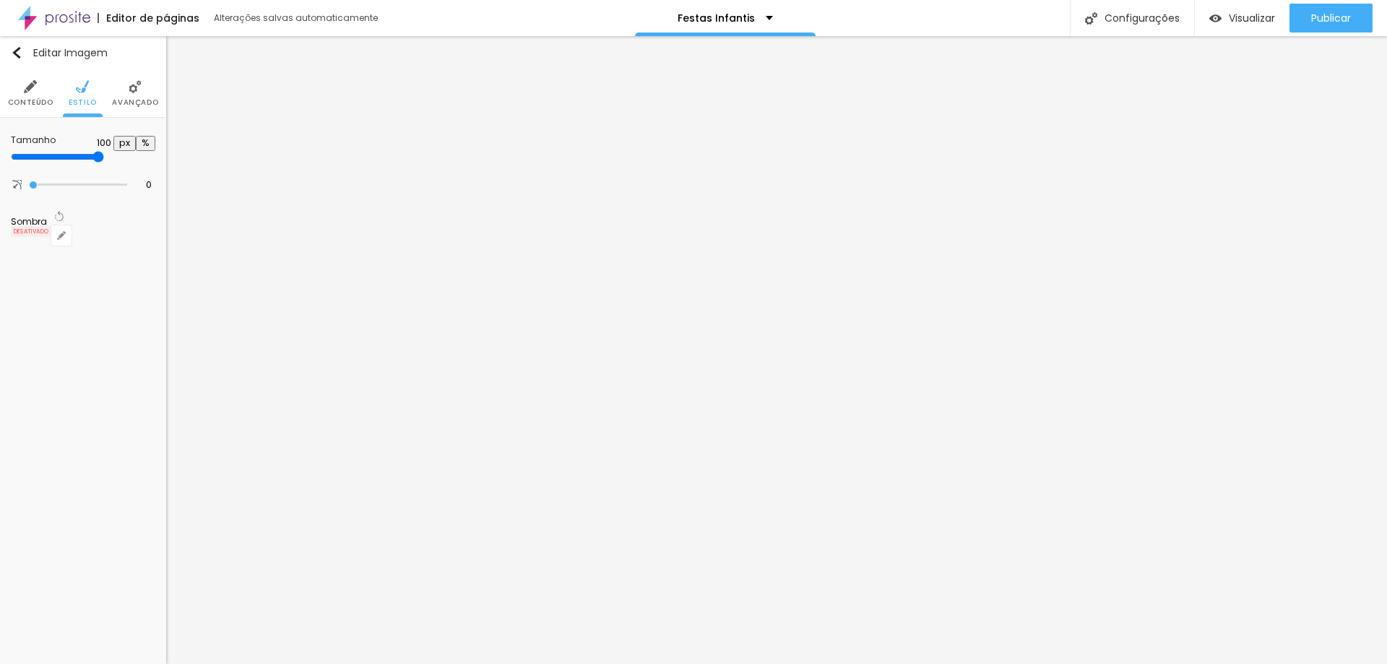
click at [129, 77] on li "Avançado" at bounding box center [135, 93] width 46 height 48
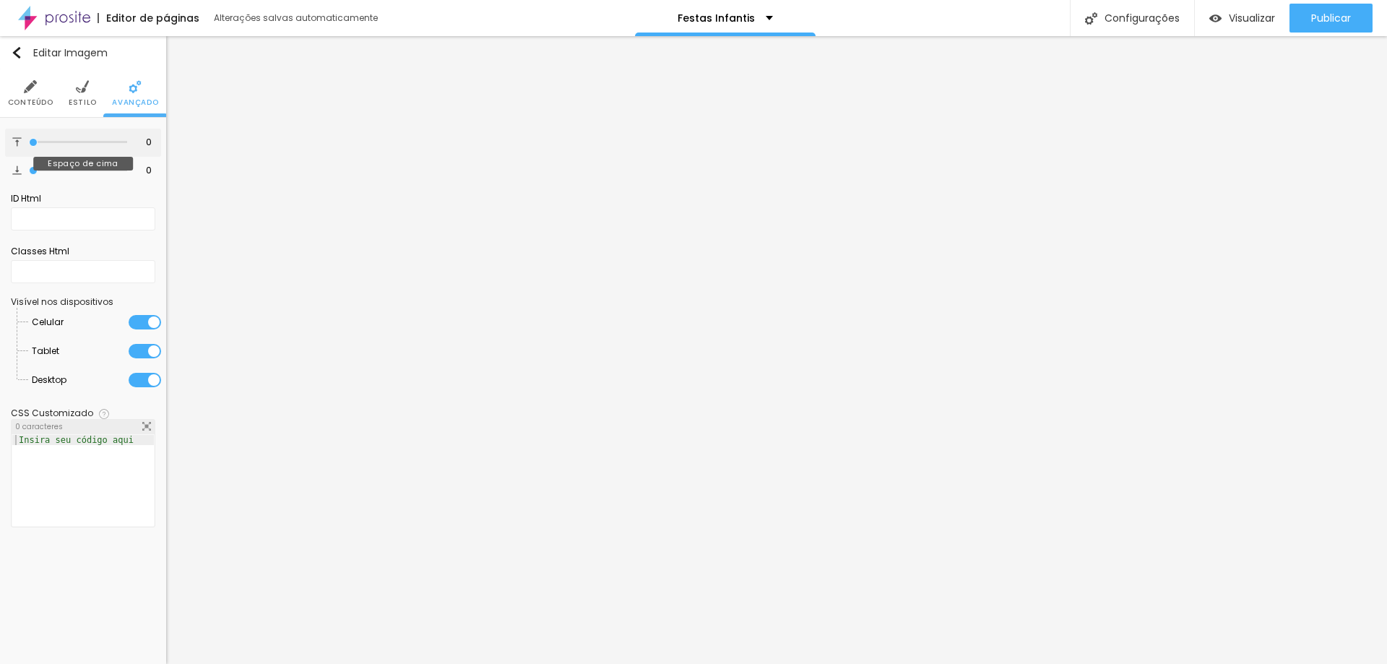
drag, startPoint x: 40, startPoint y: 137, endPoint x: 30, endPoint y: 139, distance: 9.8
click at [30, 139] on div at bounding box center [78, 142] width 98 height 14
type input "19"
type input "46"
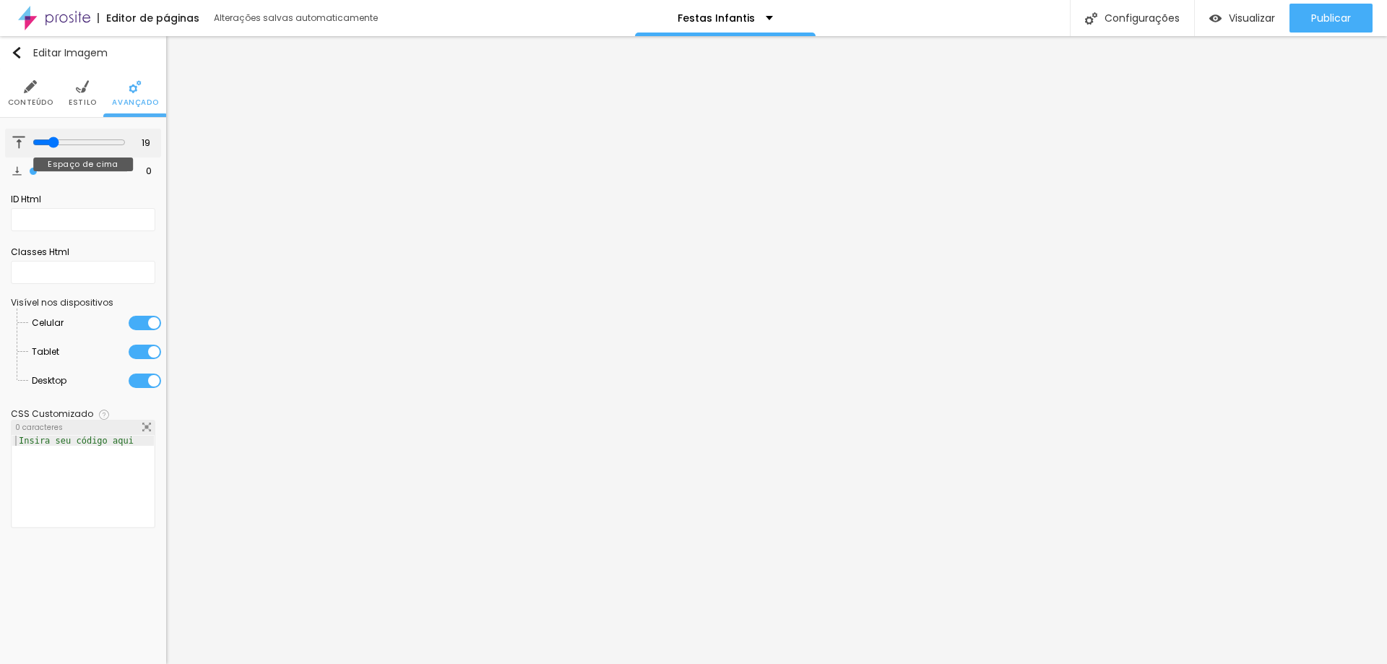
type input "46"
type input "45"
type input "44"
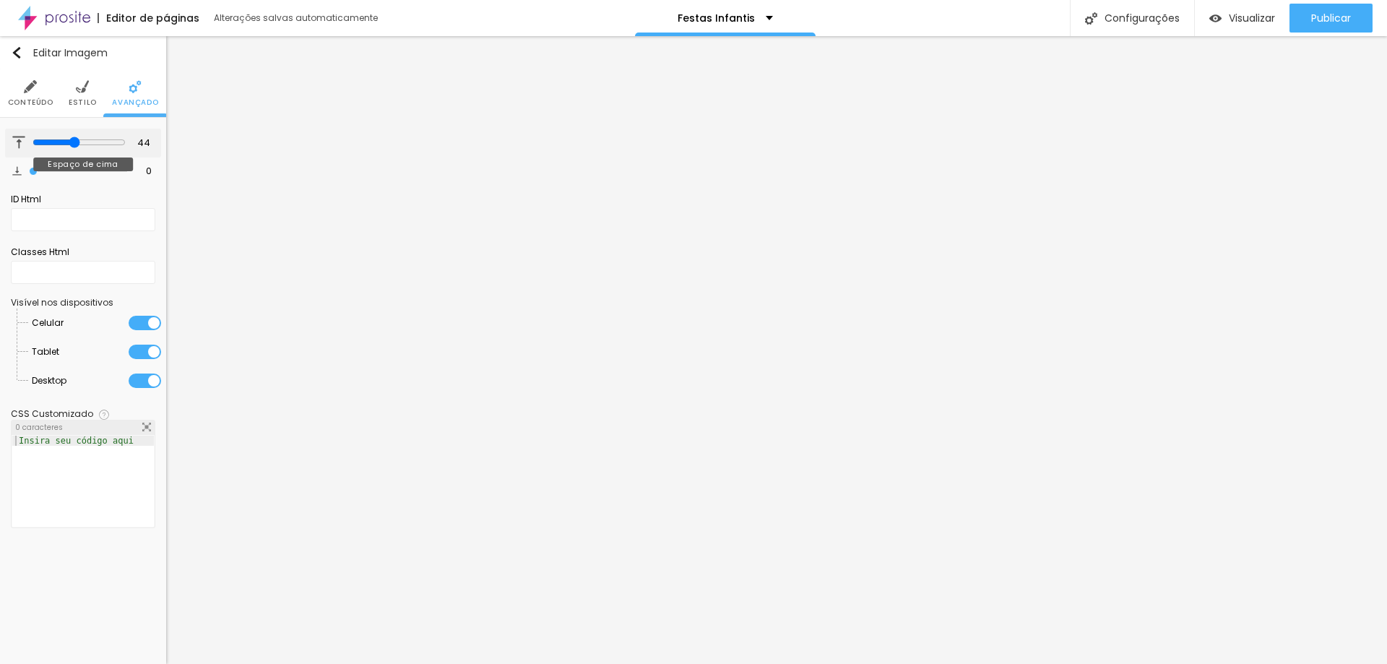
type input "13"
type input "4"
type input "0"
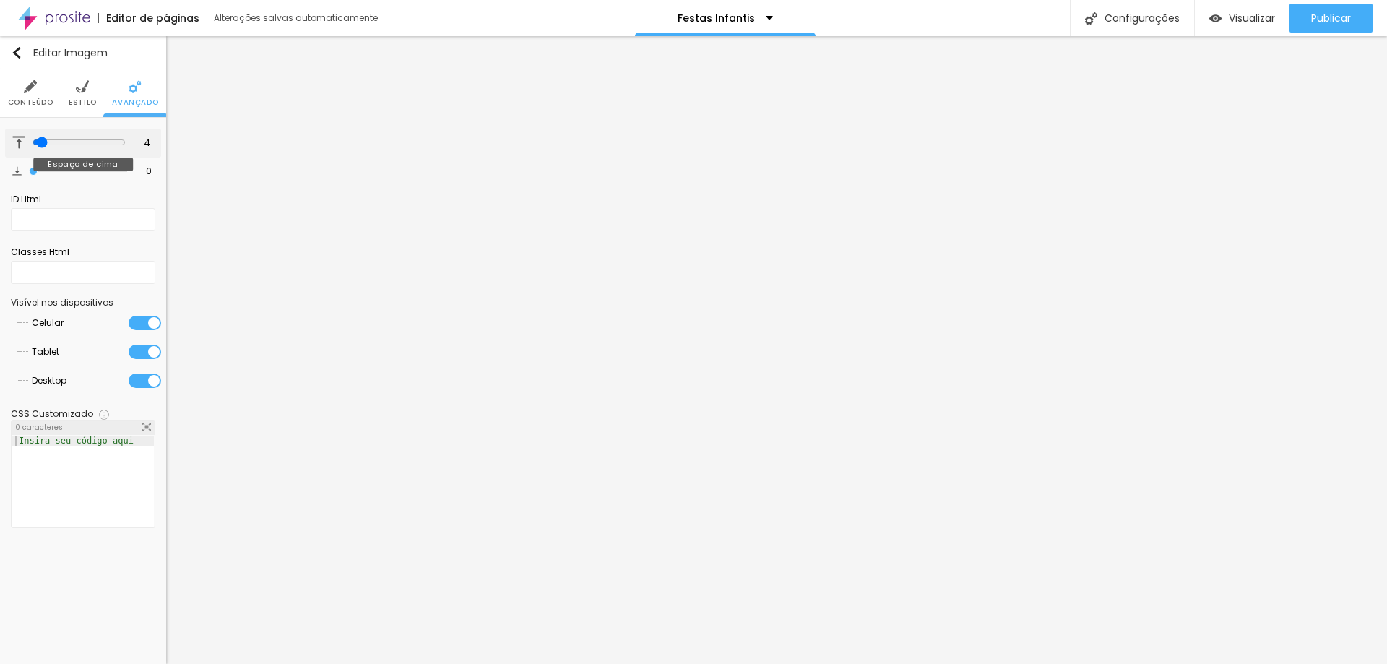
type input "0"
drag, startPoint x: 33, startPoint y: 146, endPoint x: 4, endPoint y: 136, distance: 29.9
click at [29, 139] on input "range" at bounding box center [78, 142] width 98 height 7
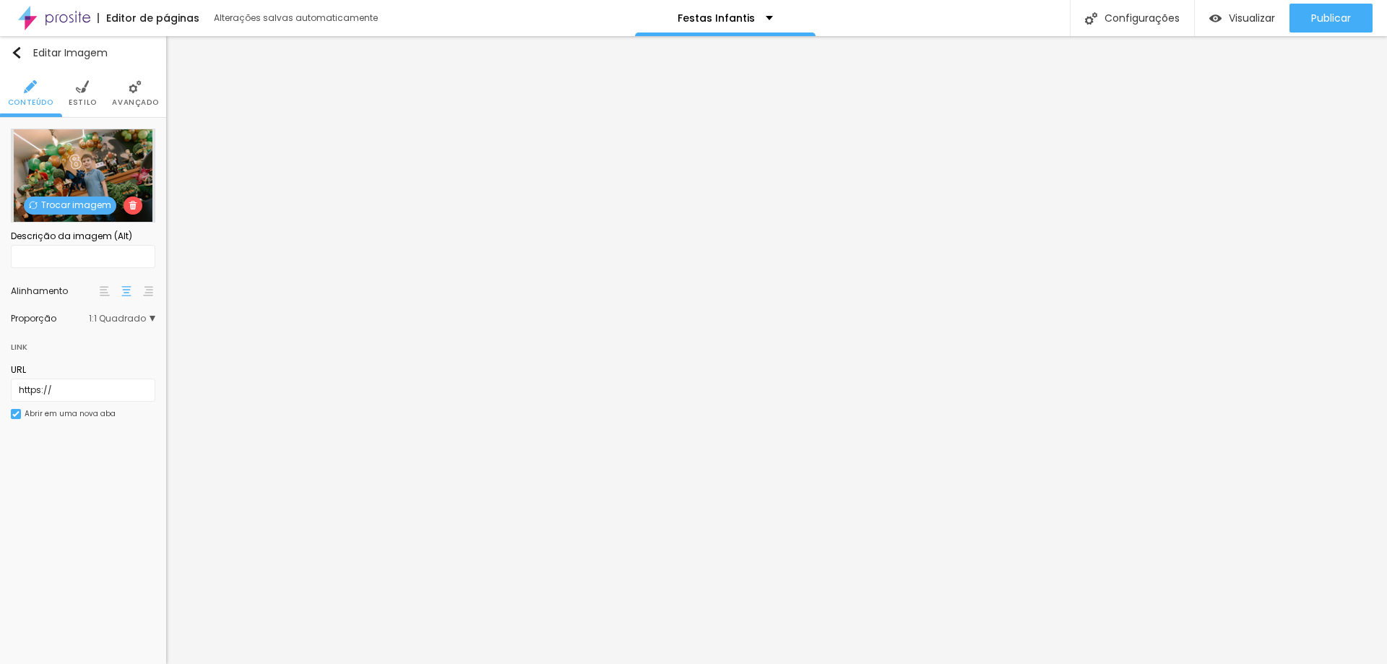
click at [126, 316] on span "1:1 Quadrado" at bounding box center [122, 318] width 66 height 9
click at [92, 360] on span "Padrão" at bounding box center [97, 359] width 85 height 9
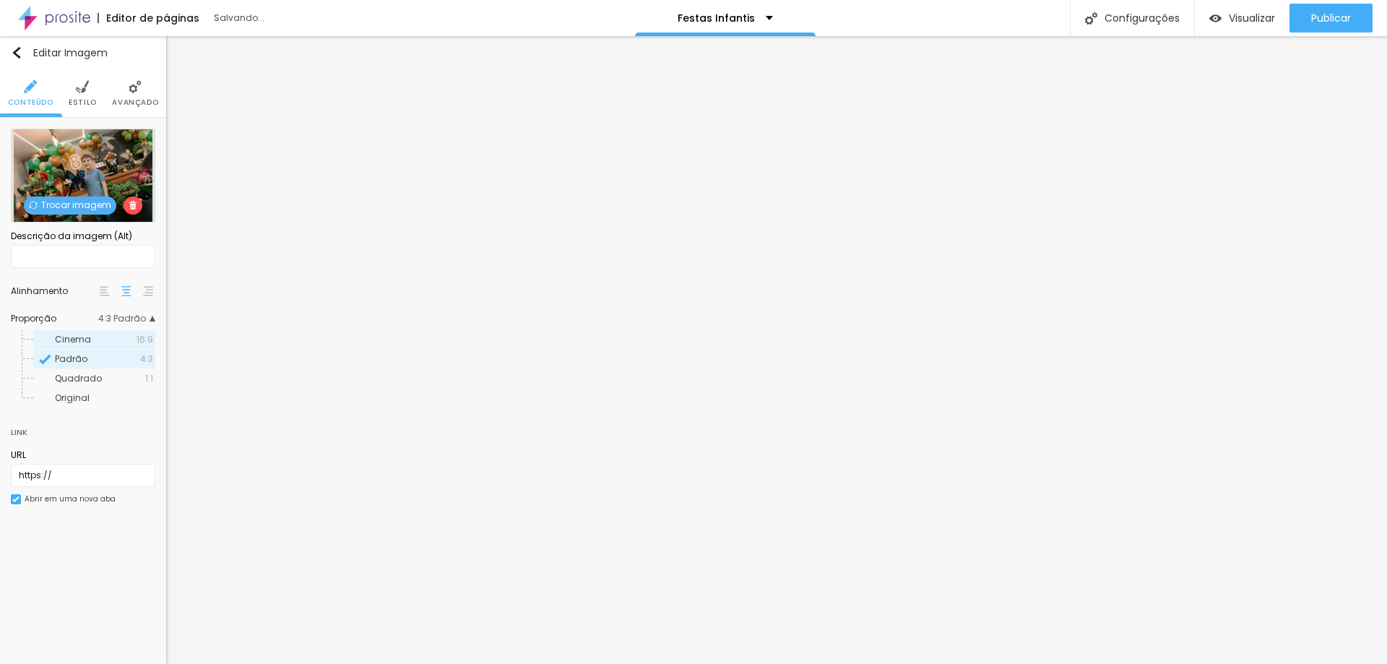
click at [99, 341] on span "Cinema" at bounding box center [96, 339] width 82 height 9
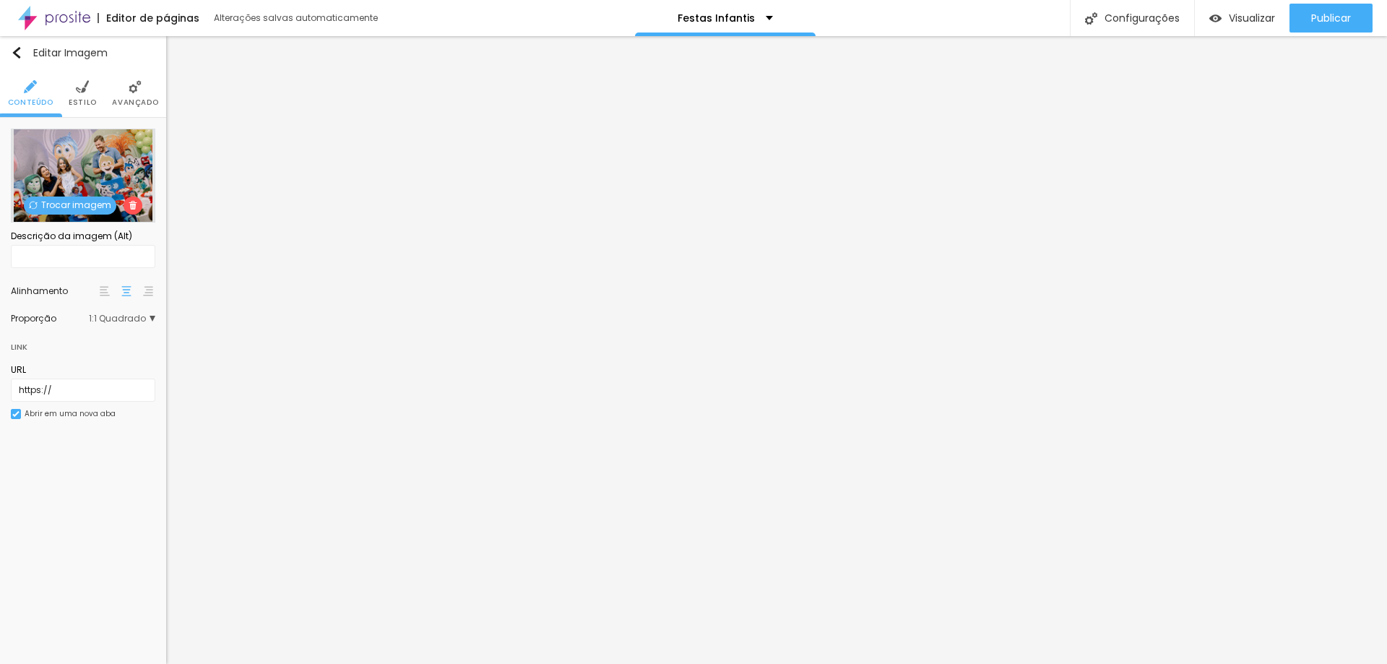
click at [87, 324] on div "Proporção 1:1 Quadrado Cinema 16:9 Padrão 4:3 Quadrado 1:1 Original" at bounding box center [83, 318] width 144 height 23
click at [108, 323] on span "1:1 Quadrado" at bounding box center [122, 318] width 66 height 9
click at [107, 341] on span "Cinema" at bounding box center [96, 339] width 82 height 9
